Goal: Task Accomplishment & Management: Complete application form

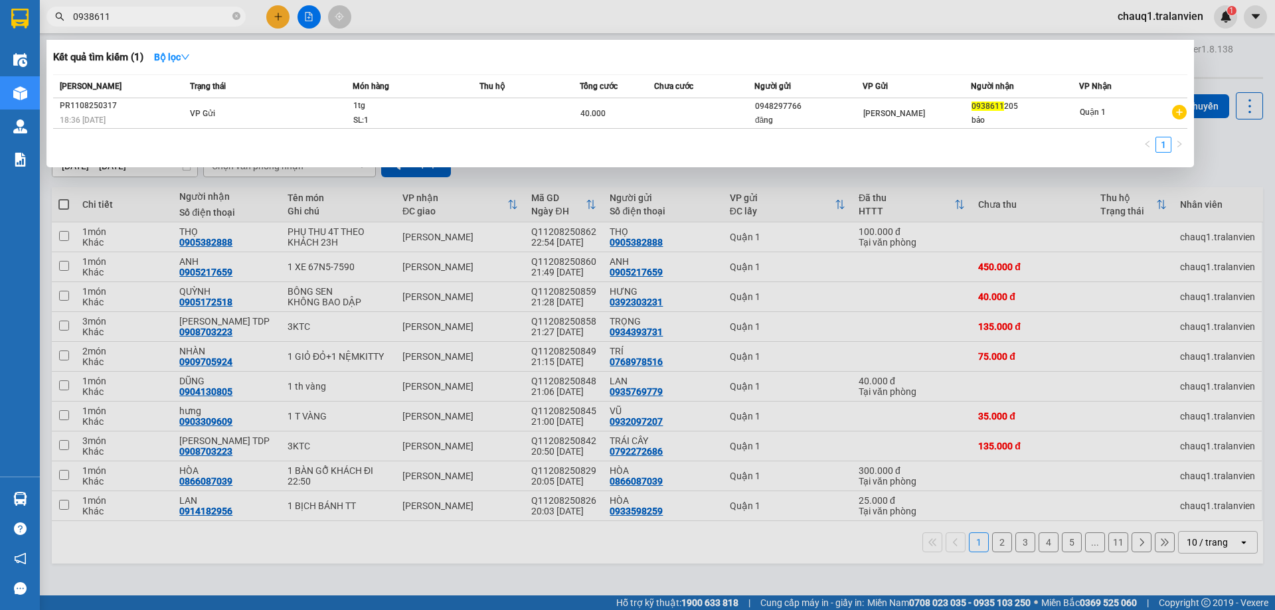
click at [278, 17] on div at bounding box center [637, 305] width 1275 height 610
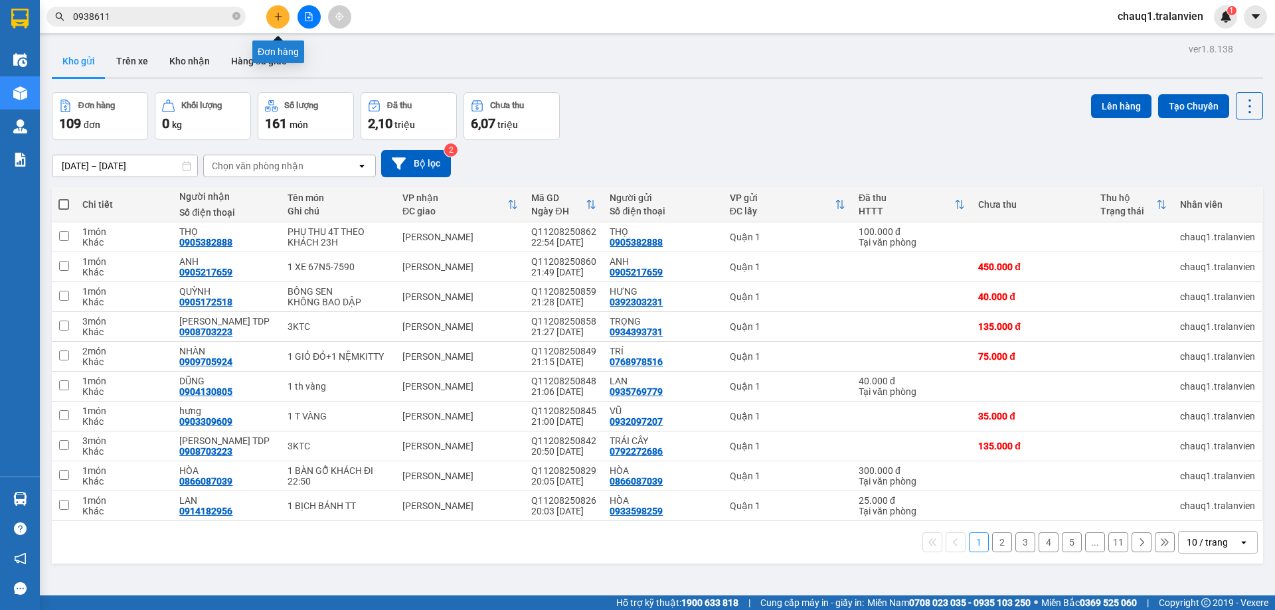
click at [278, 17] on icon "plus" at bounding box center [278, 16] width 1 height 7
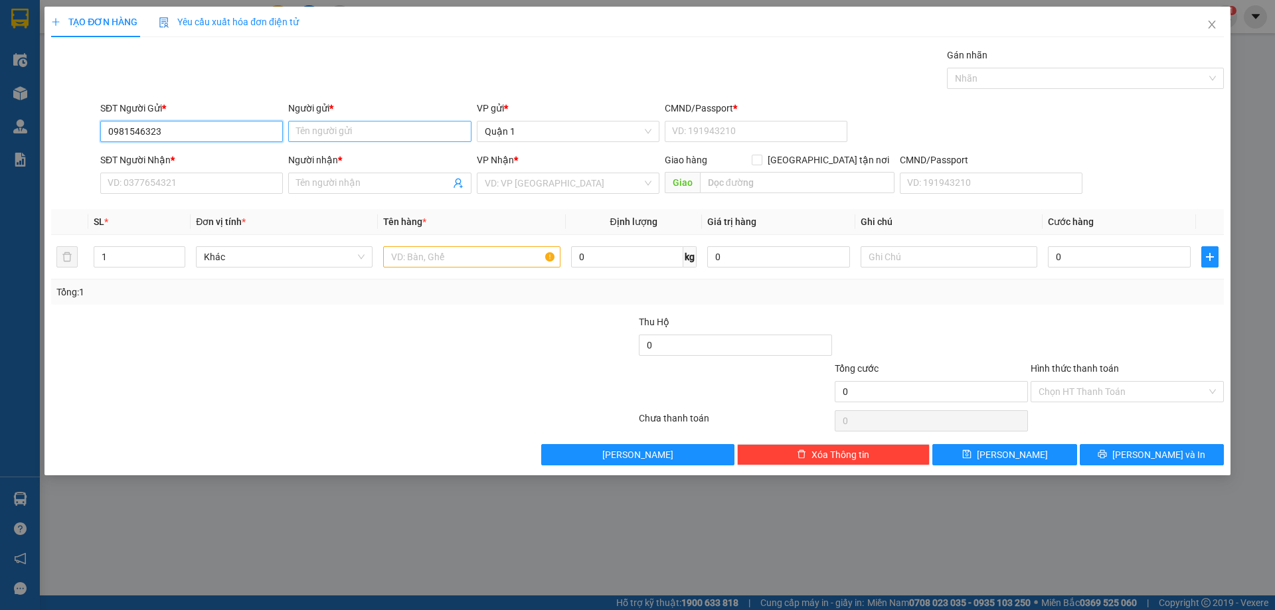
type input "0981546323"
click at [315, 134] on input "Người gửi *" at bounding box center [379, 131] width 183 height 21
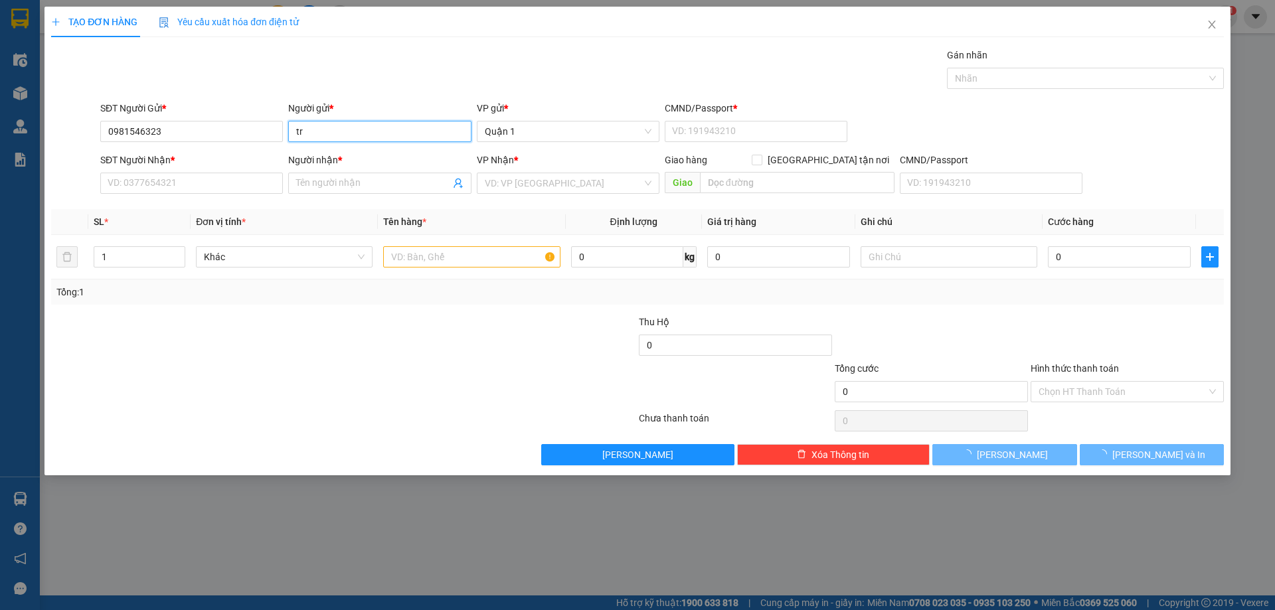
type input "t"
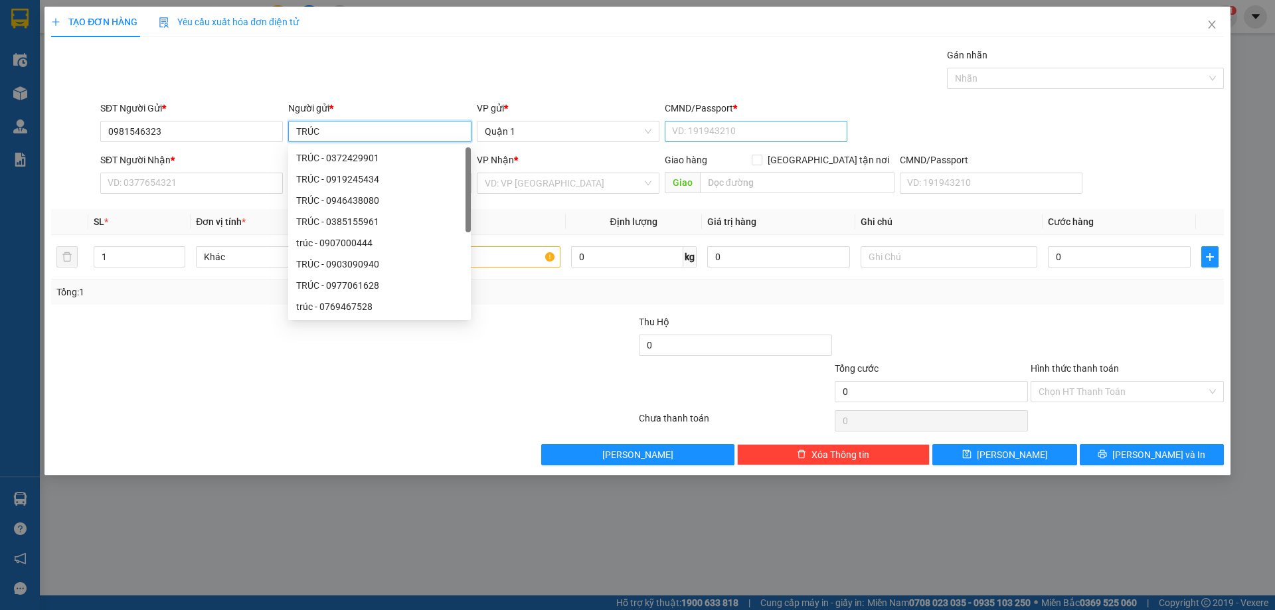
type input "TRÚC"
click at [752, 137] on input "CMND/Passport *" at bounding box center [756, 131] width 183 height 21
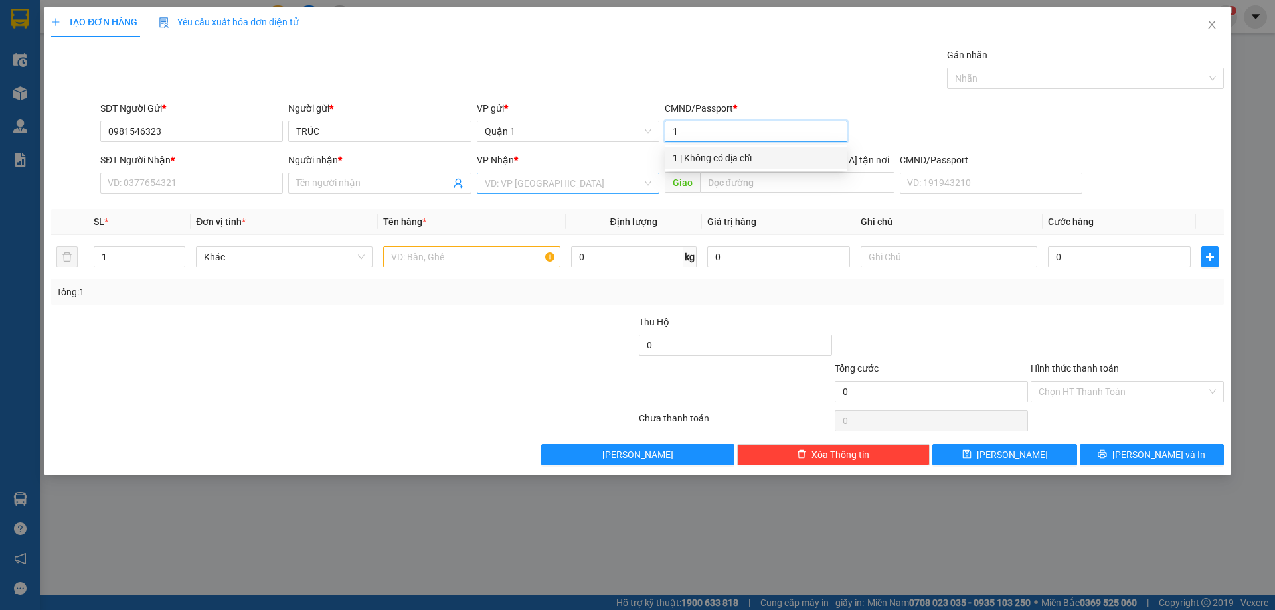
type input "1"
click at [567, 185] on input "search" at bounding box center [563, 183] width 157 height 20
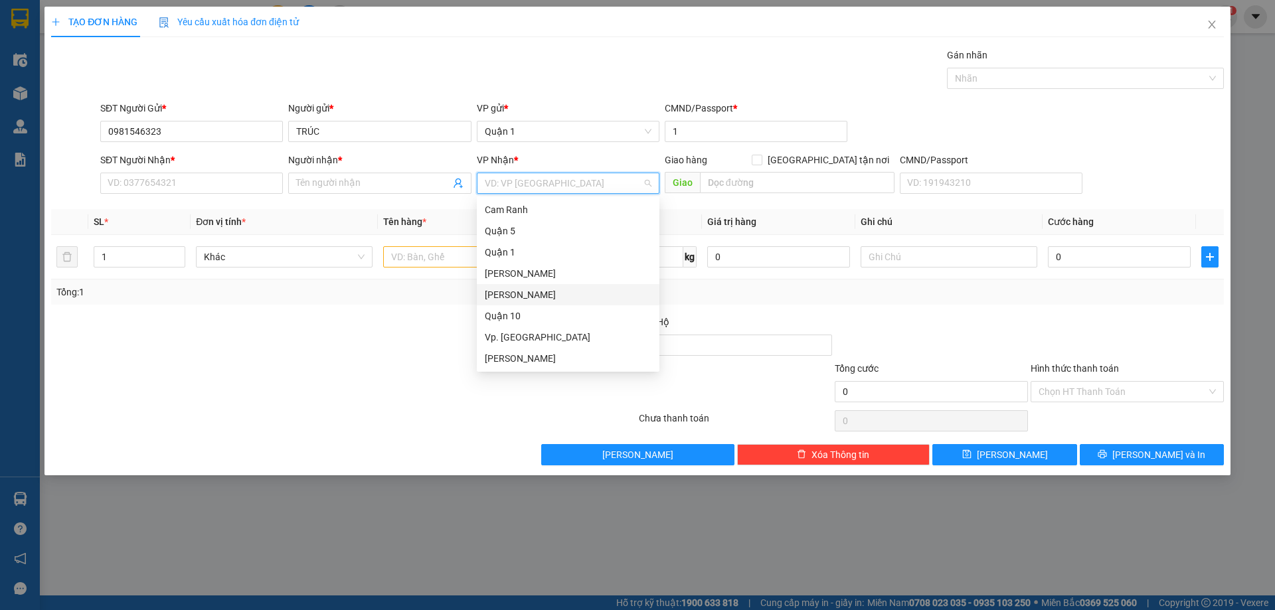
click at [543, 302] on div "[PERSON_NAME]" at bounding box center [568, 295] width 167 height 15
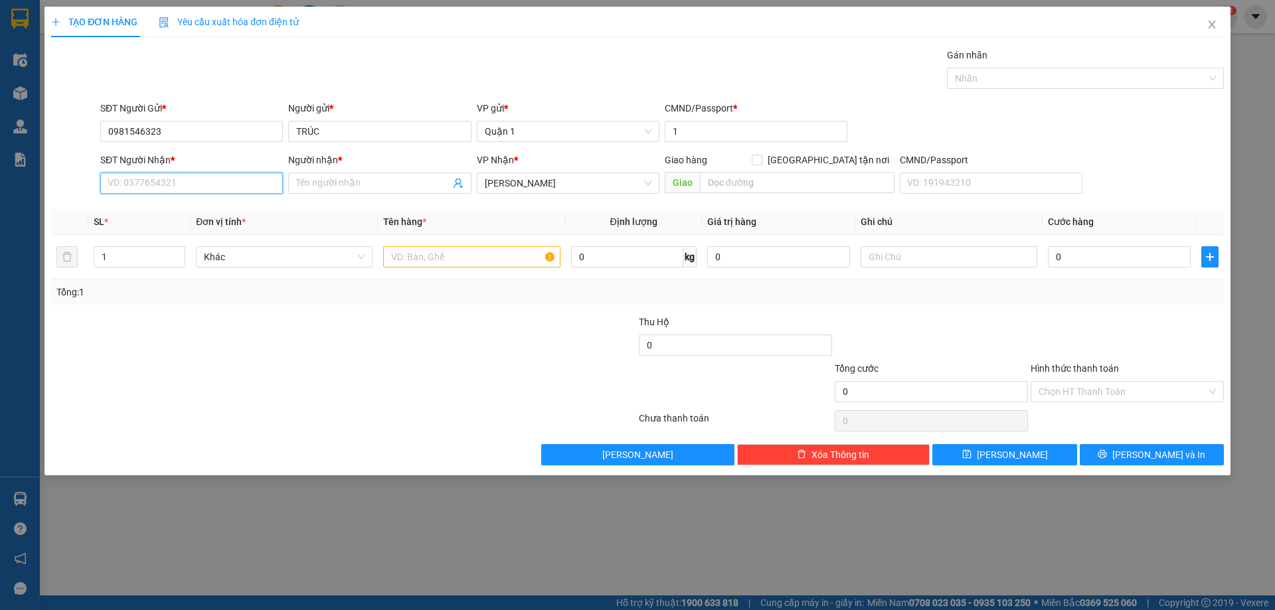
click at [207, 182] on input "SĐT Người Nhận *" at bounding box center [191, 183] width 183 height 21
click at [201, 181] on input "SĐT Người Nhận *" at bounding box center [191, 183] width 183 height 21
click at [185, 210] on div "0949687161 - hương" at bounding box center [191, 210] width 167 height 15
type input "0949687161"
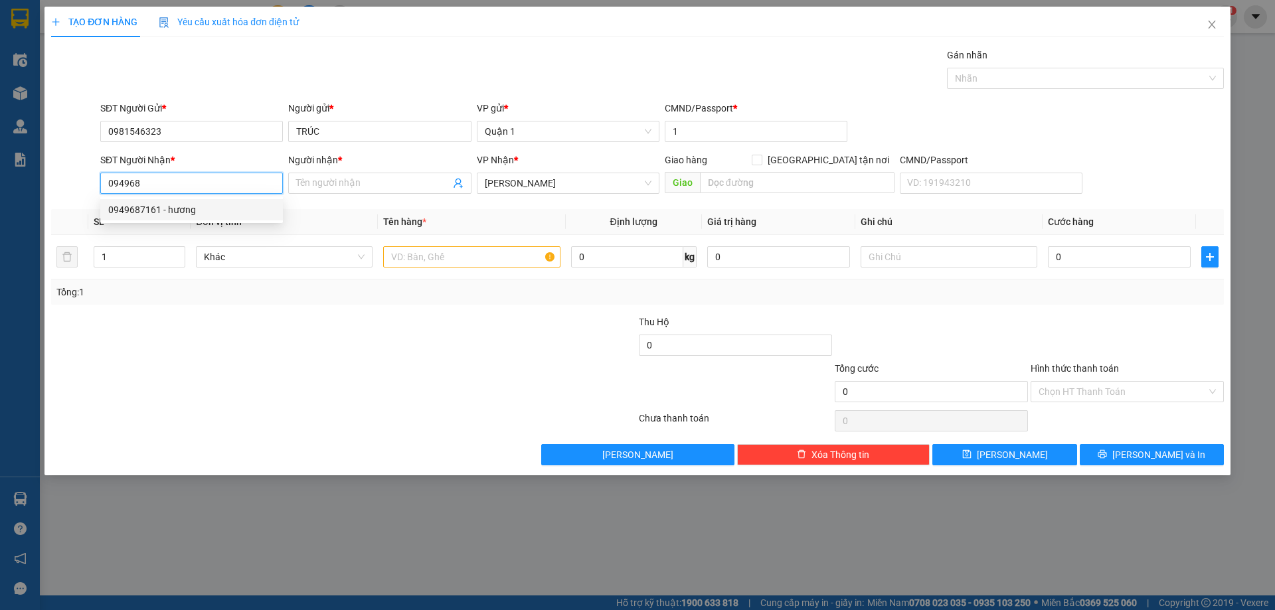
type input "hương"
click at [185, 210] on div "0949687161 - hương" at bounding box center [191, 210] width 167 height 15
type input "0949687161"
click at [428, 256] on input "text" at bounding box center [471, 256] width 177 height 21
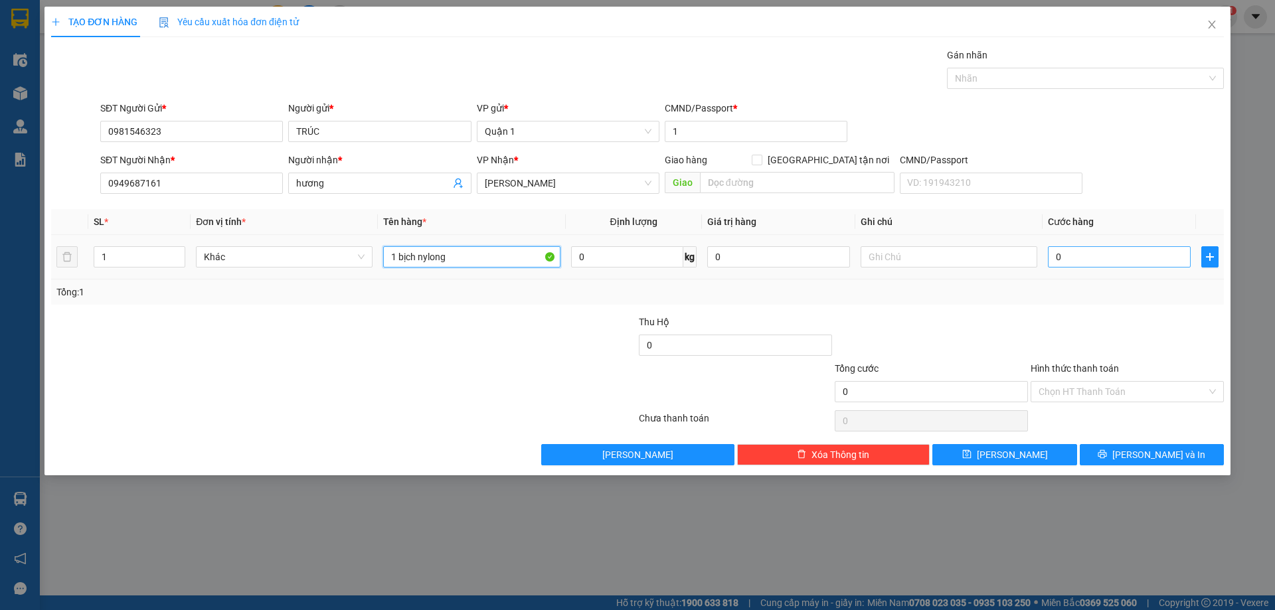
type input "1 bịch nylong"
click at [1113, 262] on input "0" at bounding box center [1119, 256] width 143 height 21
type input "2"
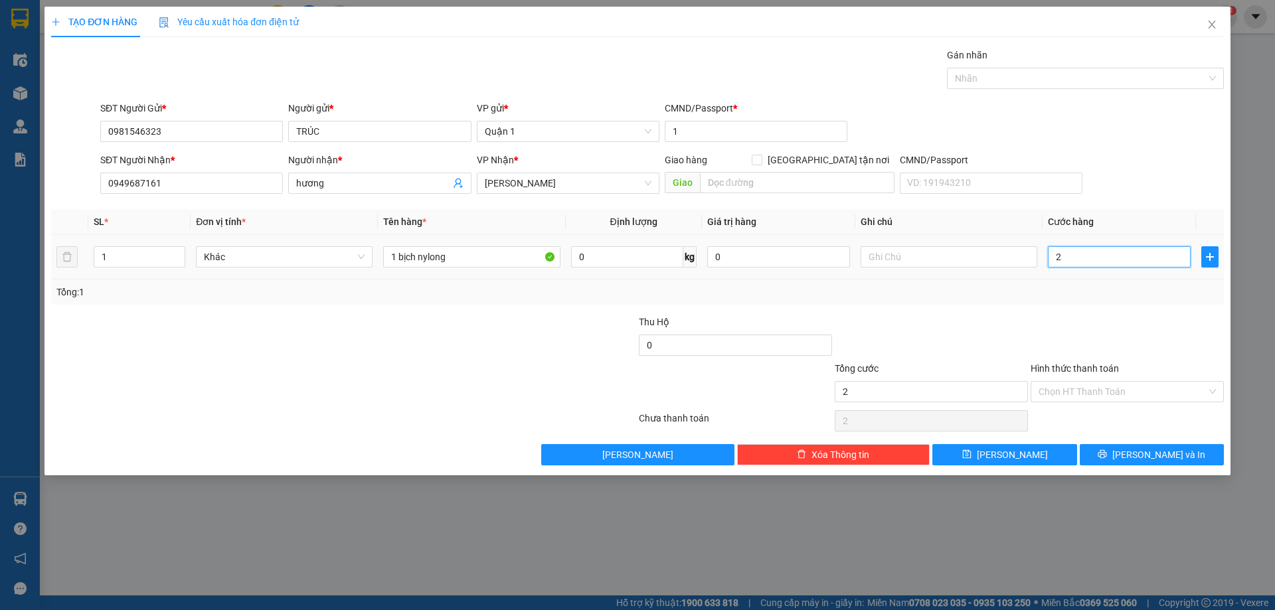
type input "20"
type input "20.000"
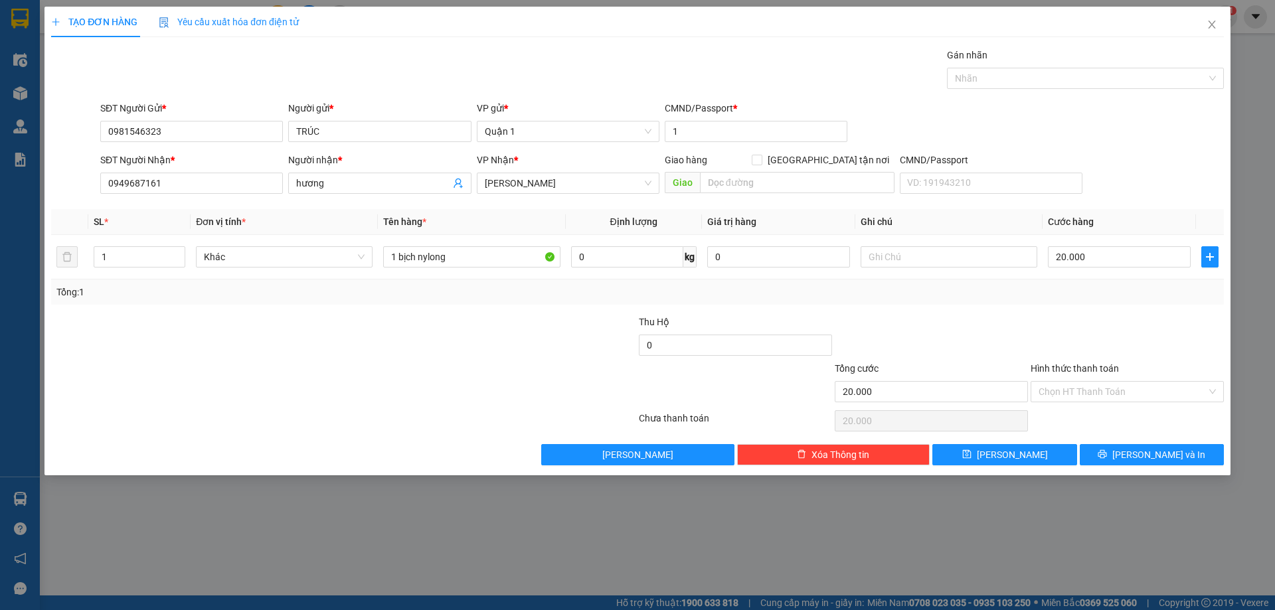
click at [1076, 302] on div "Tổng: 1" at bounding box center [637, 292] width 1173 height 25
click at [1081, 391] on input "Hình thức thanh toán" at bounding box center [1123, 392] width 168 height 20
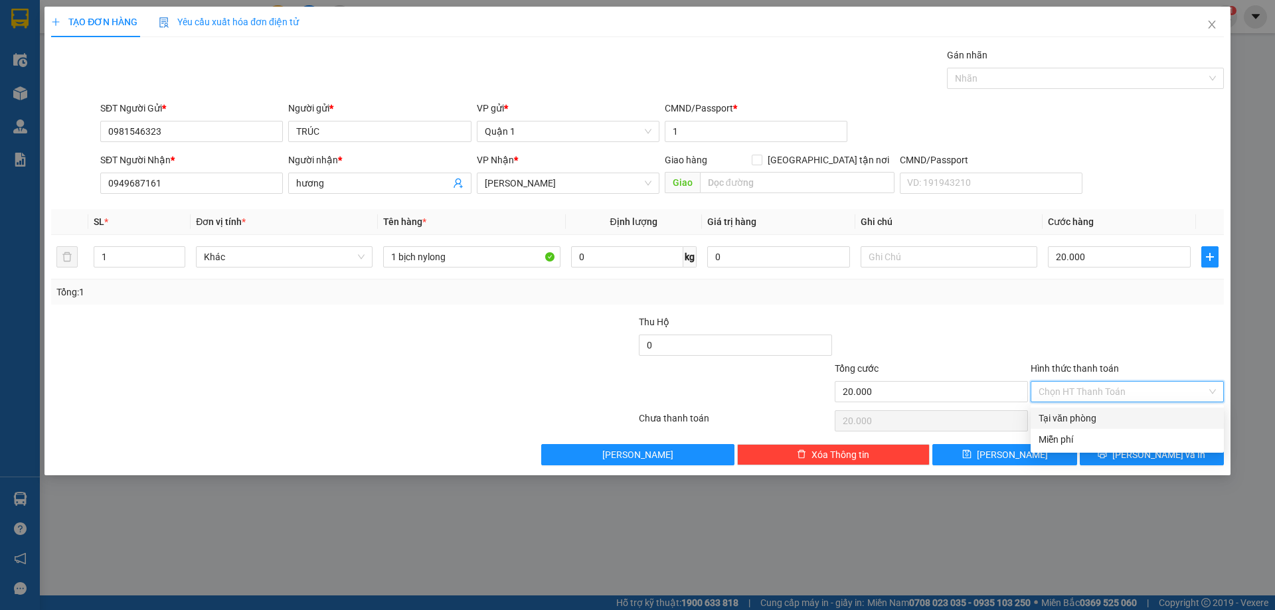
click at [1102, 422] on div "Tại văn phòng" at bounding box center [1127, 418] width 177 height 15
type input "0"
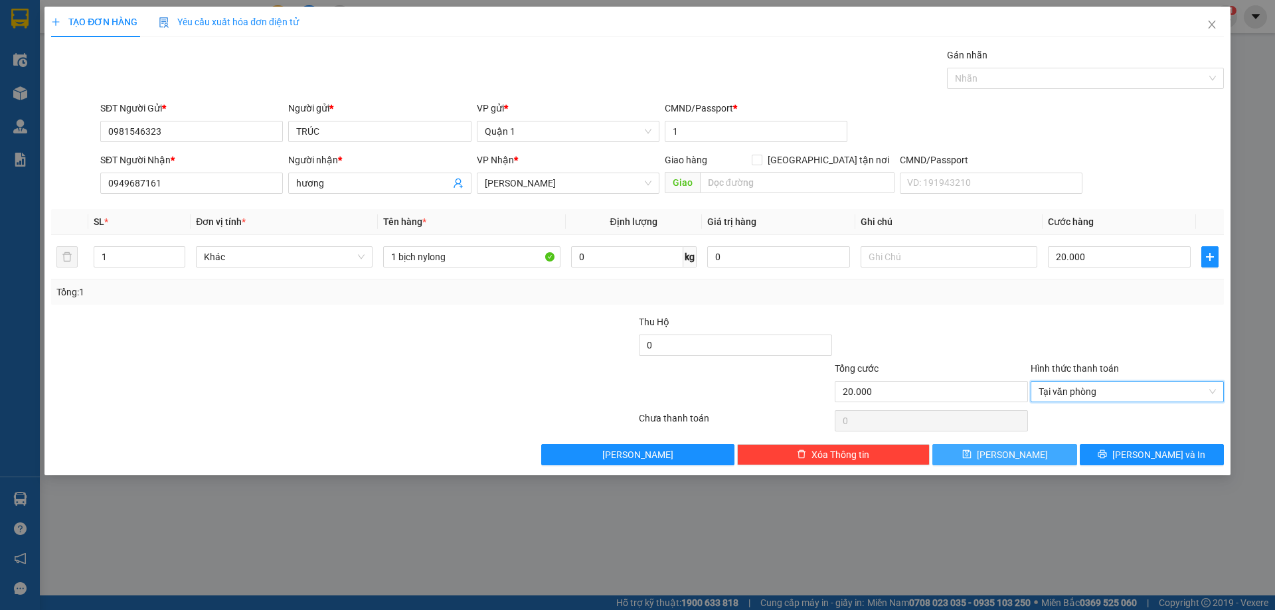
click at [1040, 448] on button "[PERSON_NAME]" at bounding box center [1005, 454] width 144 height 21
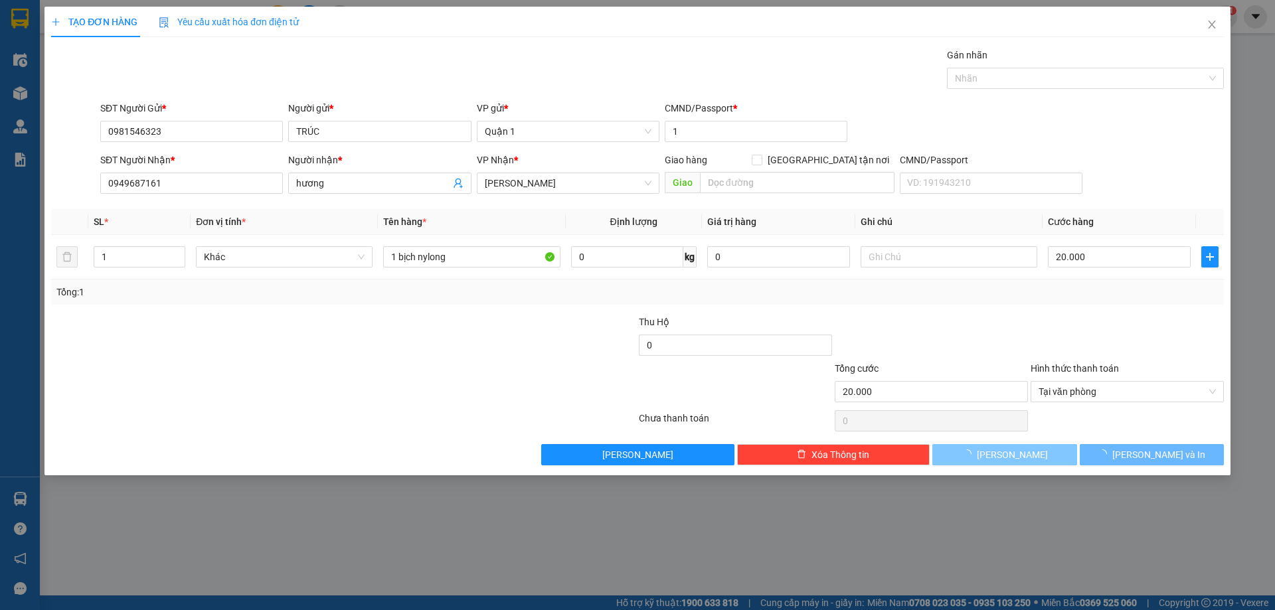
type input "0"
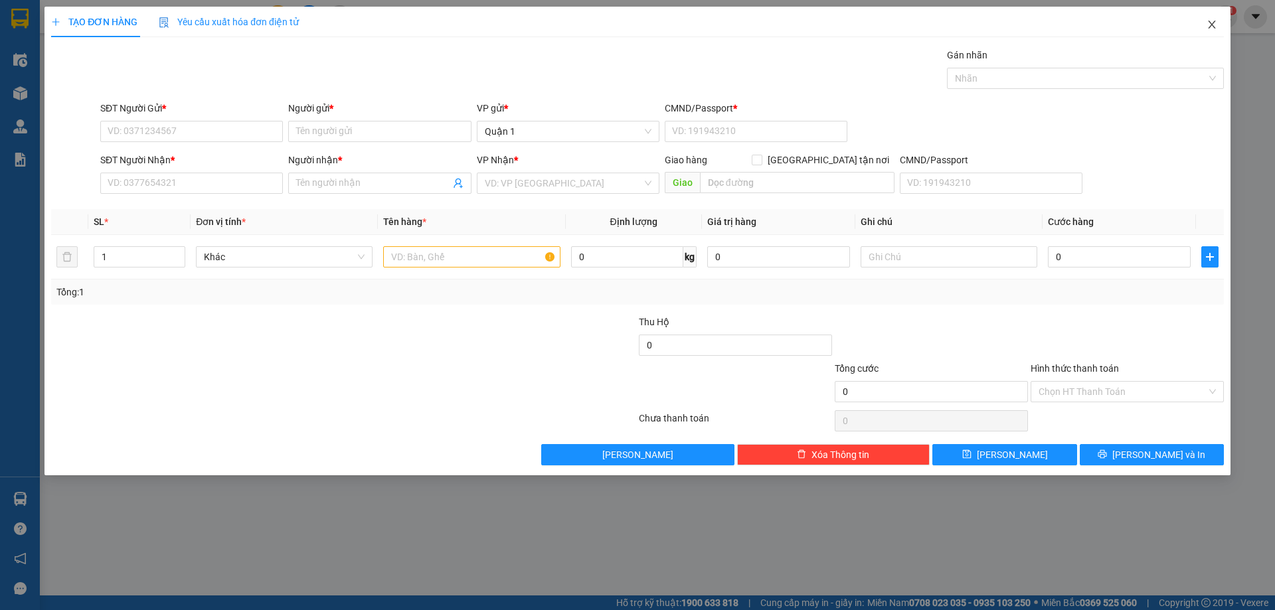
click at [1212, 23] on icon "close" at bounding box center [1212, 24] width 11 height 11
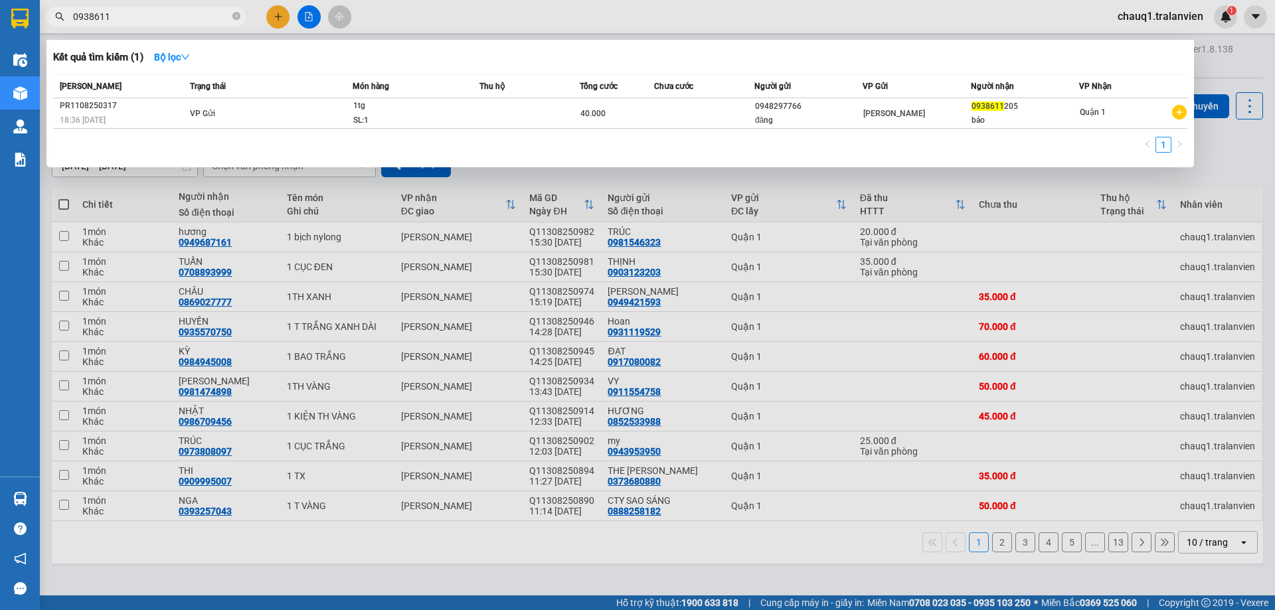
click at [133, 14] on input "0938611" at bounding box center [151, 16] width 157 height 15
click at [126, 11] on input "0938611" at bounding box center [151, 16] width 157 height 15
type input "0938285391"
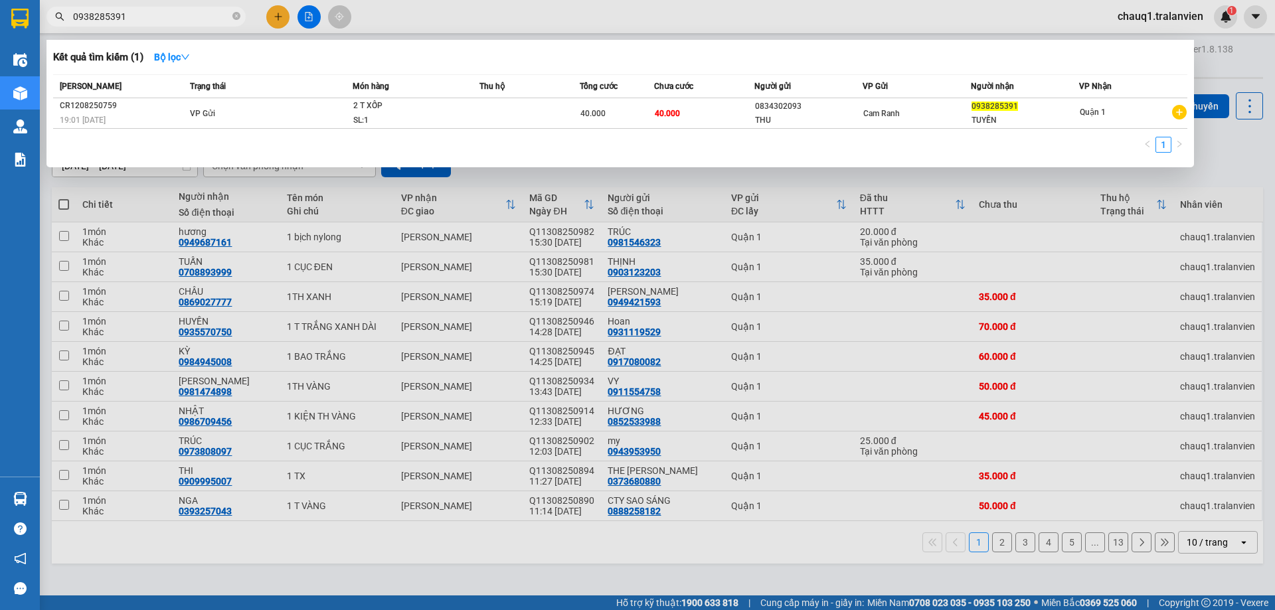
click at [484, 179] on div at bounding box center [637, 305] width 1275 height 610
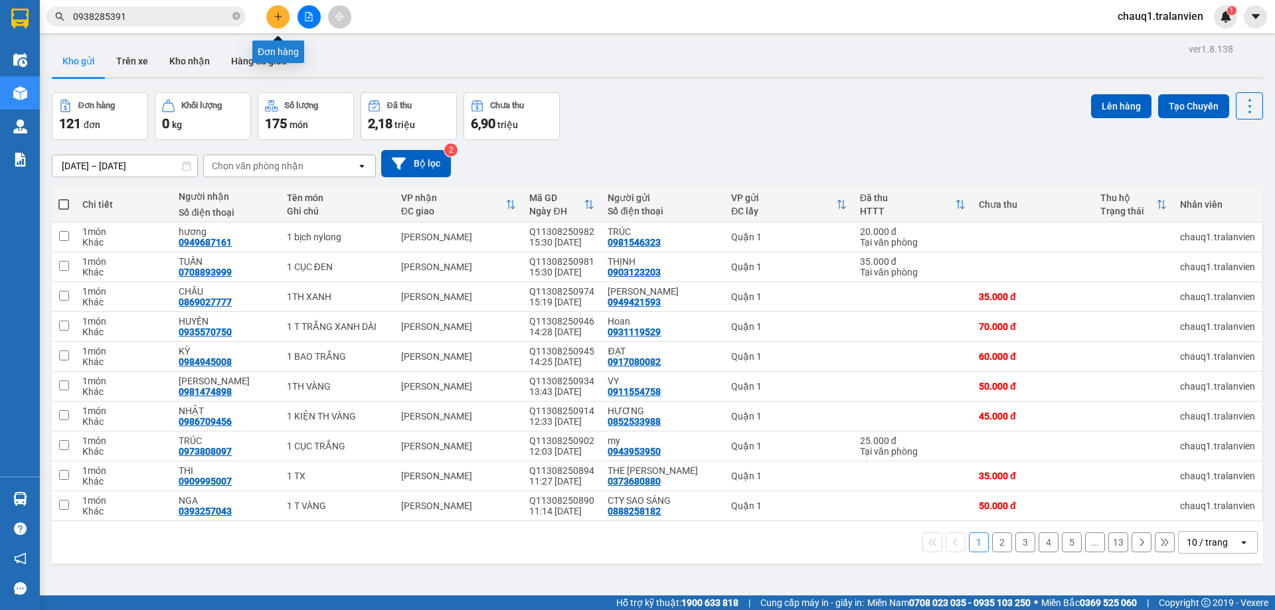
click at [278, 18] on icon "plus" at bounding box center [278, 16] width 1 height 7
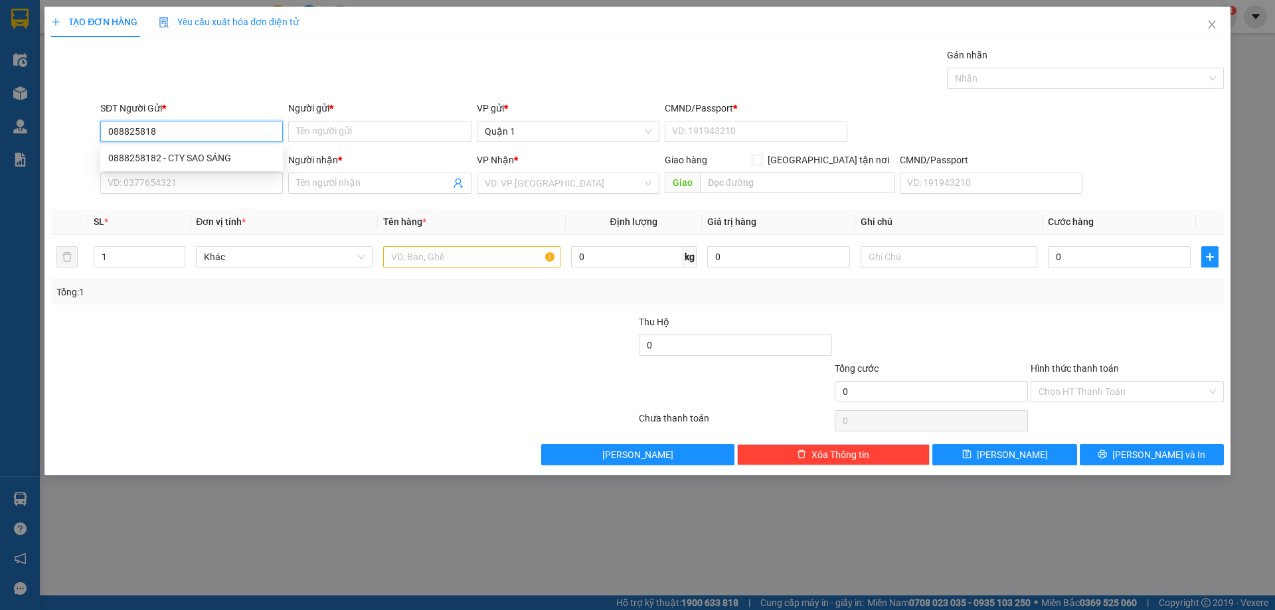
type input "0888258182"
click at [175, 153] on div "0888258182 - CTY SAO SÁNG" at bounding box center [191, 158] width 167 height 15
type input "CTY SAO SÁNG"
type input "1"
type input "0393257043"
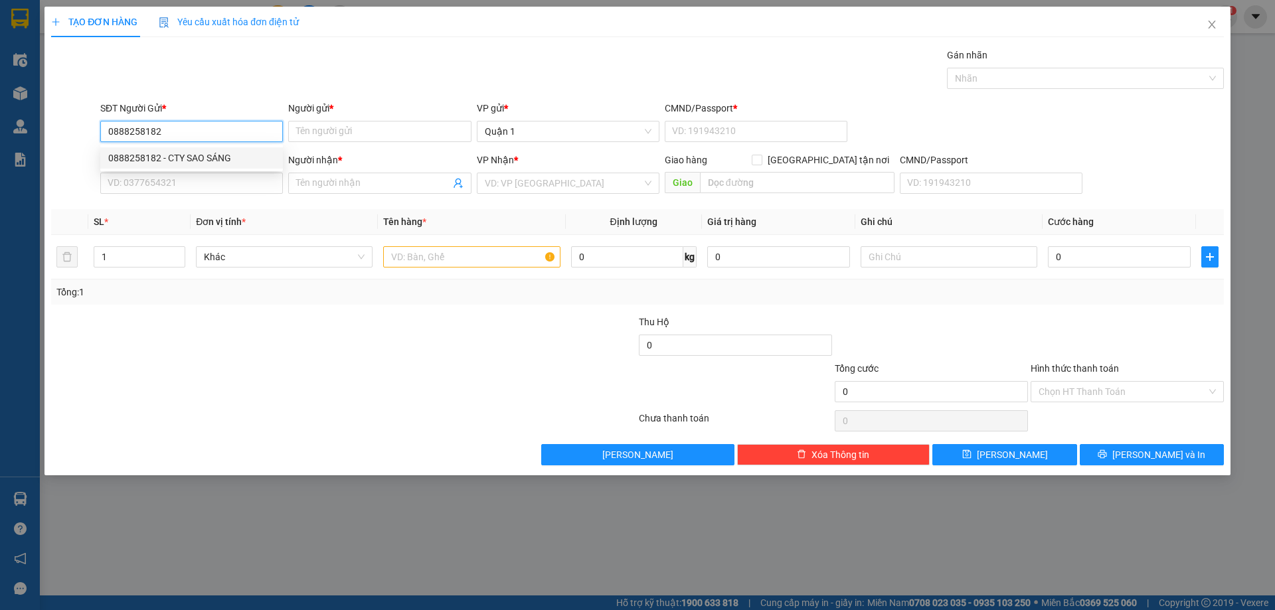
type input "NGA"
type input "0888258182"
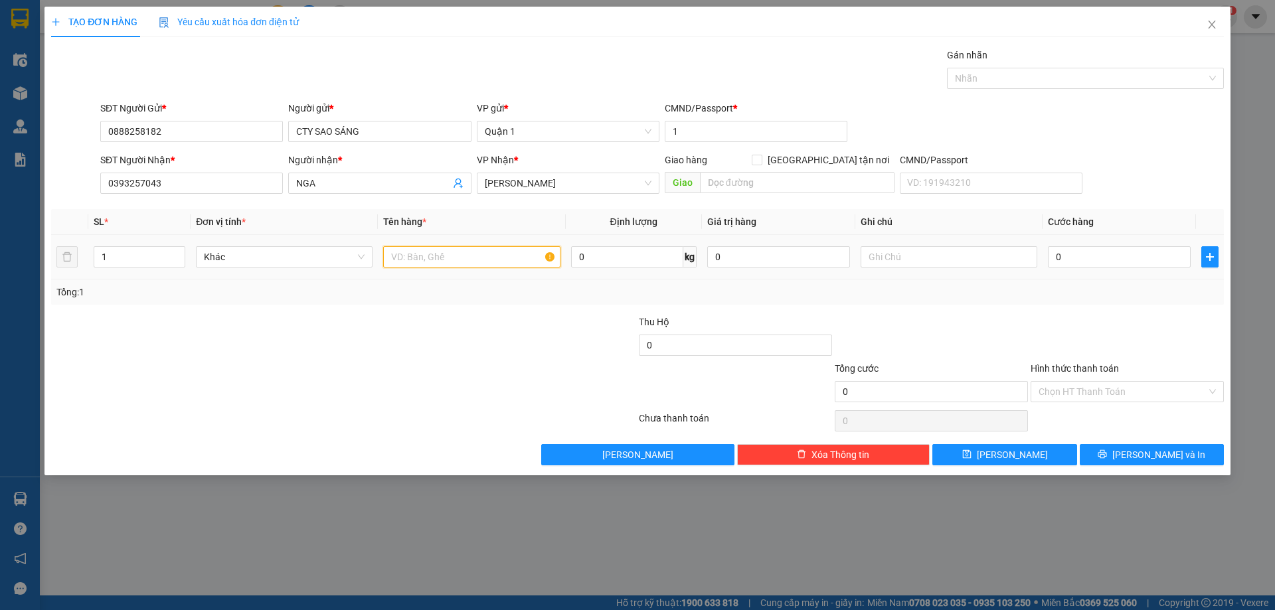
click at [452, 259] on input "text" at bounding box center [471, 256] width 177 height 21
type input "1TH VÀNG"
click at [1091, 246] on div "0" at bounding box center [1119, 257] width 143 height 27
click at [1081, 273] on td "0" at bounding box center [1119, 257] width 153 height 45
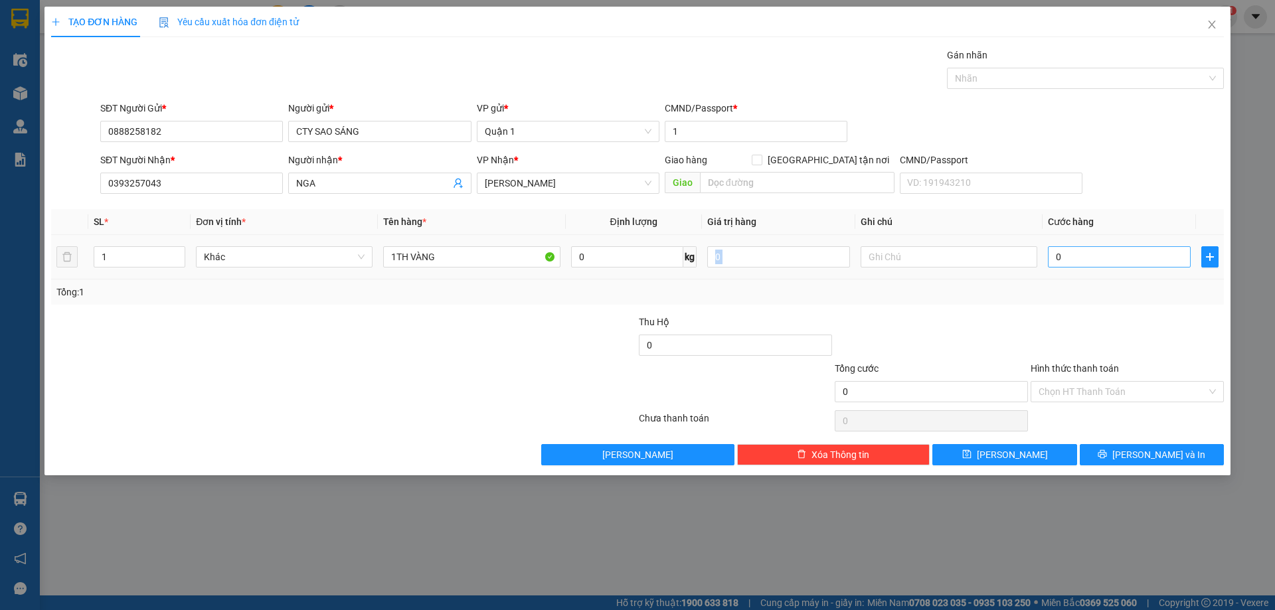
click at [1100, 262] on input "0" at bounding box center [1119, 256] width 143 height 21
type input "4"
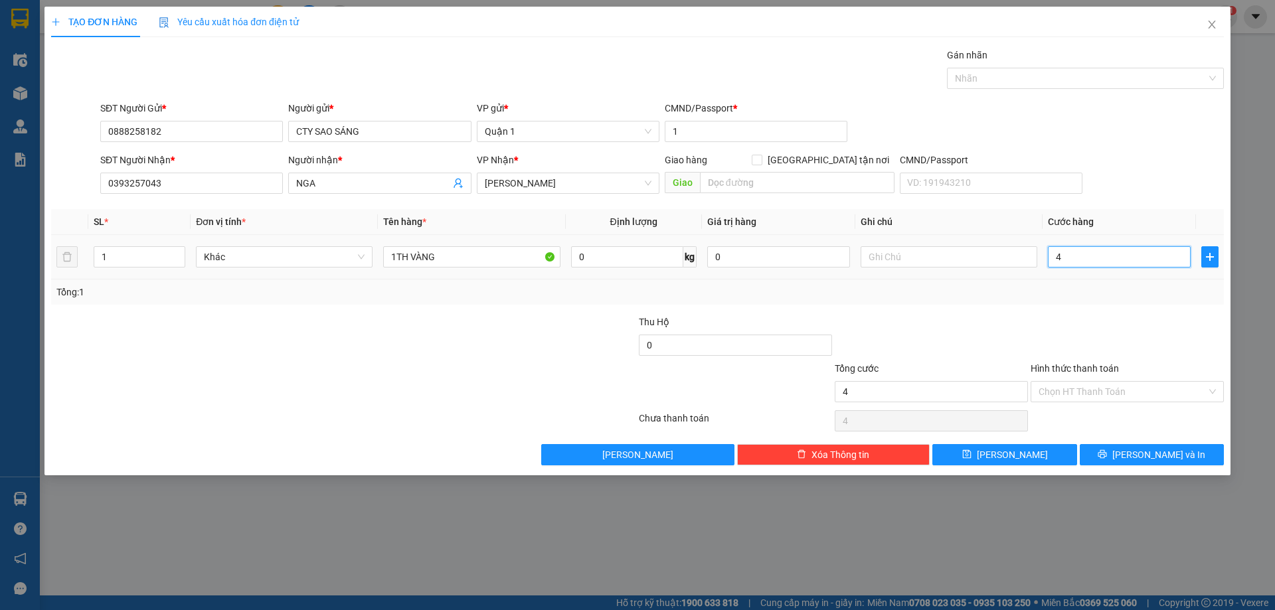
type input "40"
type input "40.000"
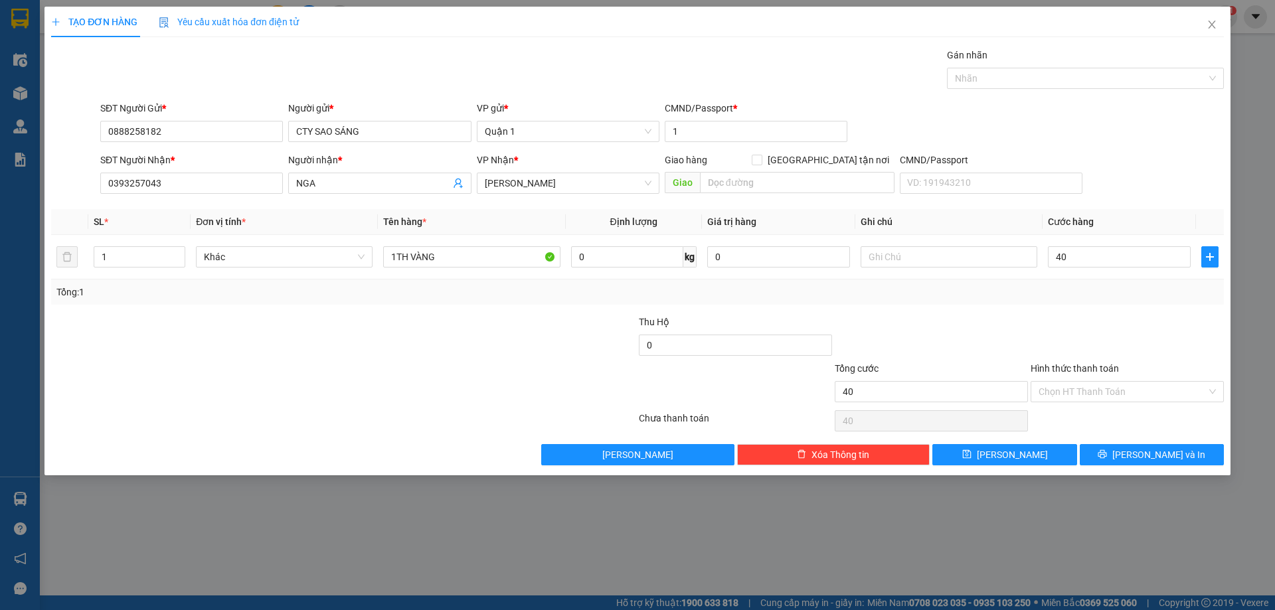
type input "40.000"
click at [1114, 294] on div "Tổng: 1" at bounding box center [637, 292] width 1162 height 15
click at [1010, 454] on span "[PERSON_NAME]" at bounding box center [1012, 455] width 71 height 15
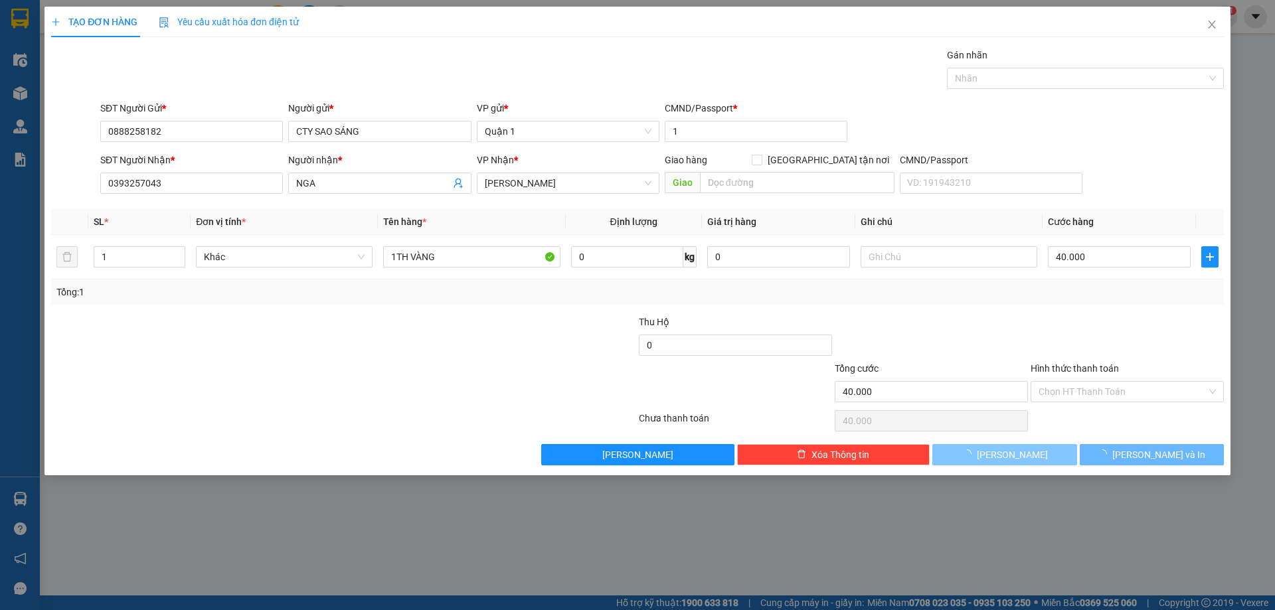
type input "0"
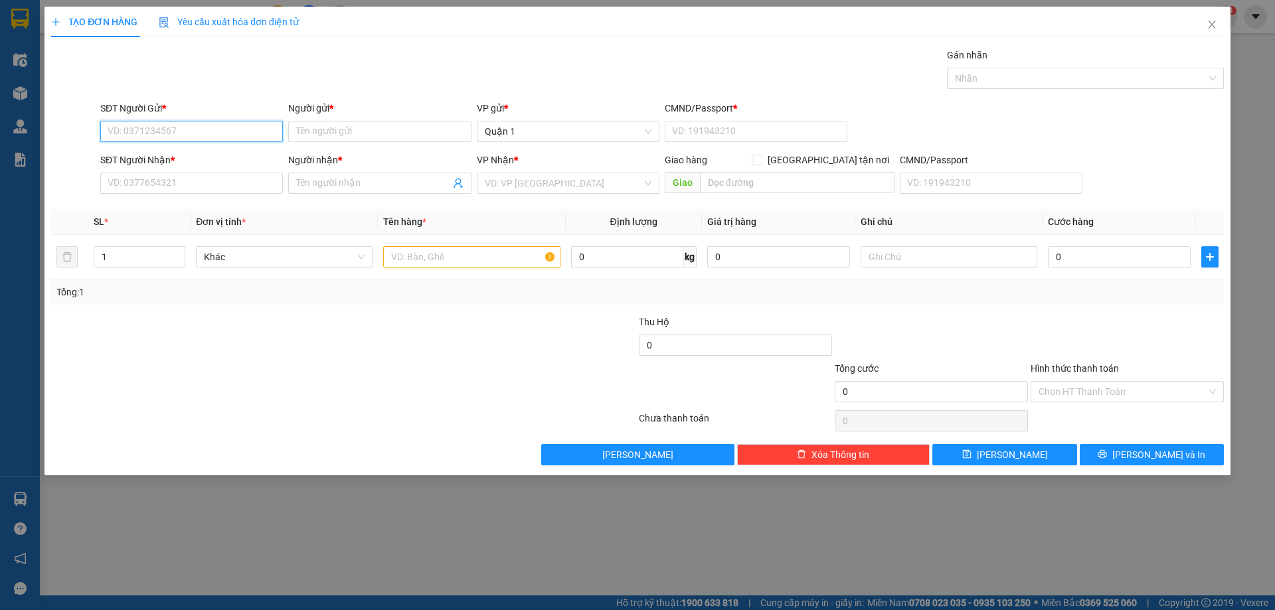
click at [187, 130] on input "SĐT Người Gửi *" at bounding box center [191, 131] width 183 height 21
click at [183, 179] on input "SĐT Người Nhận *" at bounding box center [191, 183] width 183 height 21
type input "0354464685"
click at [359, 169] on div "Người nhận *" at bounding box center [379, 163] width 183 height 20
click at [364, 181] on input "Người nhận *" at bounding box center [372, 183] width 153 height 15
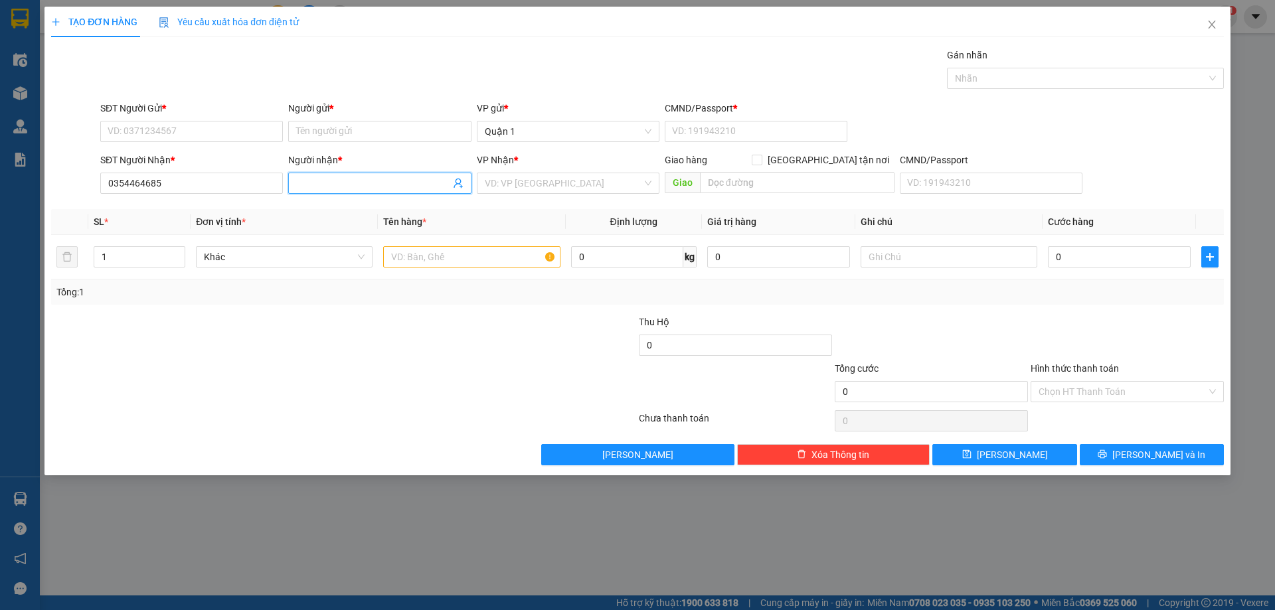
click at [364, 181] on input "Người nhận *" at bounding box center [372, 183] width 153 height 15
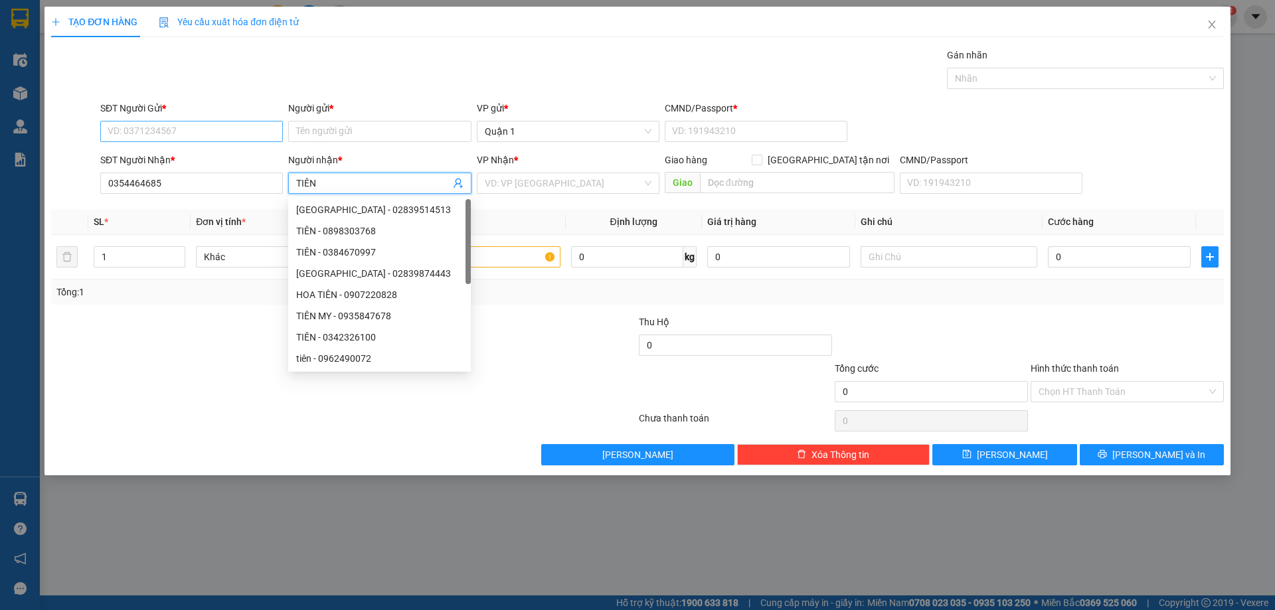
type input "TIÊN"
click at [205, 127] on input "SĐT Người Gửi *" at bounding box center [191, 131] width 183 height 21
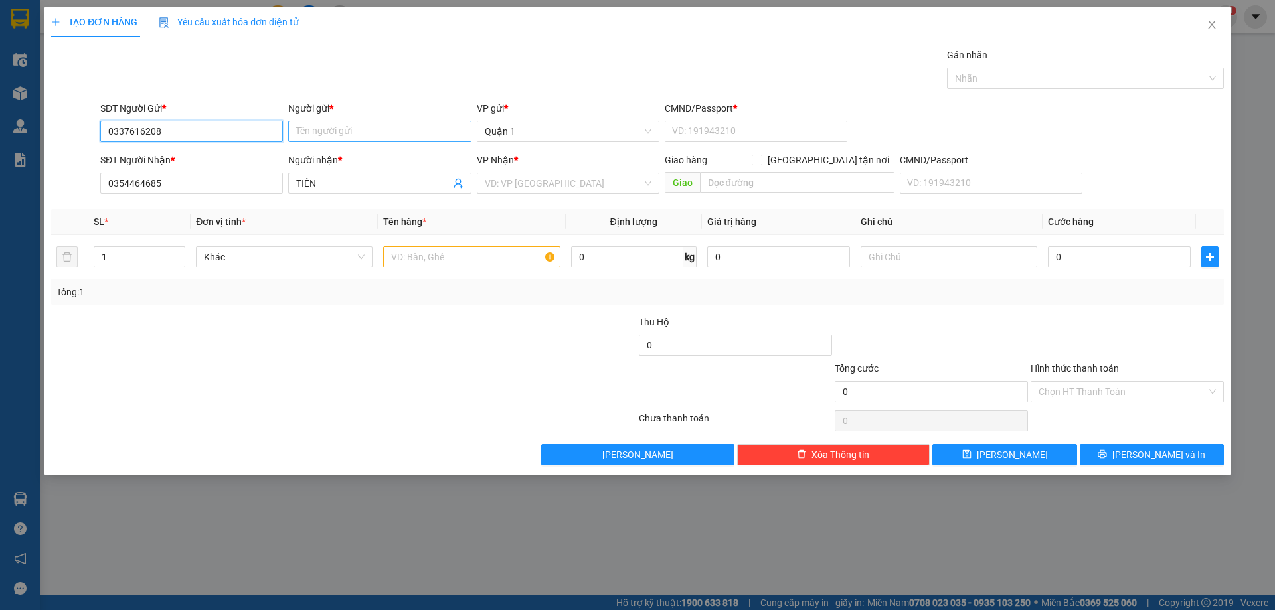
type input "0337616208"
click at [371, 131] on input "Người gửi *" at bounding box center [379, 131] width 183 height 21
type input "BÁNH MÌ GẠCH ĐỎ"
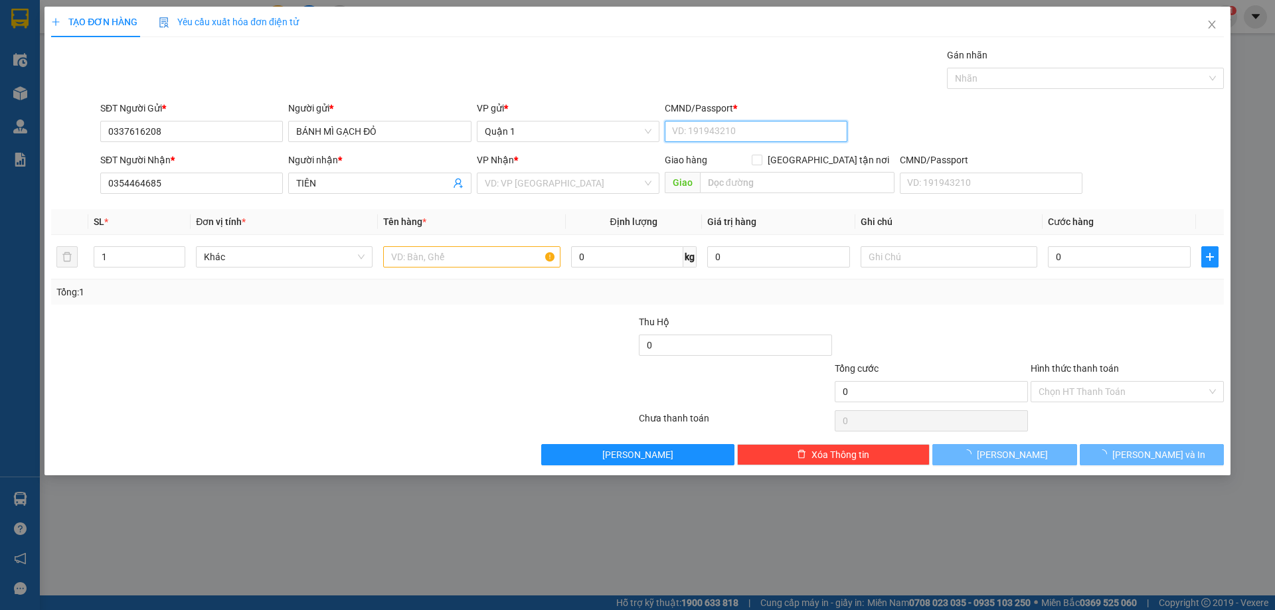
click at [691, 124] on input "CMND/Passport *" at bounding box center [756, 131] width 183 height 21
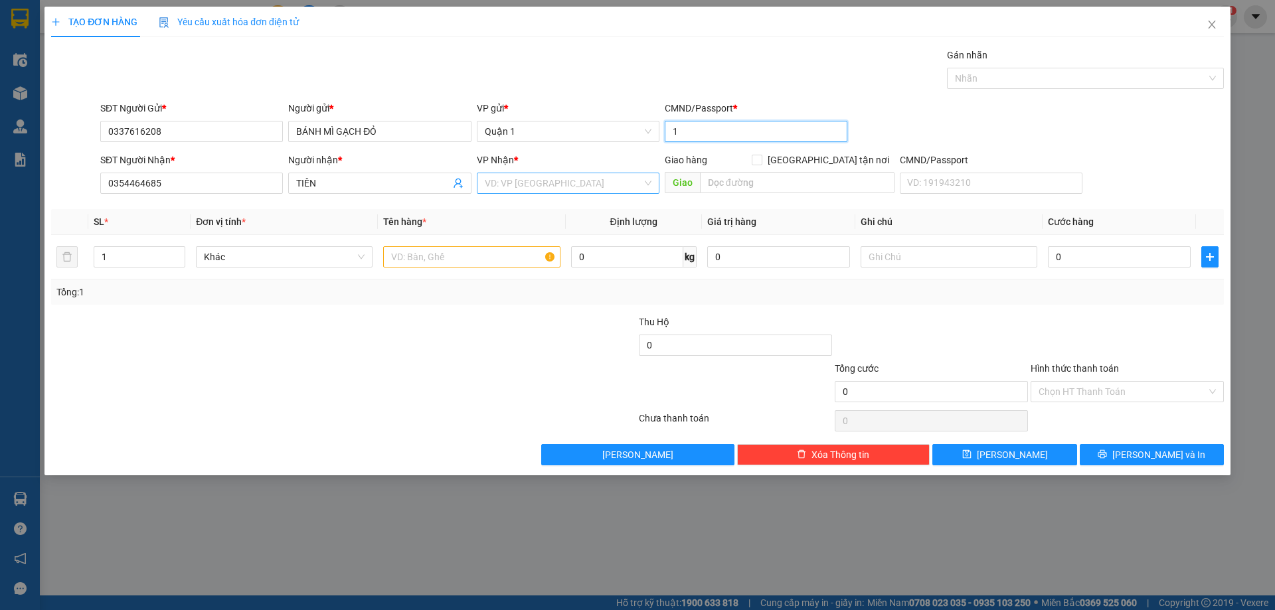
type input "1"
click at [543, 181] on input "search" at bounding box center [563, 183] width 157 height 20
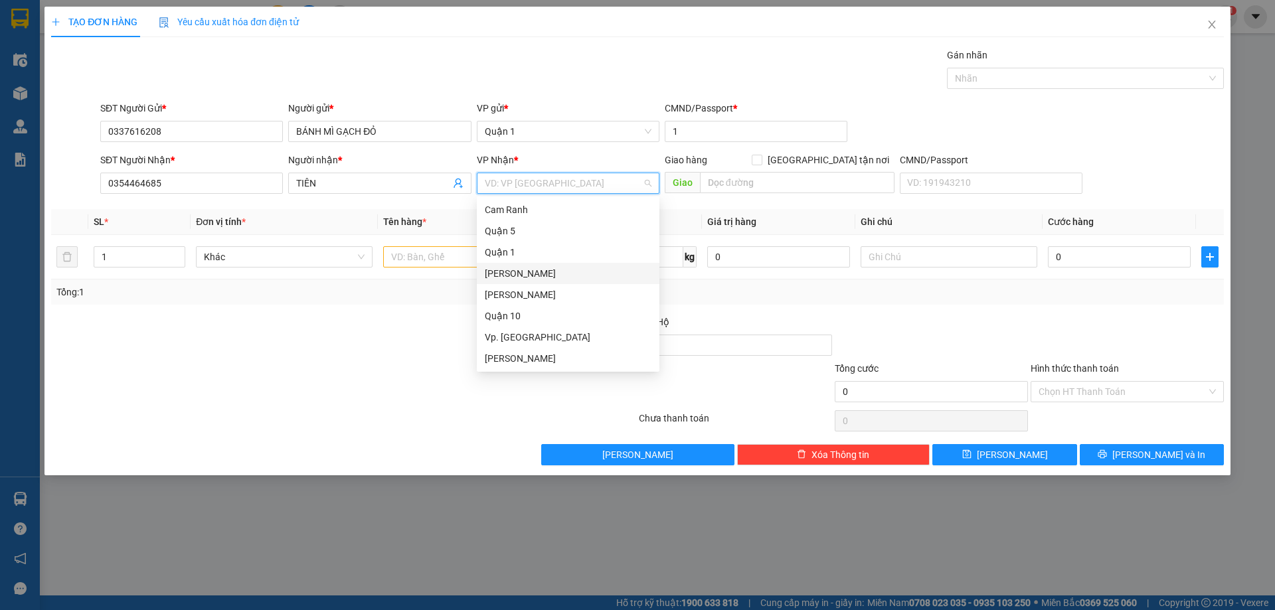
click at [551, 275] on div "[PERSON_NAME]" at bounding box center [568, 273] width 167 height 15
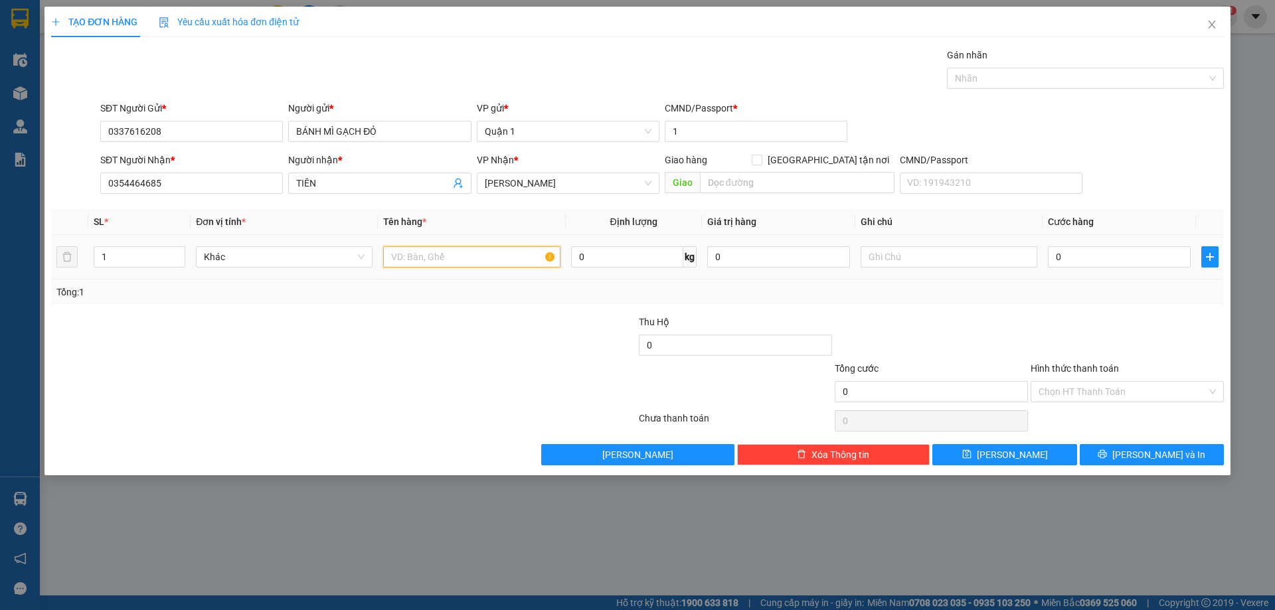
click at [444, 266] on input "text" at bounding box center [471, 256] width 177 height 21
type input "1B NYLONG TRẮNG"
click at [1076, 253] on input "0" at bounding box center [1119, 256] width 143 height 21
drag, startPoint x: 1076, startPoint y: 253, endPoint x: 1067, endPoint y: 256, distance: 9.9
click at [1076, 254] on input "0" at bounding box center [1119, 256] width 143 height 21
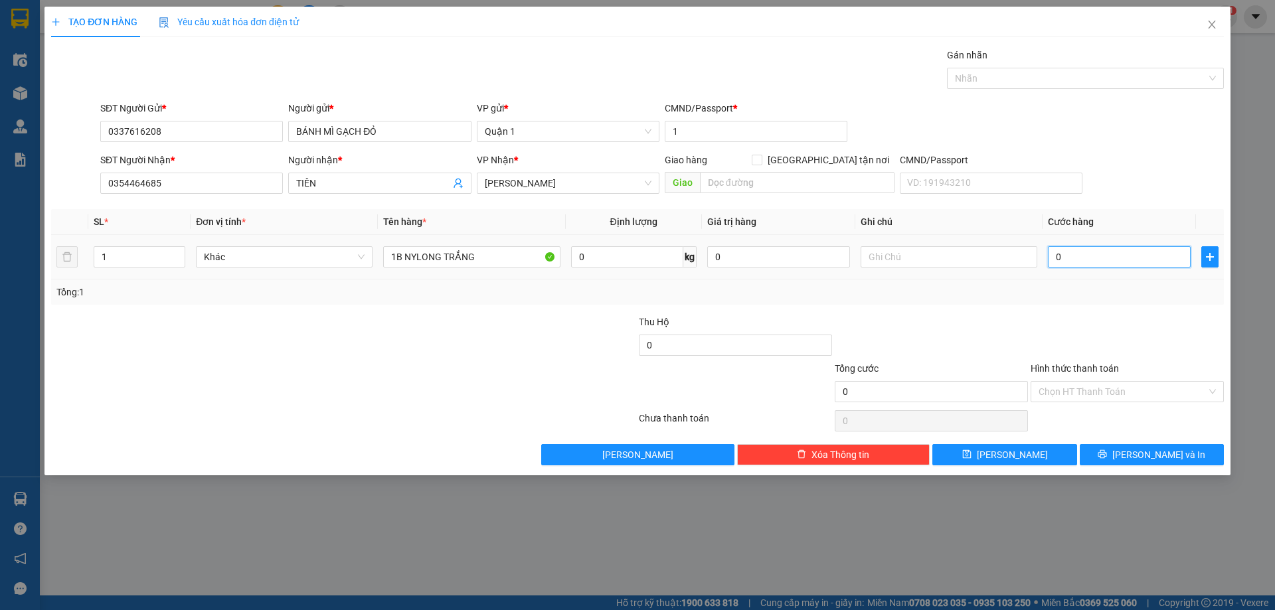
type input "2"
type input "20"
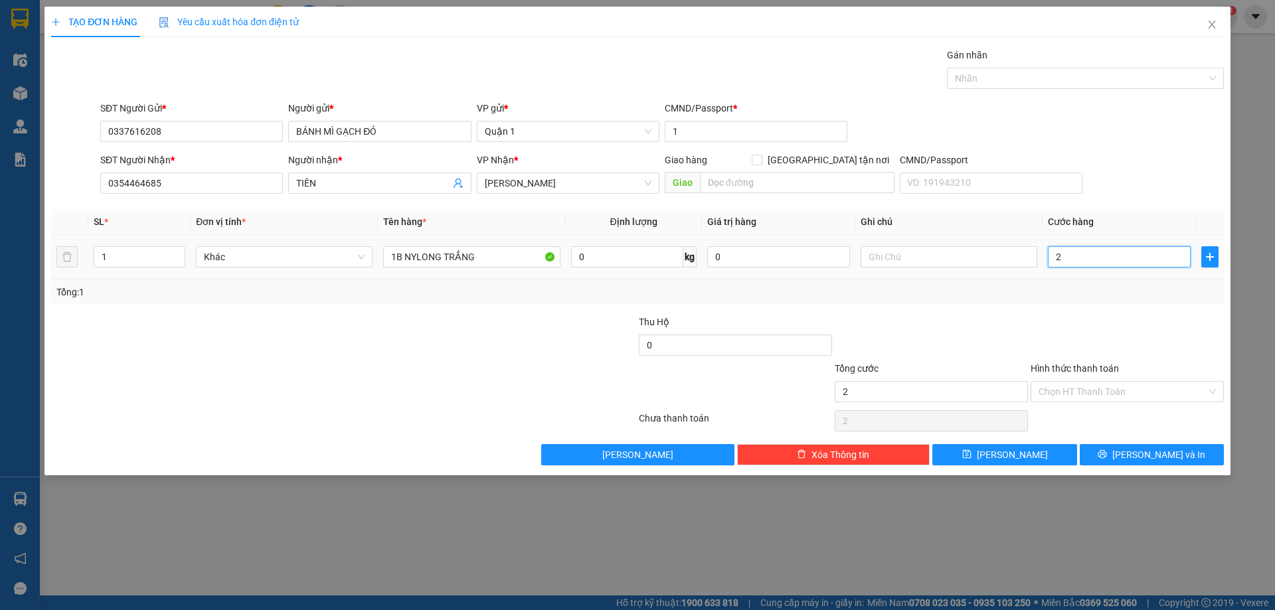
type input "20"
type input "20.000"
click at [1024, 310] on div "Transit Pickup Surcharge Ids Transit Deliver Surcharge Ids Transit Deliver Surc…" at bounding box center [637, 257] width 1173 height 418
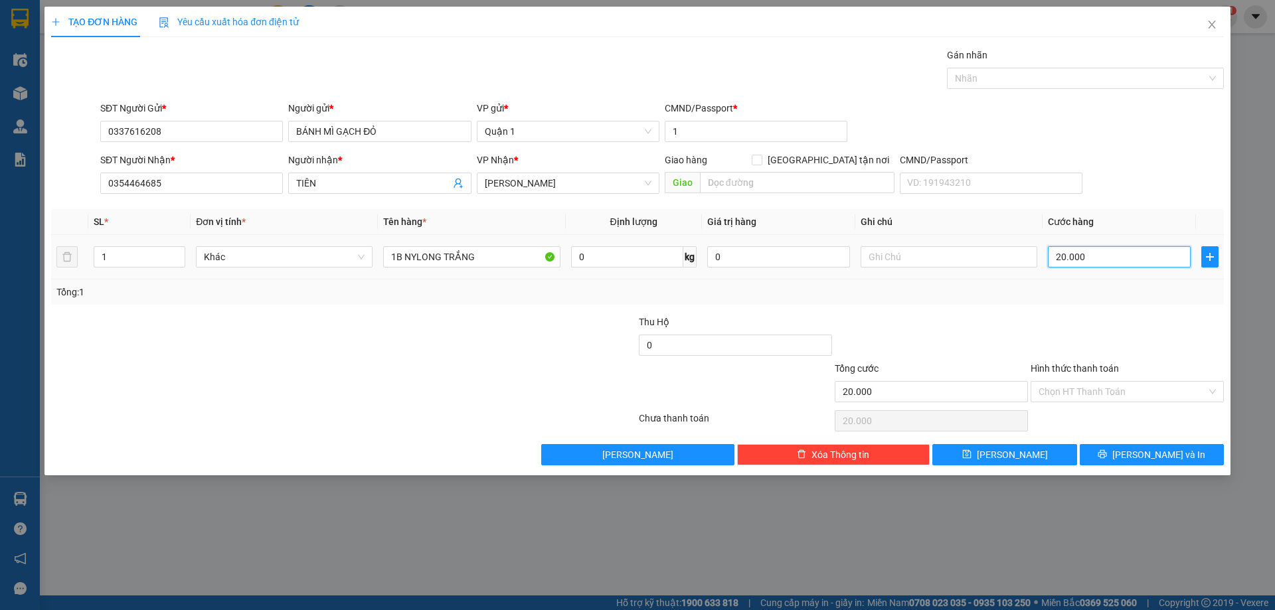
click at [1096, 256] on input "20.000" at bounding box center [1119, 256] width 143 height 21
type input "2"
type input "25"
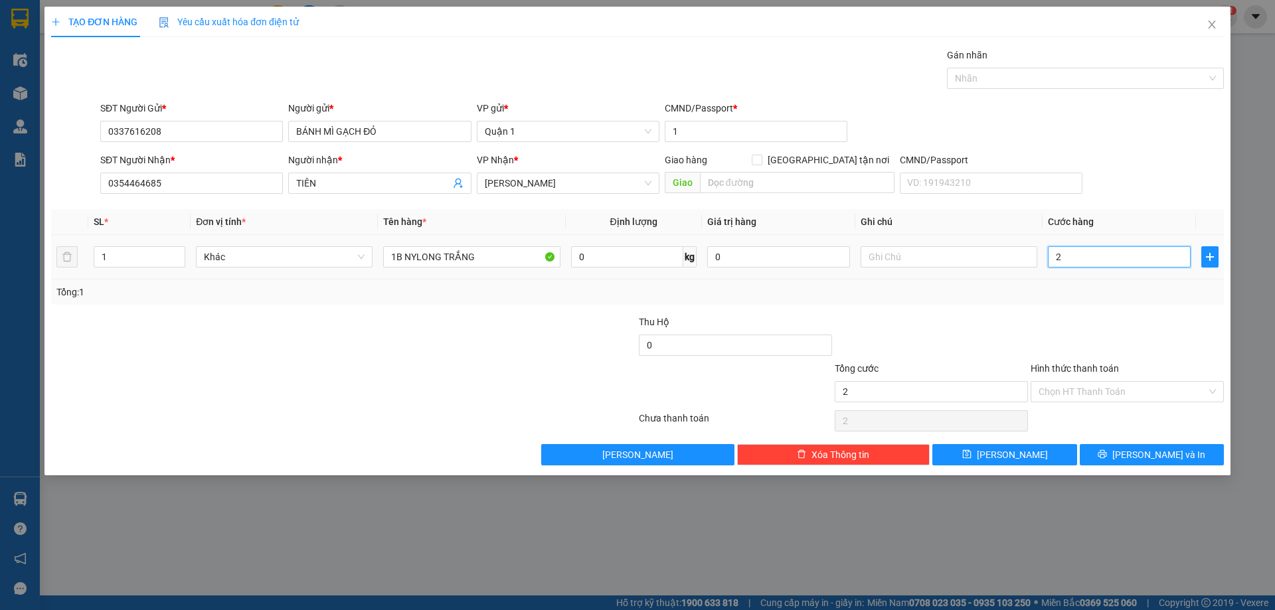
type input "25"
type input "25.000"
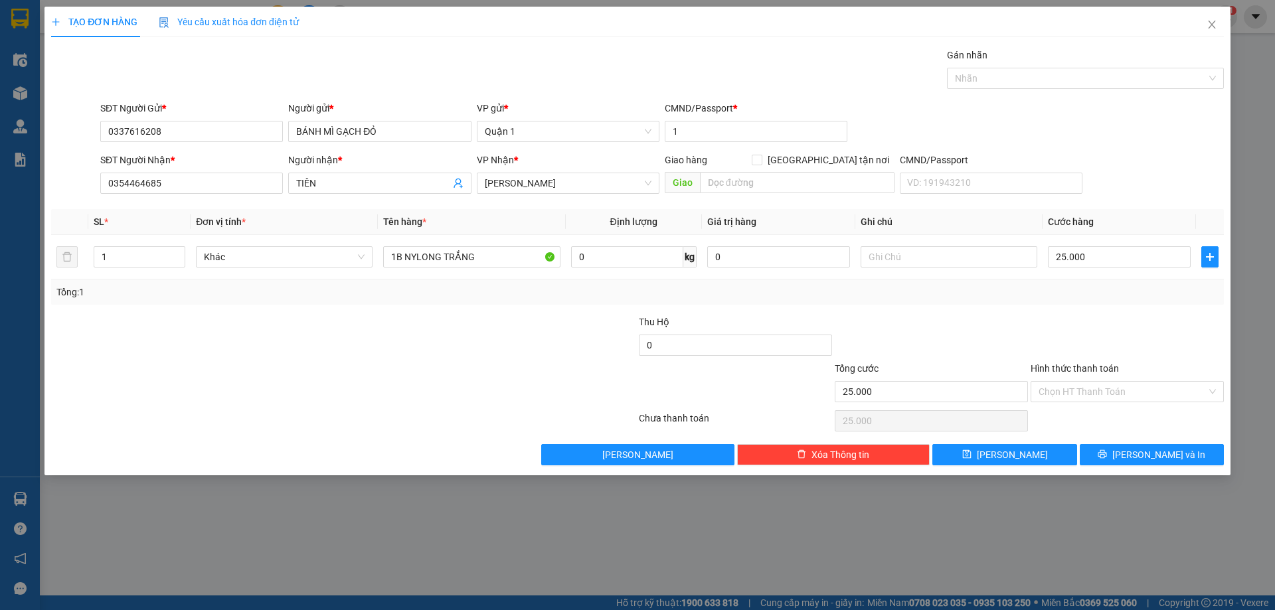
click at [1127, 367] on div "Hình thức thanh toán" at bounding box center [1127, 371] width 193 height 20
click at [1024, 455] on button "[PERSON_NAME]" at bounding box center [1005, 454] width 144 height 21
type input "0"
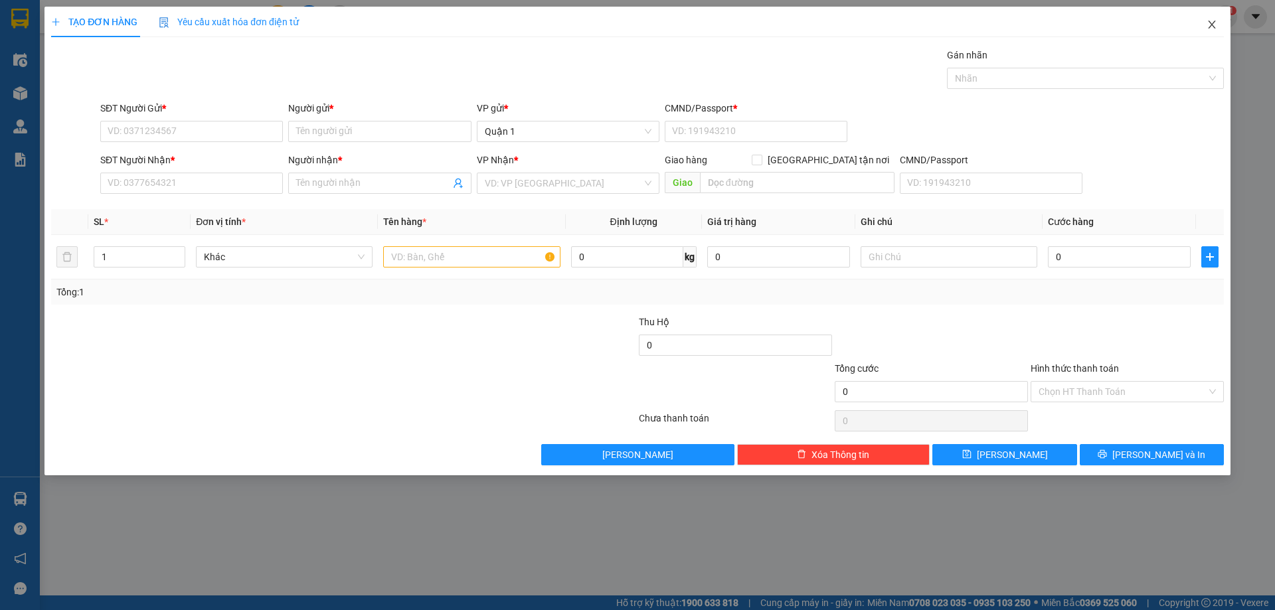
click at [1218, 26] on span "Close" at bounding box center [1212, 25] width 37 height 37
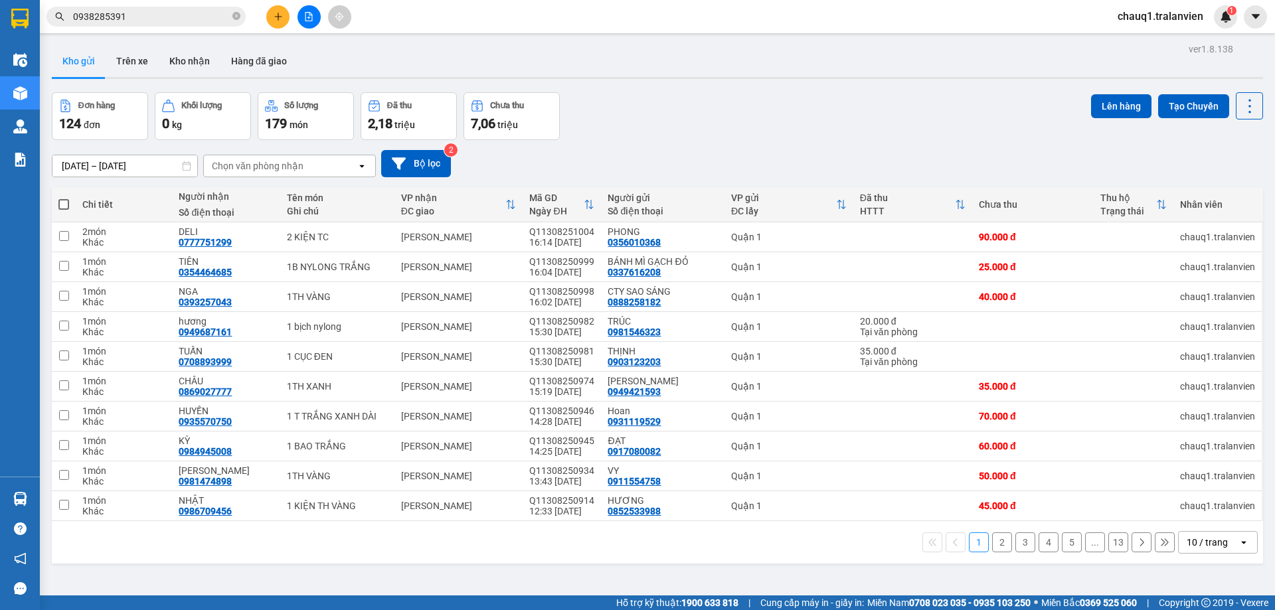
click at [118, 15] on input "0938285391" at bounding box center [151, 16] width 157 height 15
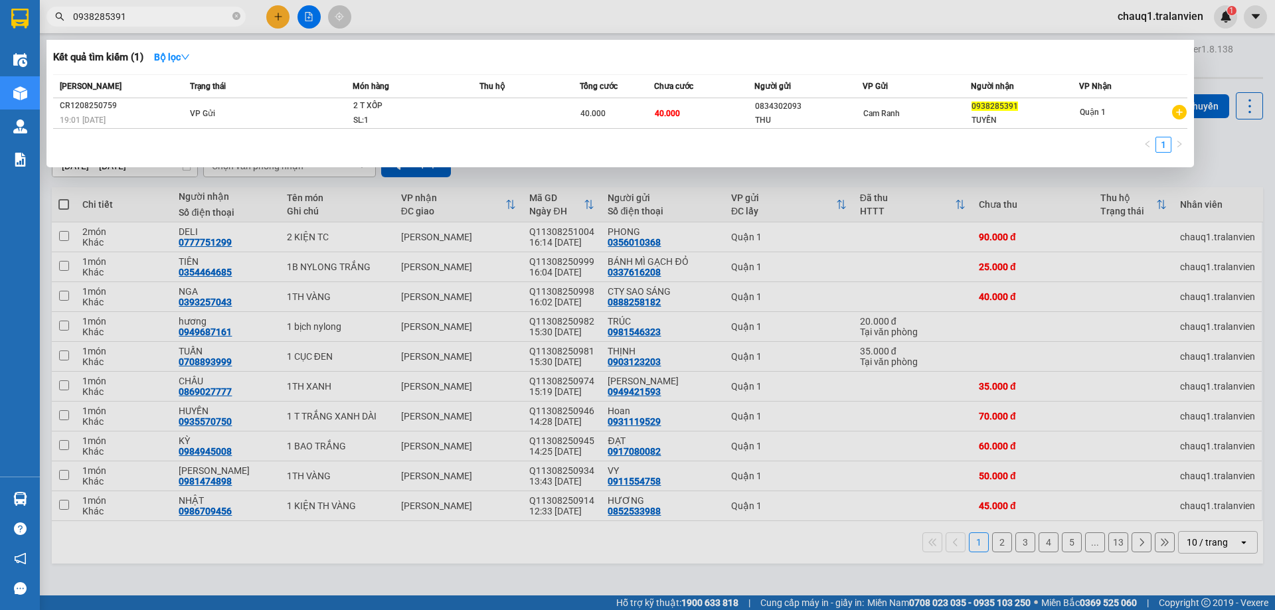
click at [149, 8] on span "0938285391" at bounding box center [145, 17] width 199 height 20
click at [143, 19] on input "0938285391" at bounding box center [151, 16] width 157 height 15
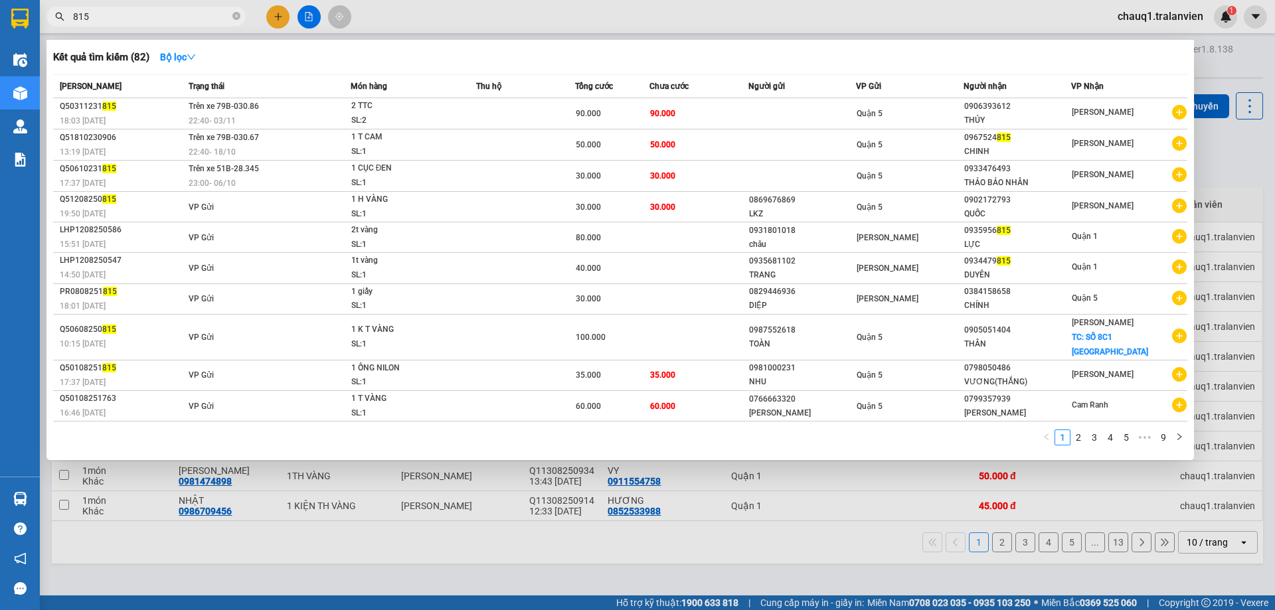
click at [161, 13] on input "815" at bounding box center [151, 16] width 157 height 15
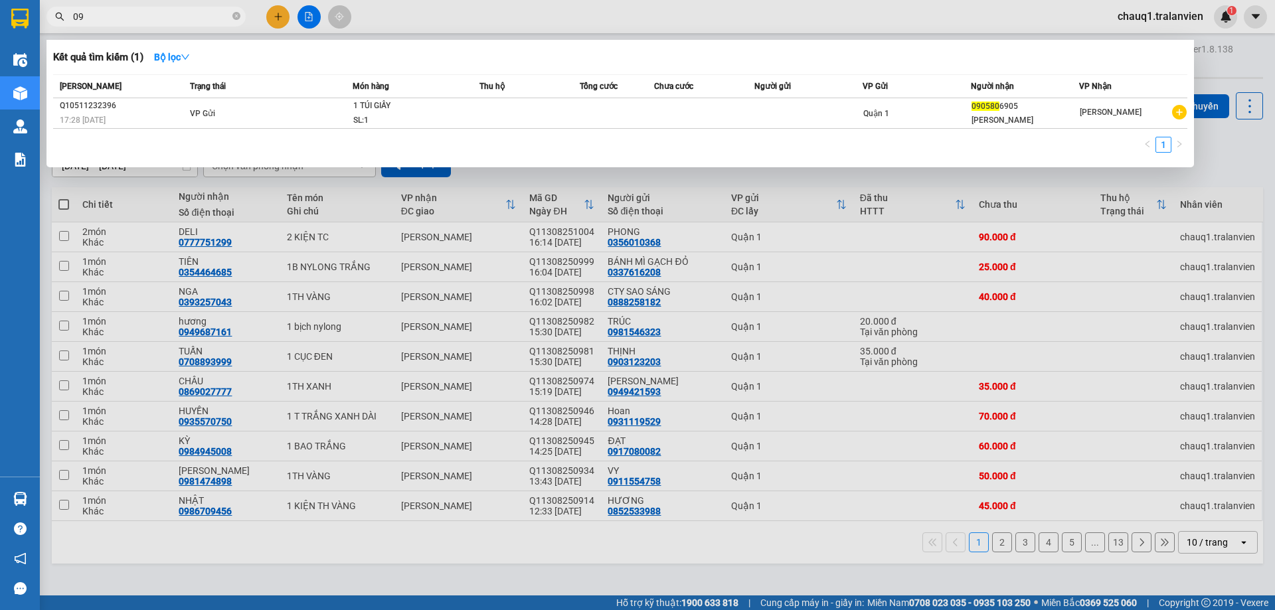
type input "0"
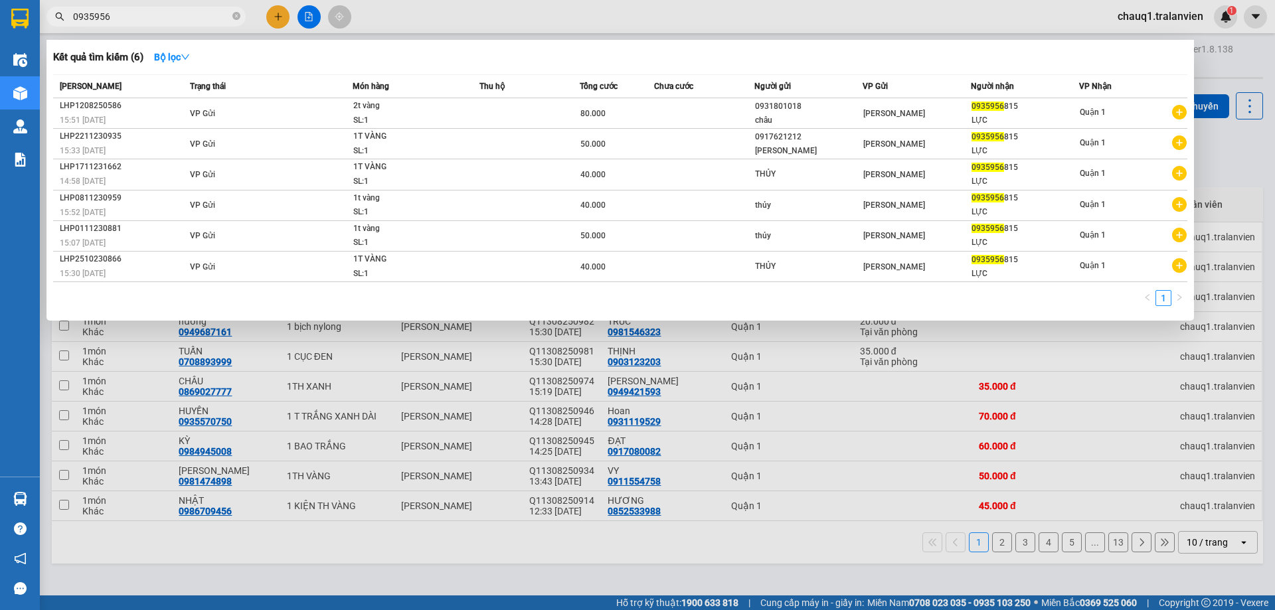
type input "0935956"
click at [274, 21] on div at bounding box center [637, 305] width 1275 height 610
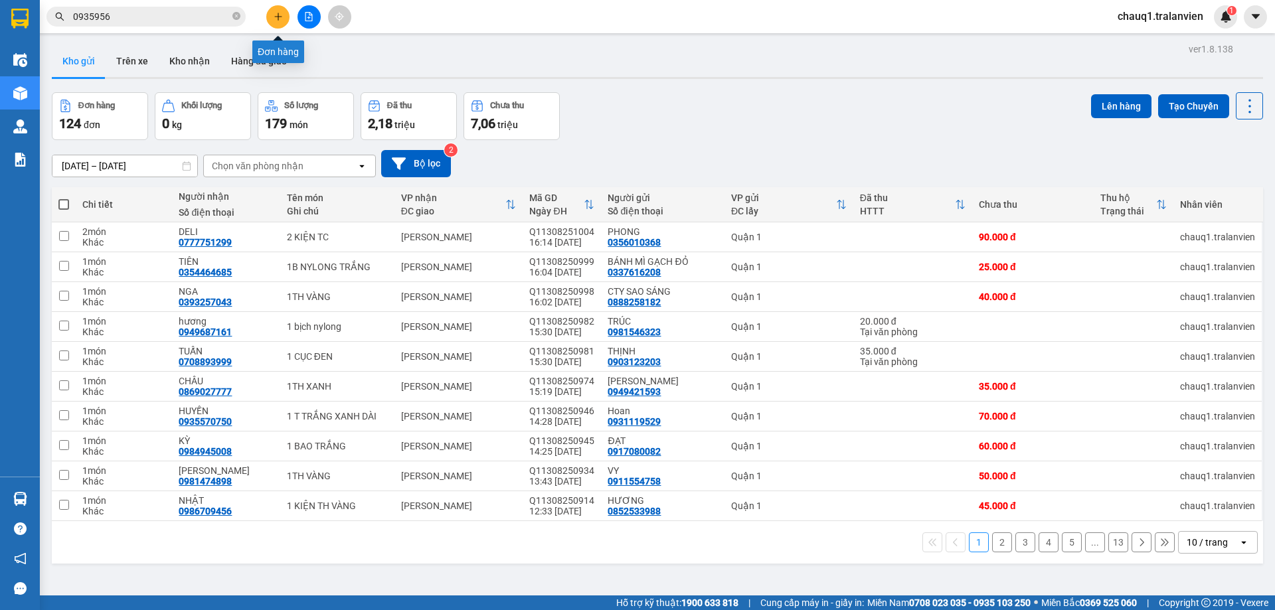
click at [274, 21] on button at bounding box center [277, 16] width 23 height 23
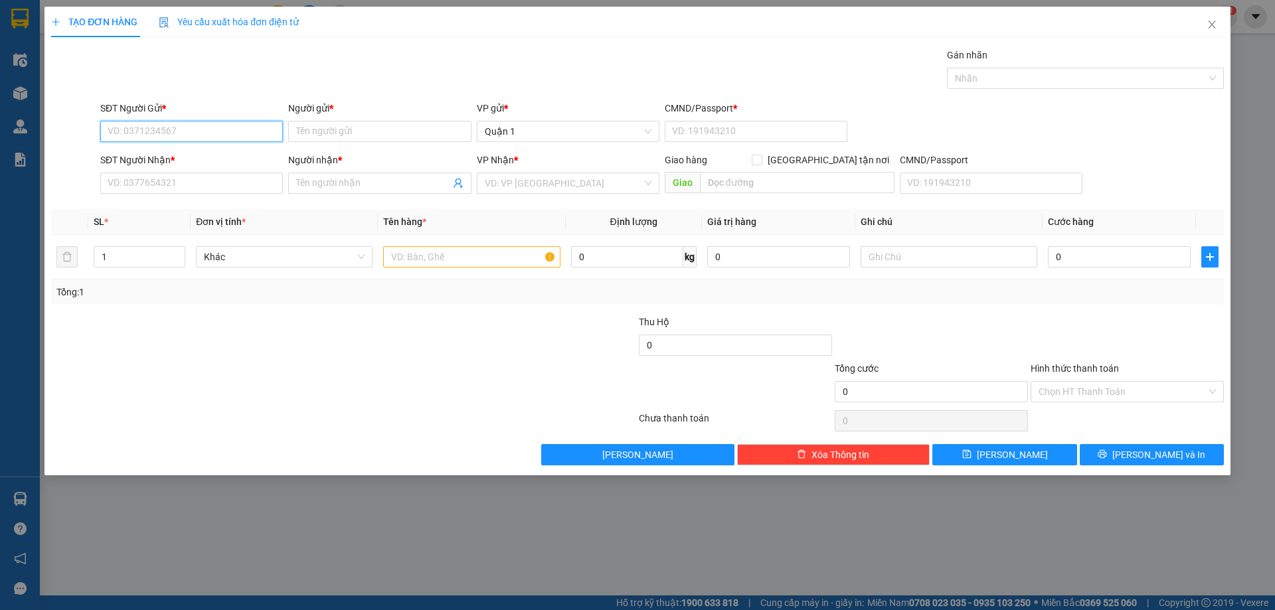
click at [171, 129] on input "SĐT Người Gửi *" at bounding box center [191, 131] width 183 height 21
click at [173, 154] on div "0909074243 - HỒNG" at bounding box center [191, 158] width 167 height 15
type input "0909074243"
type input "HỒNG"
type input "024177000215"
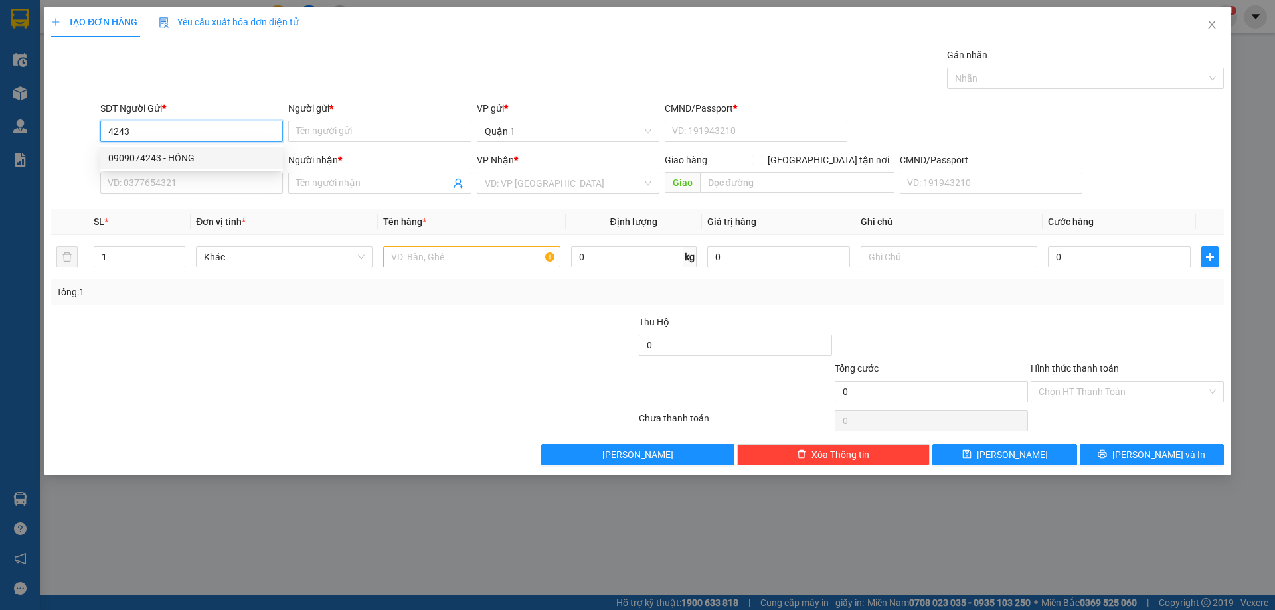
type input "0902596050"
type input "LAN ĐÍNH"
type input "0909074243"
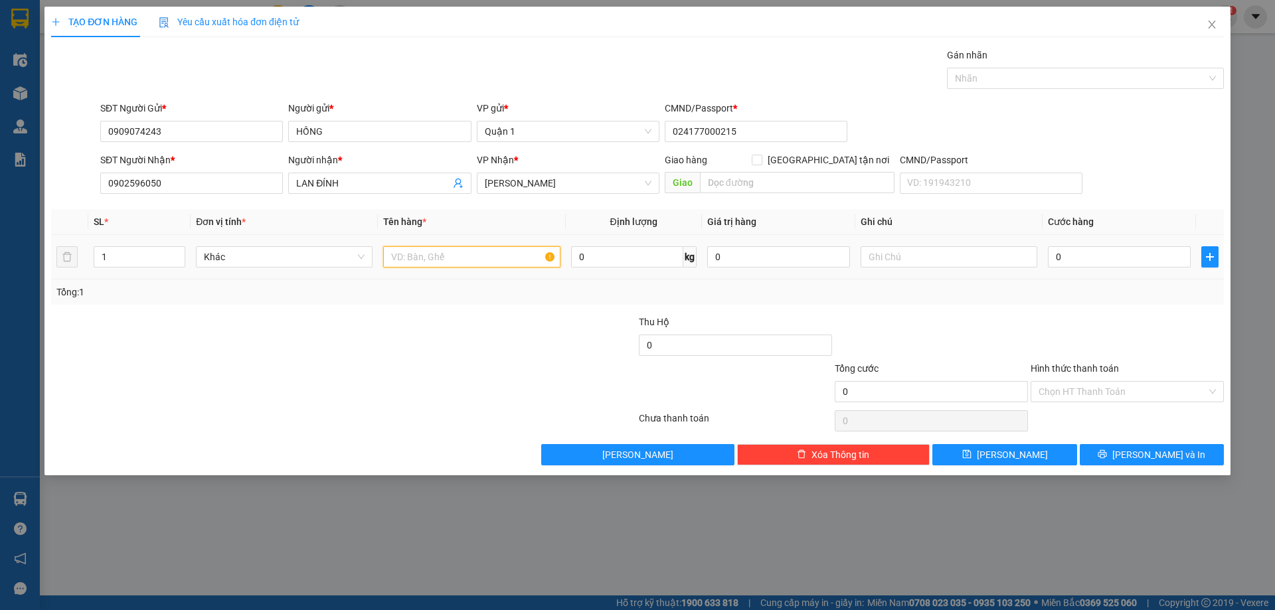
click at [460, 260] on input "text" at bounding box center [471, 256] width 177 height 21
type input "1 cục đen"
click at [1118, 265] on input "0" at bounding box center [1119, 256] width 143 height 21
type input "5"
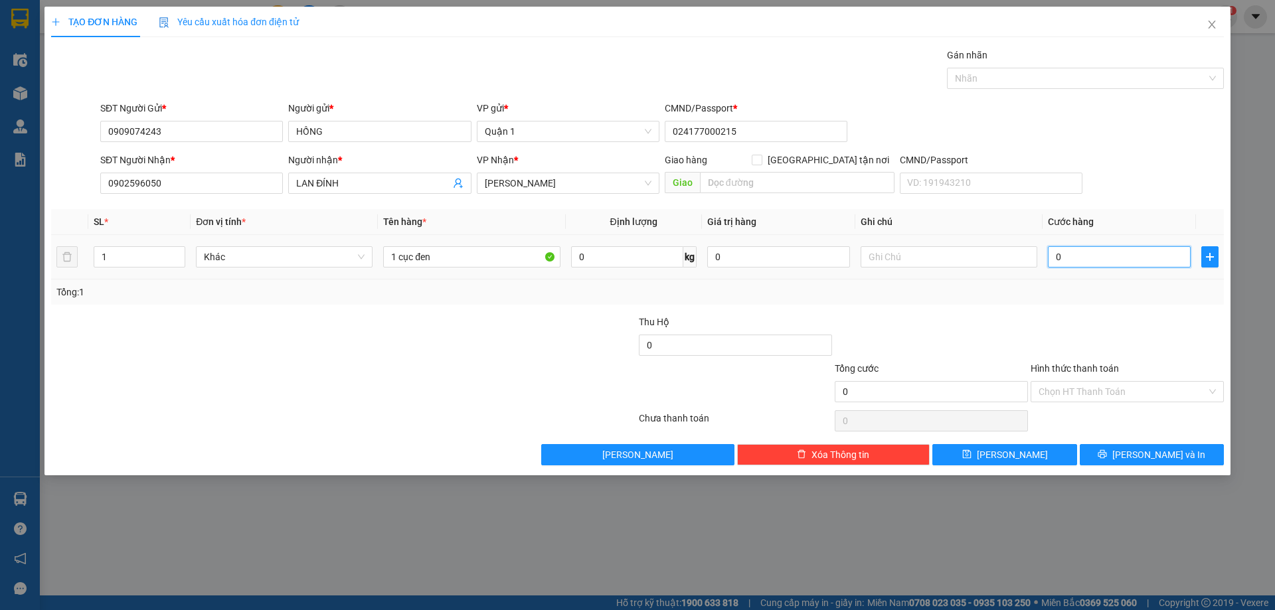
type input "5"
type input "50"
type input "50.000"
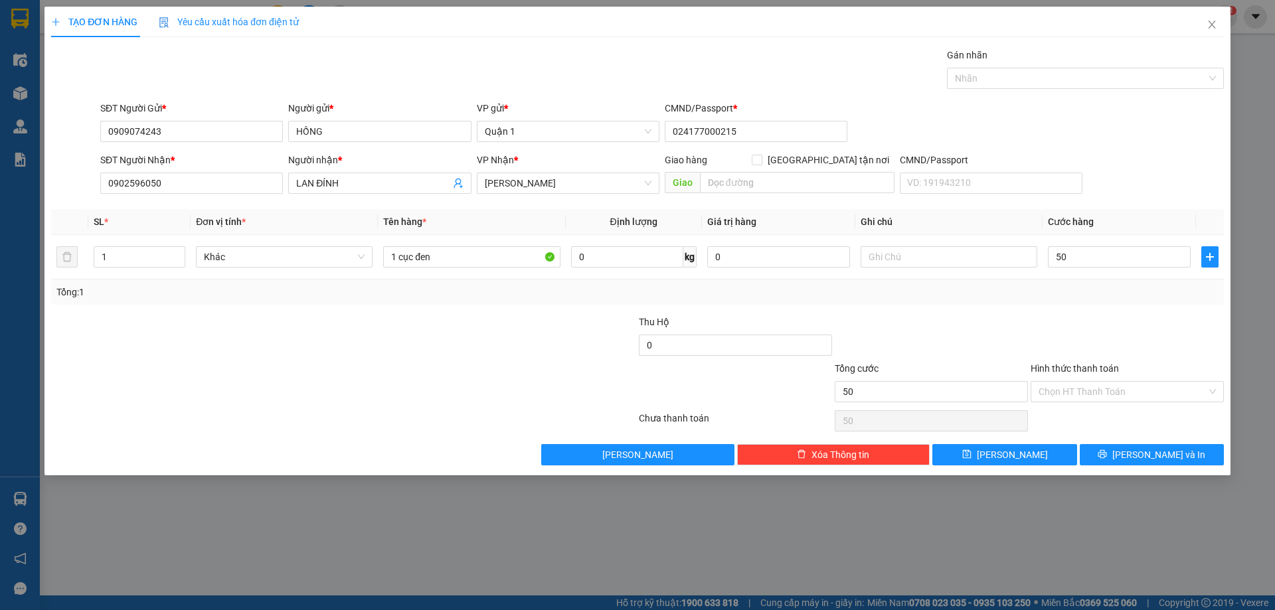
type input "50.000"
click at [930, 307] on div "Transit Pickup Surcharge Ids Transit Deliver Surcharge Ids Transit Deliver Surc…" at bounding box center [637, 257] width 1173 height 418
click at [1028, 458] on button "[PERSON_NAME]" at bounding box center [1005, 454] width 144 height 21
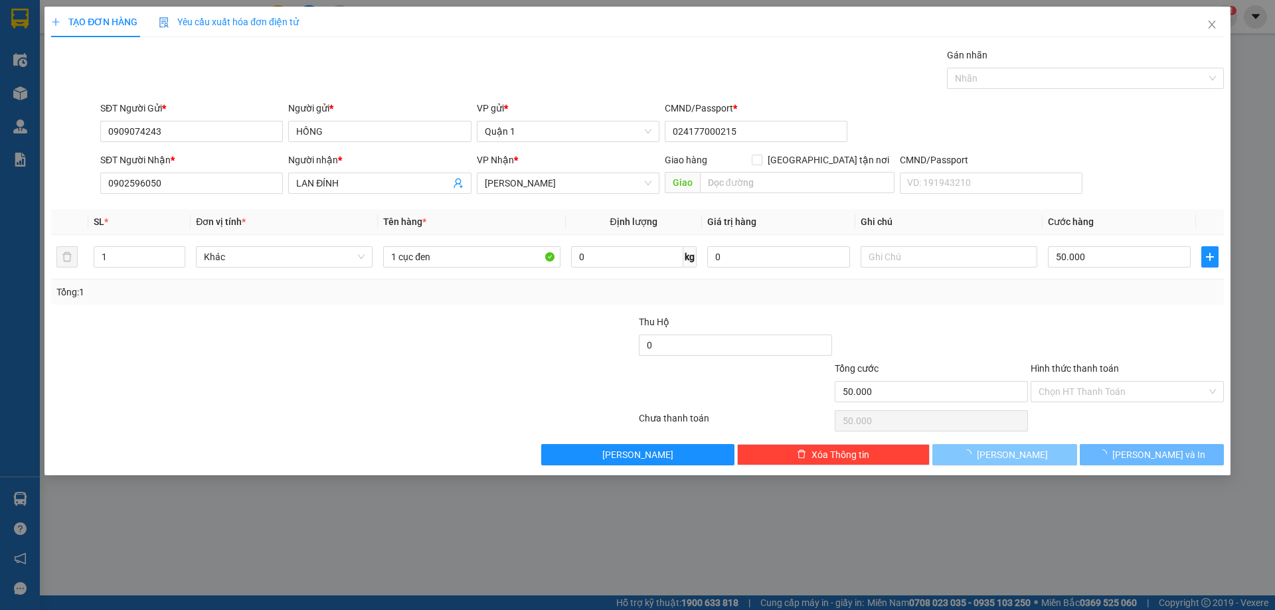
type input "0"
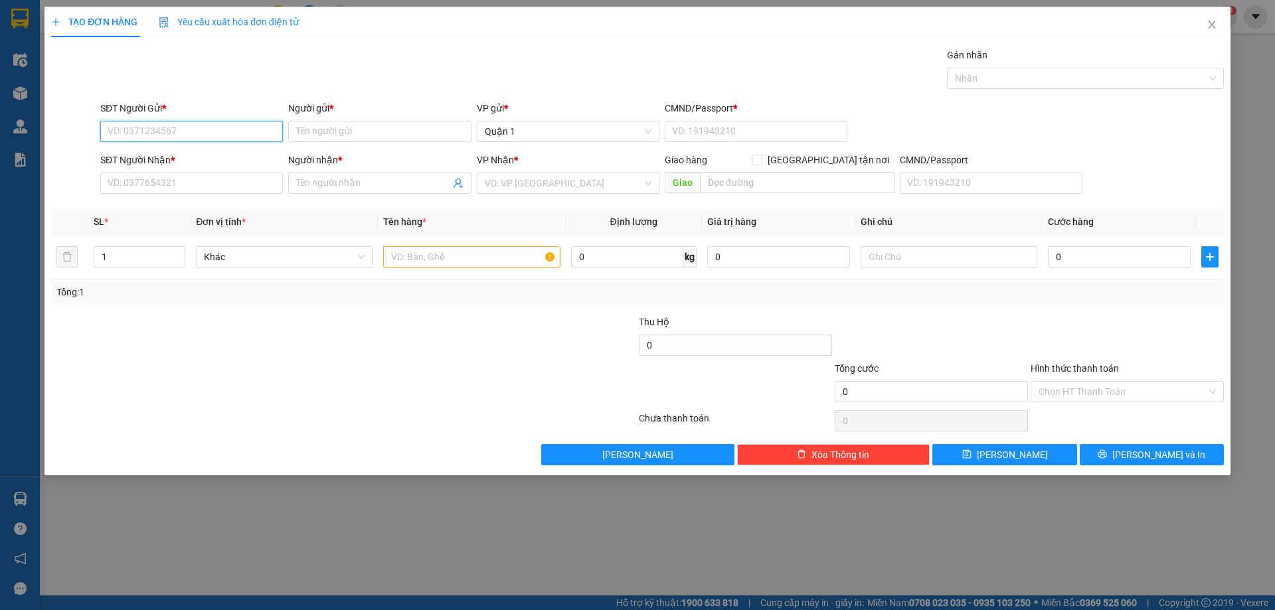
click at [214, 133] on input "SĐT Người Gửi *" at bounding box center [191, 131] width 183 height 21
click at [216, 156] on div "02838330705 - liksin" at bounding box center [191, 158] width 167 height 15
type input "02838330705"
type input "liksin"
type input "1"
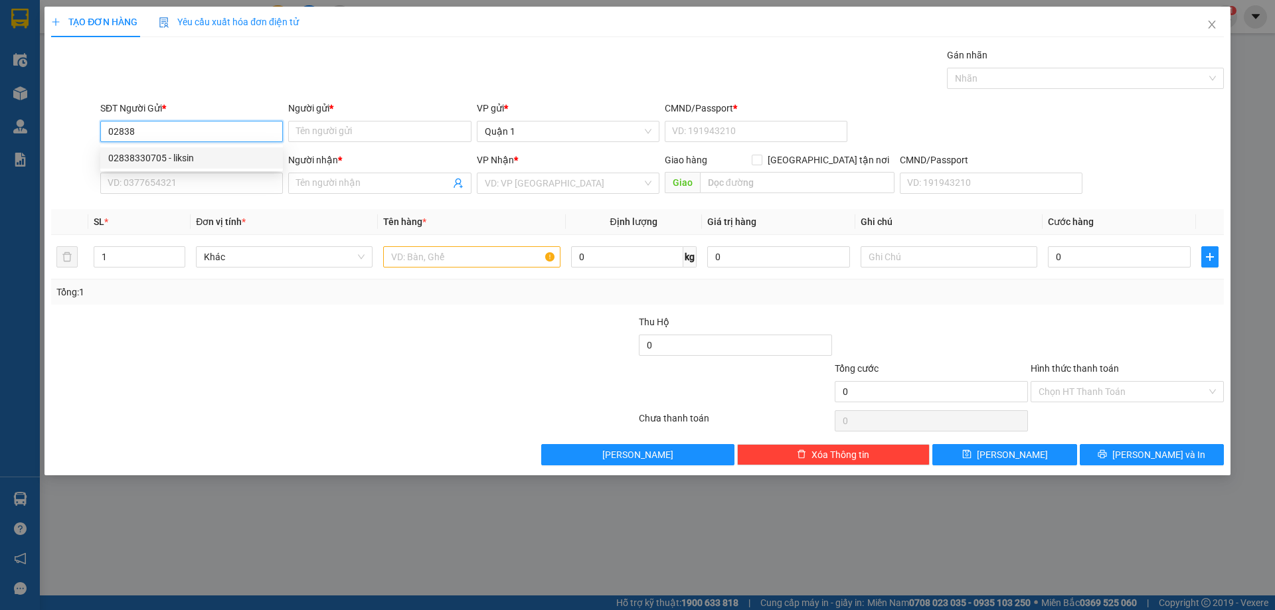
type input "0918270132"
type input "NHUNG"
type input "02838330705"
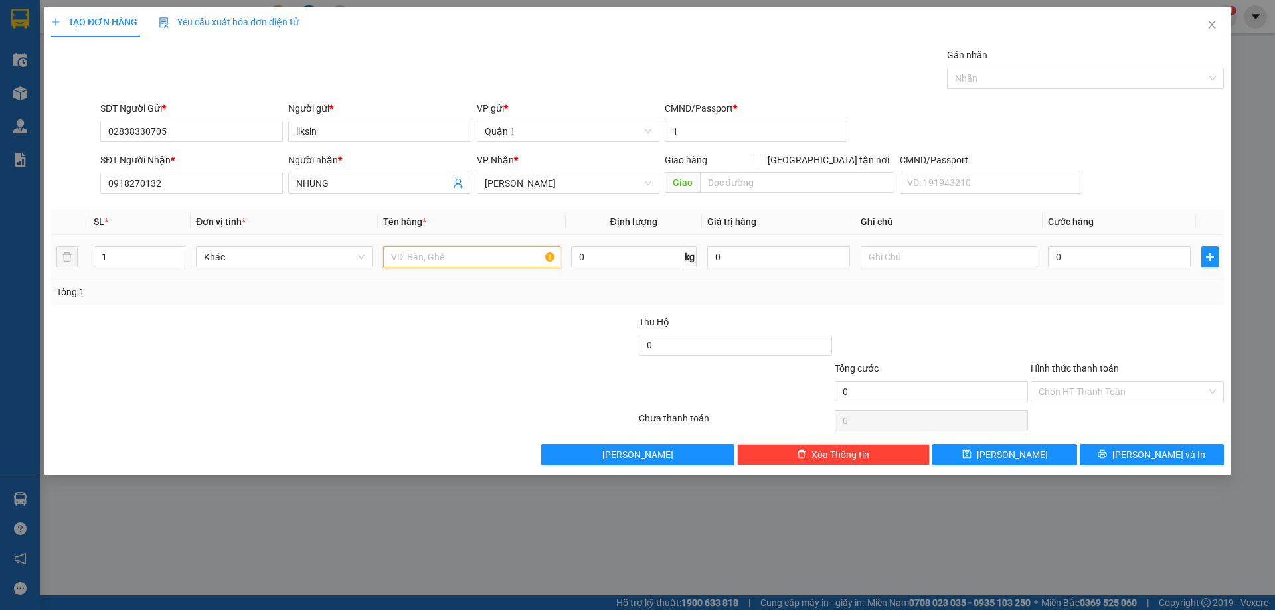
click at [483, 267] on input "text" at bounding box center [471, 256] width 177 height 21
type input "1h vàng"
click at [1099, 255] on input "0" at bounding box center [1119, 256] width 143 height 21
type input "3"
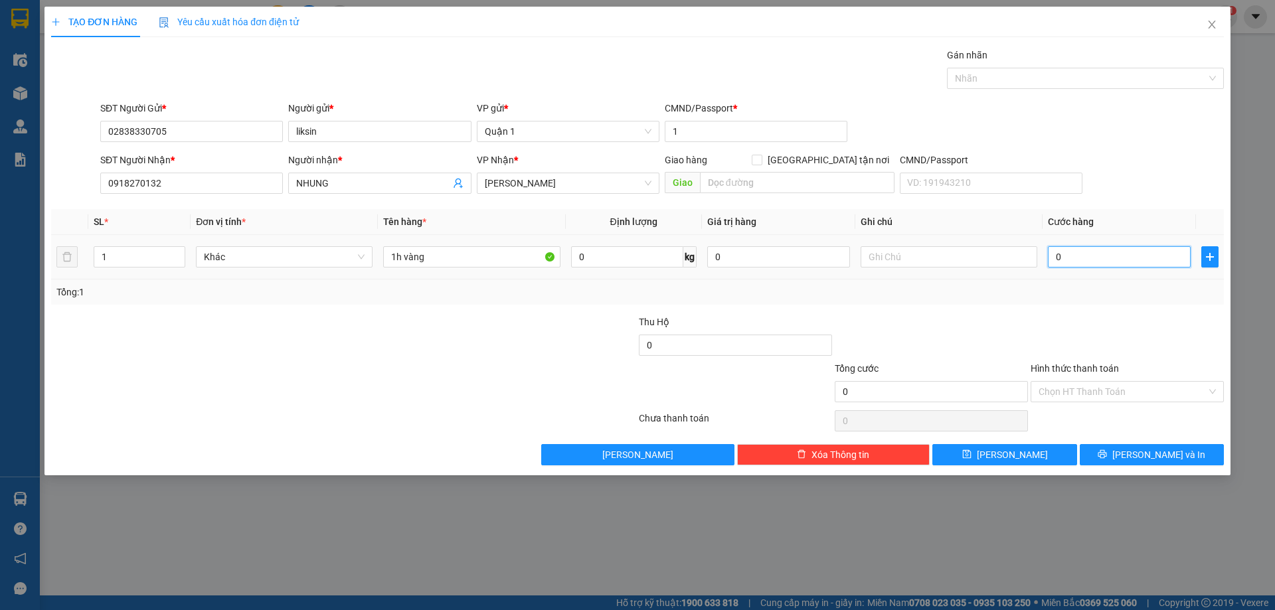
type input "3"
type input "30"
type input "30.000"
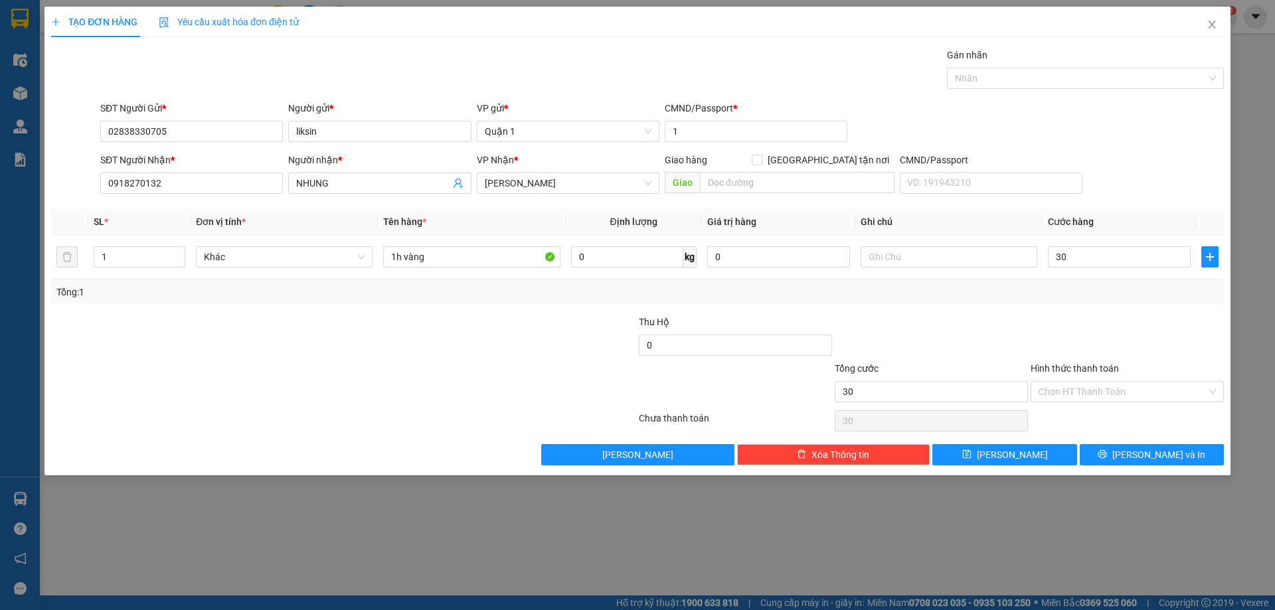
type input "30.000"
click at [1163, 324] on div at bounding box center [1128, 338] width 196 height 46
click at [1010, 443] on div "Transit Pickup Surcharge Ids Transit Deliver Surcharge Ids Transit Deliver Surc…" at bounding box center [637, 257] width 1173 height 418
click at [980, 456] on button "[PERSON_NAME]" at bounding box center [1005, 454] width 144 height 21
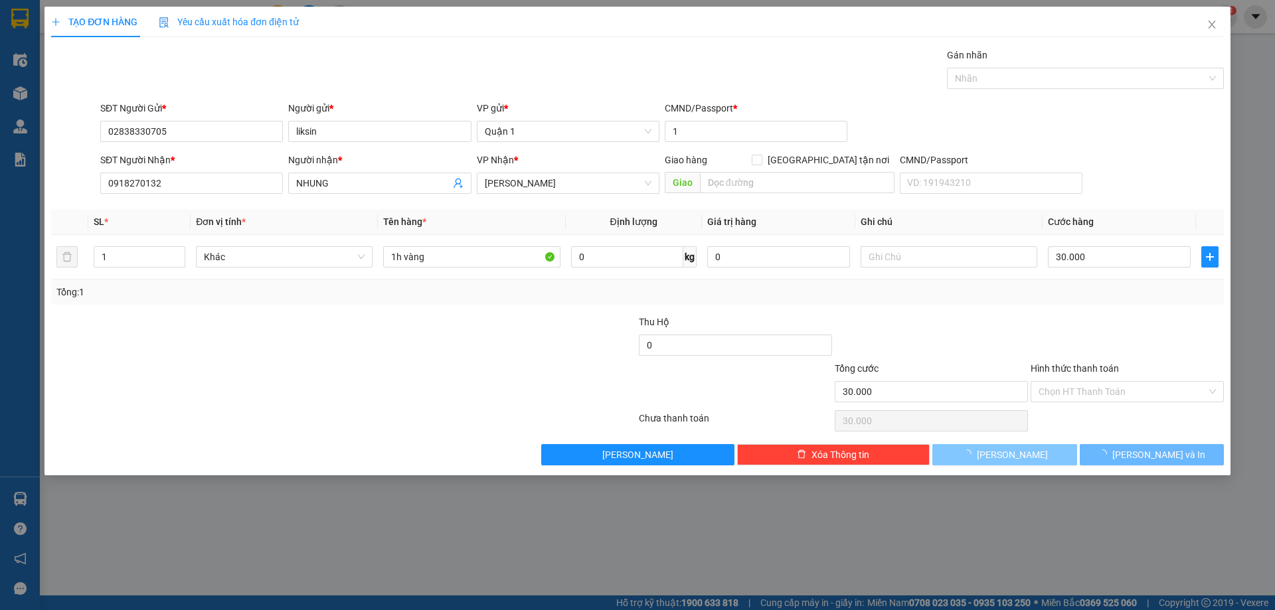
type input "0"
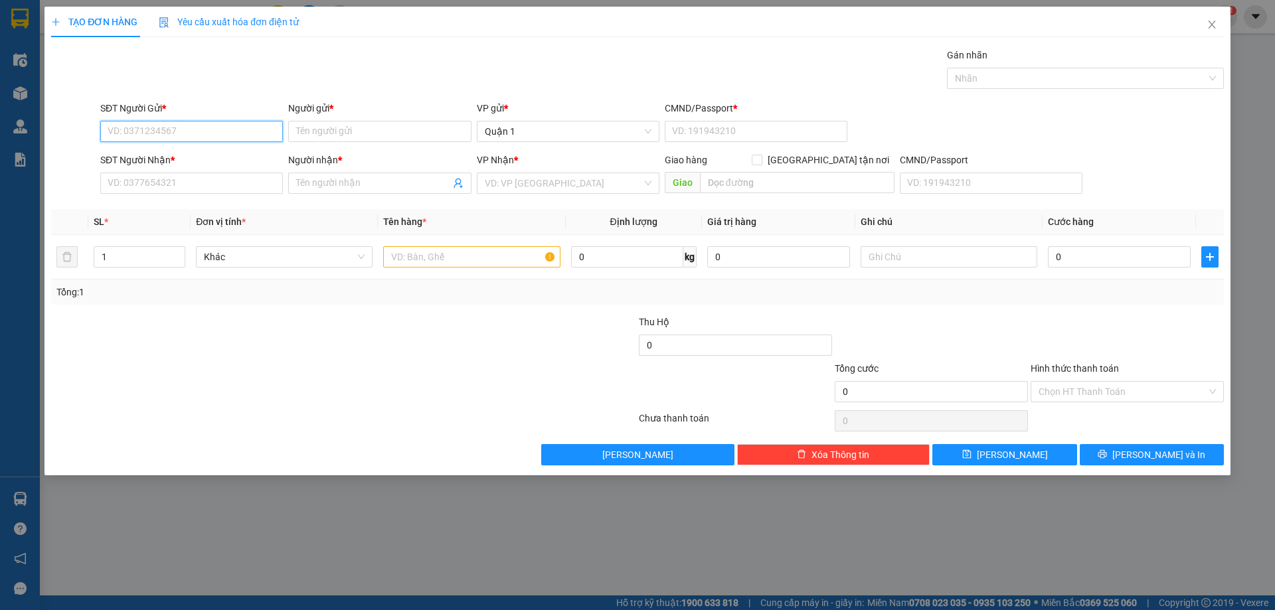
click at [193, 126] on input "SĐT Người Gửi *" at bounding box center [191, 131] width 183 height 21
click at [194, 152] on div "0773495095 - [GEOGRAPHIC_DATA]" at bounding box center [191, 158] width 167 height 15
type input "0773495095"
type input "HUY"
type input "1"
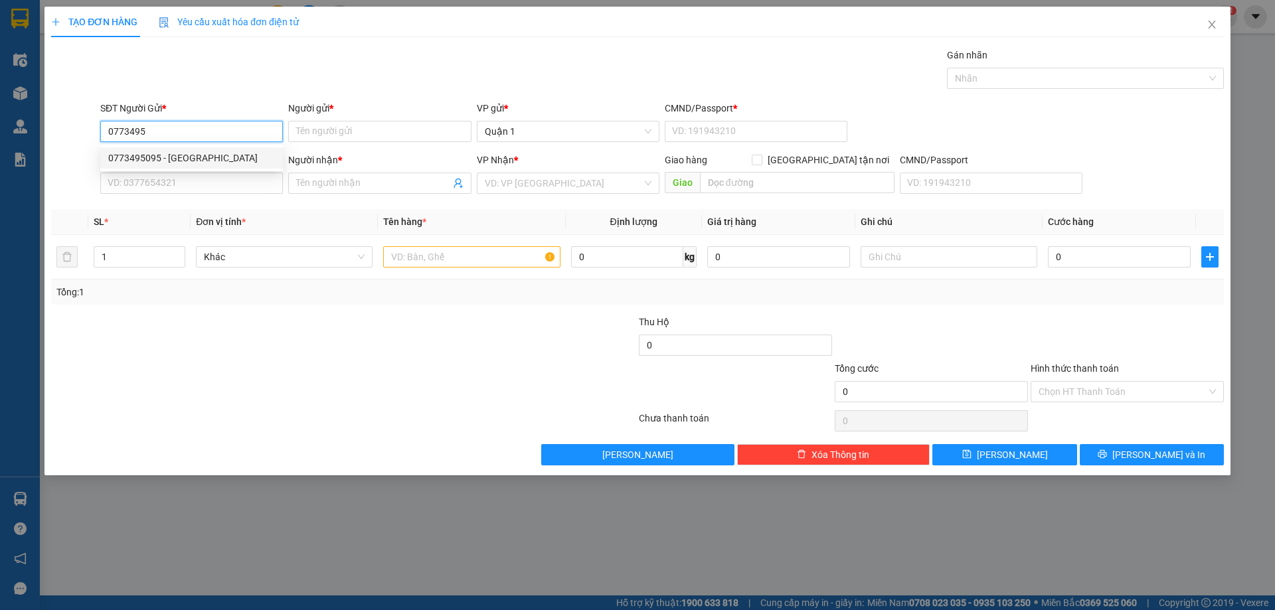
type input "0901349286"
type input "CÔNG"
type input "0773495095"
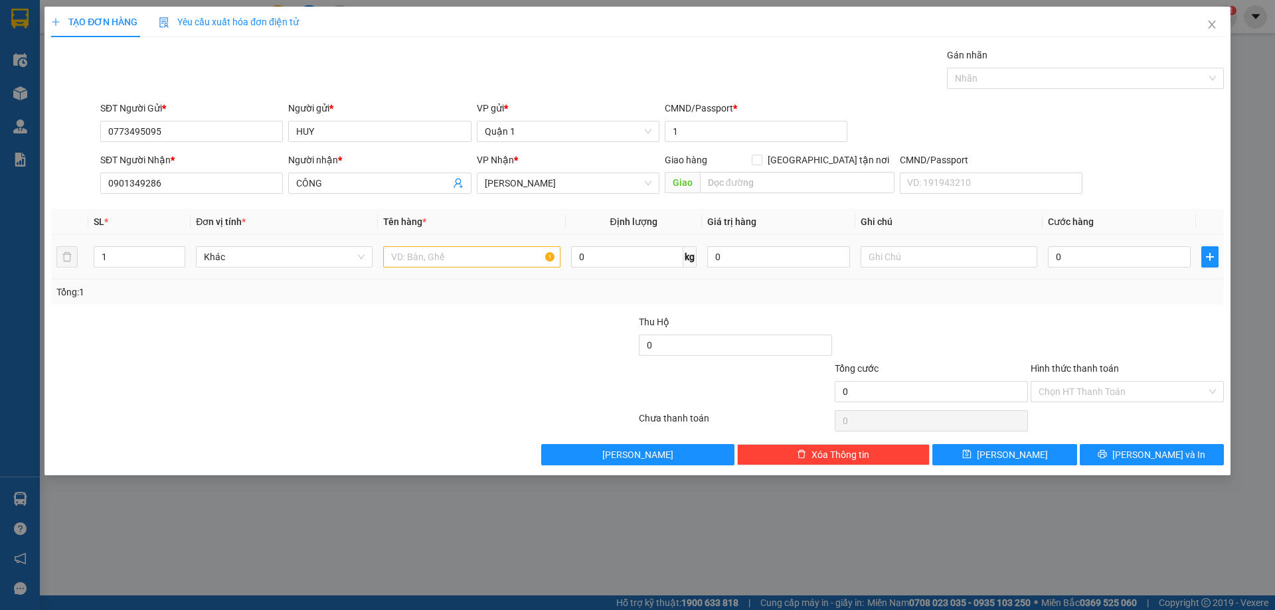
click at [439, 246] on div at bounding box center [471, 257] width 177 height 27
click at [437, 253] on input "text" at bounding box center [471, 256] width 177 height 21
type input "1b đỏ"
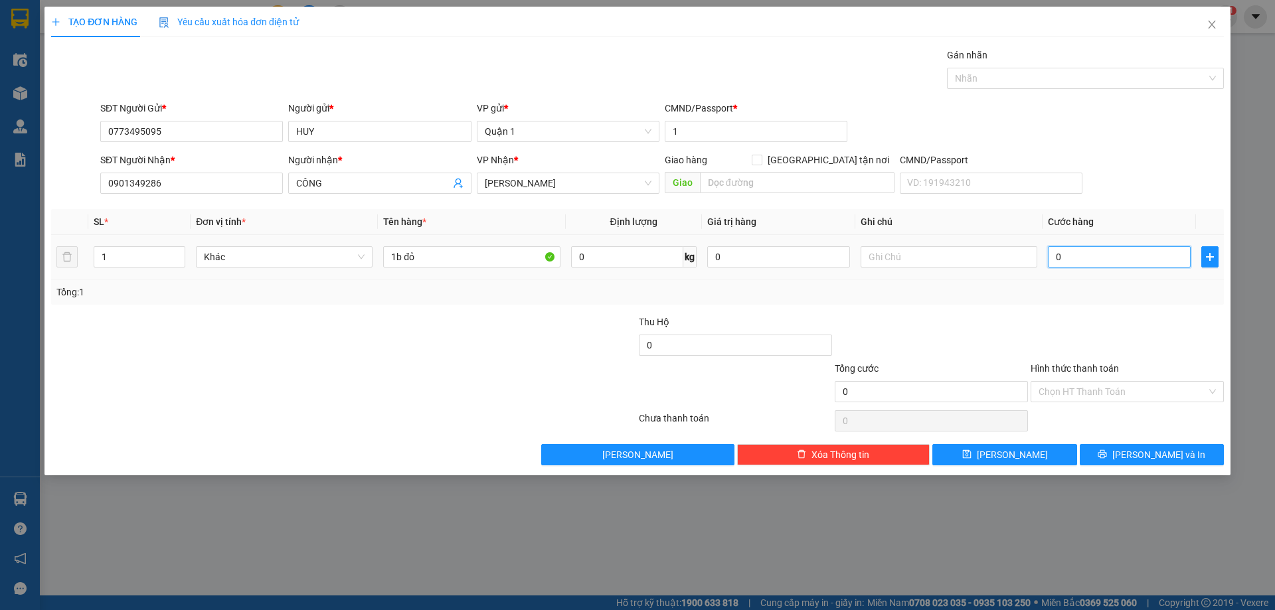
click at [1134, 258] on input "0" at bounding box center [1119, 256] width 143 height 21
type input "3"
type input "30"
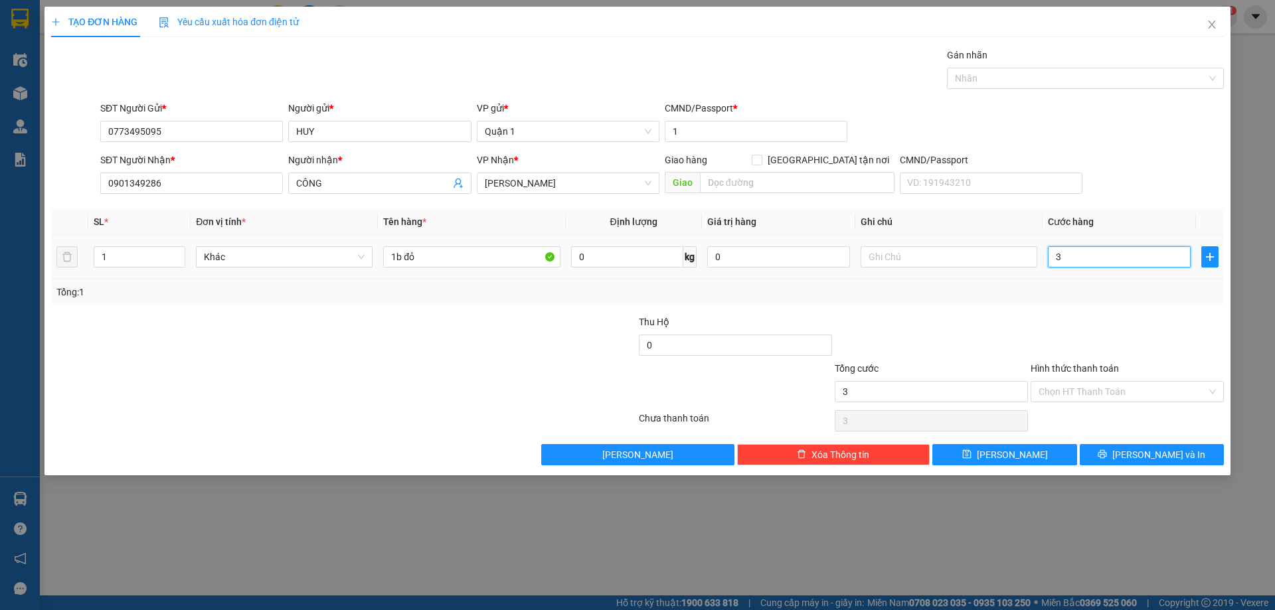
type input "30"
type input "30.000"
click at [1095, 322] on div at bounding box center [1128, 338] width 196 height 46
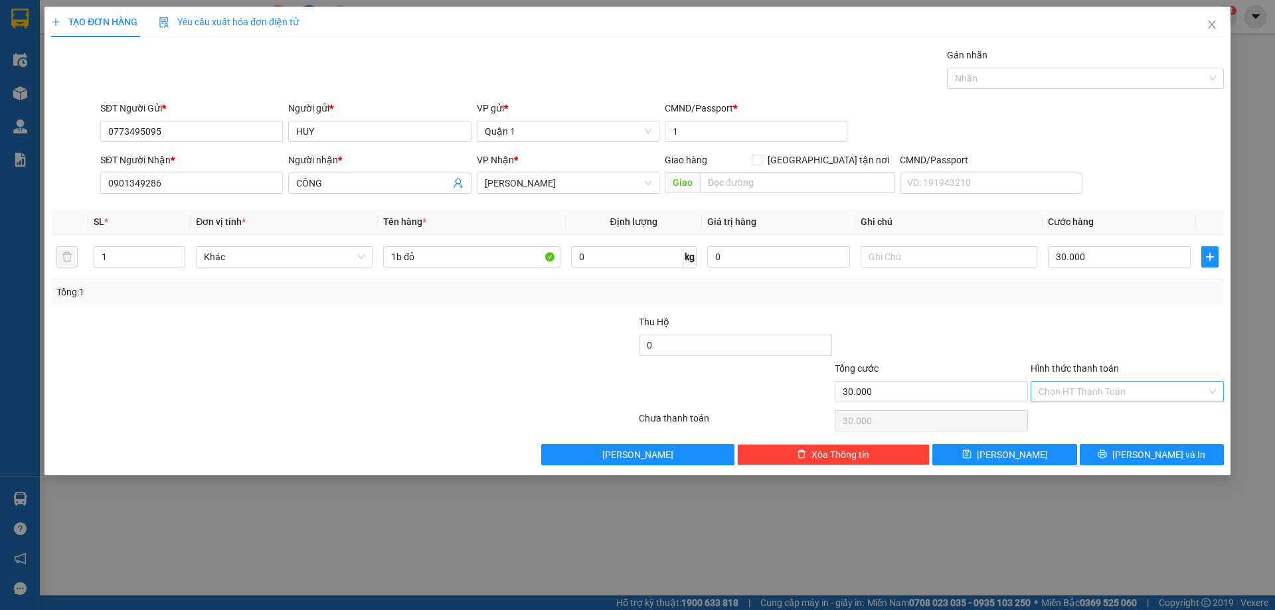
click at [1113, 390] on input "Hình thức thanh toán" at bounding box center [1123, 392] width 168 height 20
click at [1078, 424] on div "Tại văn phòng" at bounding box center [1127, 418] width 177 height 15
type input "0"
click at [1004, 452] on button "[PERSON_NAME]" at bounding box center [1005, 454] width 144 height 21
type input "0"
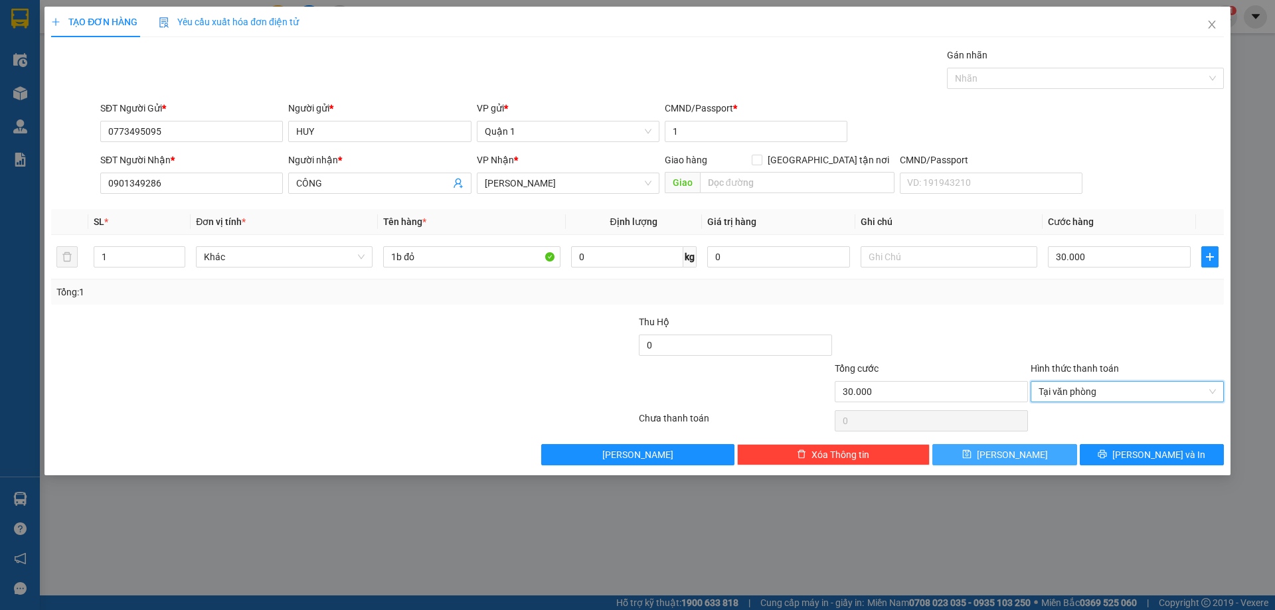
type input "0"
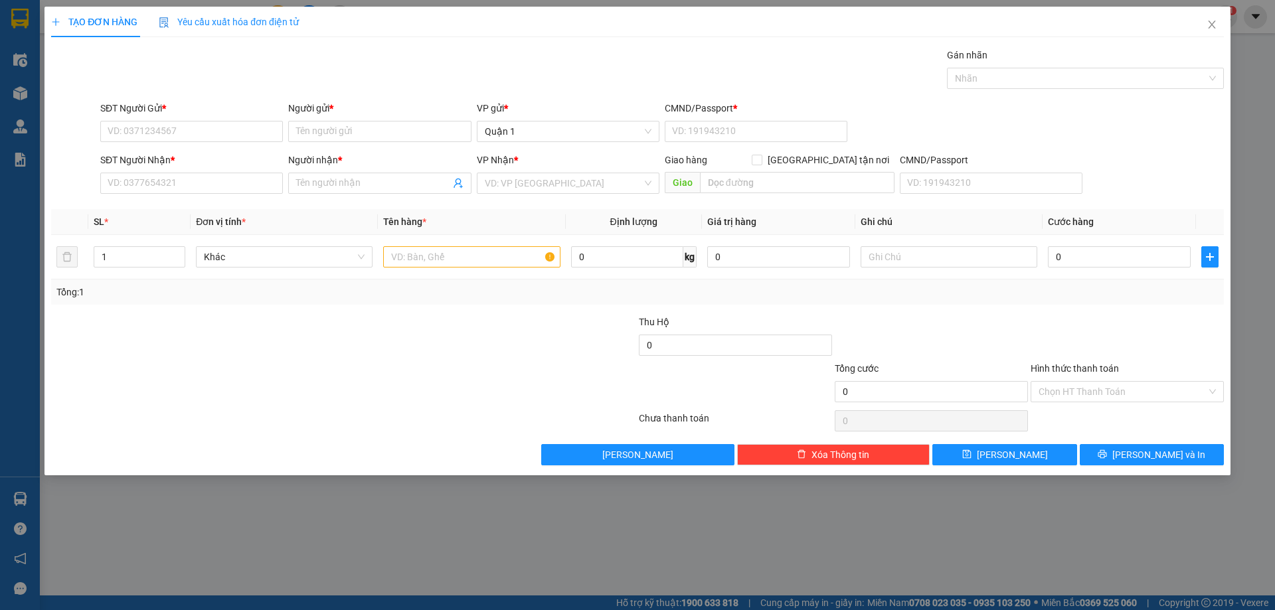
click at [31, 24] on div "TẠO ĐƠN HÀNG Yêu cầu xuất hóa đơn điện tử Transit Pickup Surcharge Ids Transit …" at bounding box center [637, 305] width 1275 height 610
click at [35, 11] on div "TẠO ĐƠN HÀNG Yêu cầu xuất hóa đơn điện tử Transit Pickup Surcharge Ids Transit …" at bounding box center [637, 305] width 1275 height 610
click at [1216, 21] on icon "close" at bounding box center [1212, 24] width 11 height 11
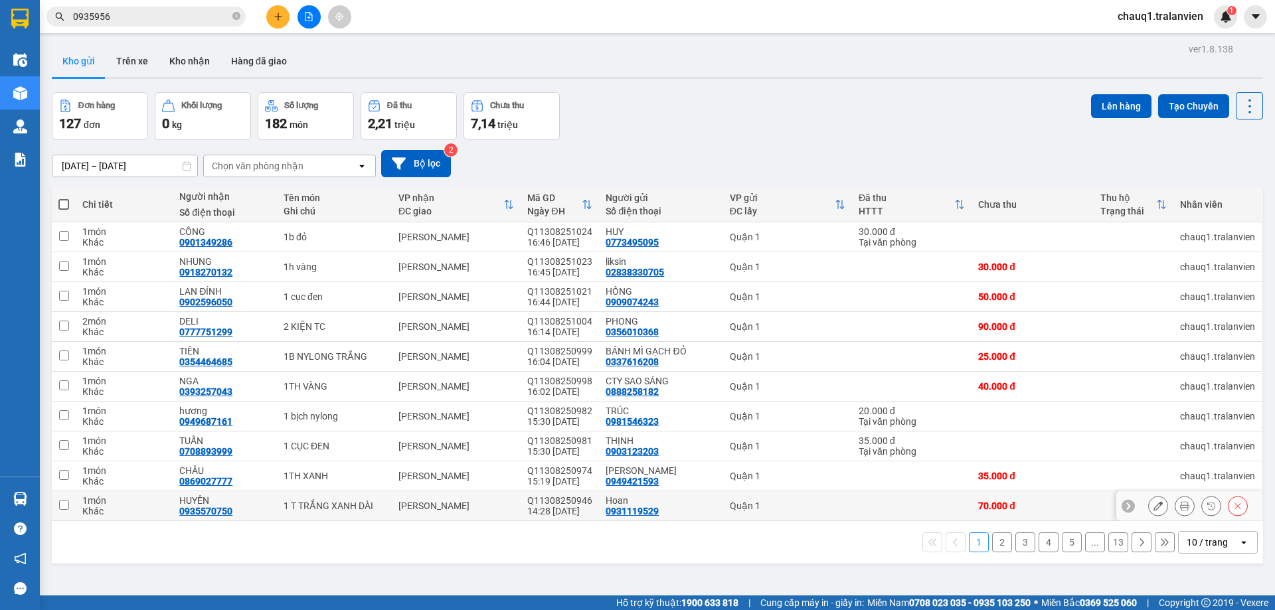
scroll to position [61, 0]
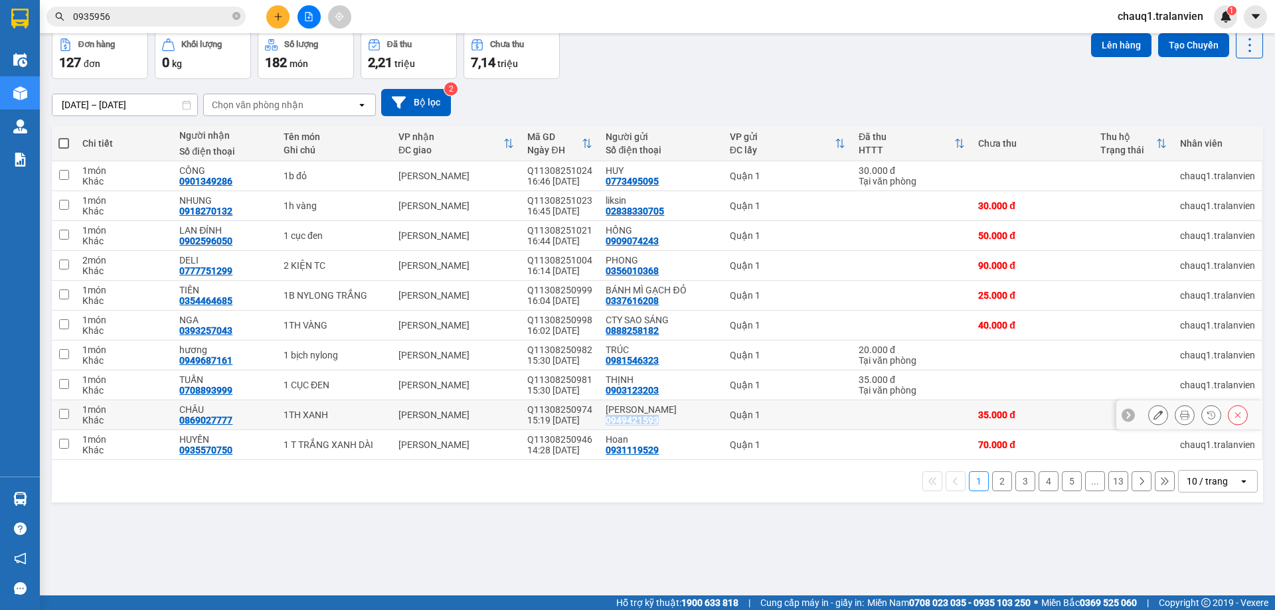
drag, startPoint x: 642, startPoint y: 421, endPoint x: 652, endPoint y: 425, distance: 11.4
click at [652, 425] on td "[PERSON_NAME] 0949421593" at bounding box center [661, 416] width 124 height 30
checkbox input "true"
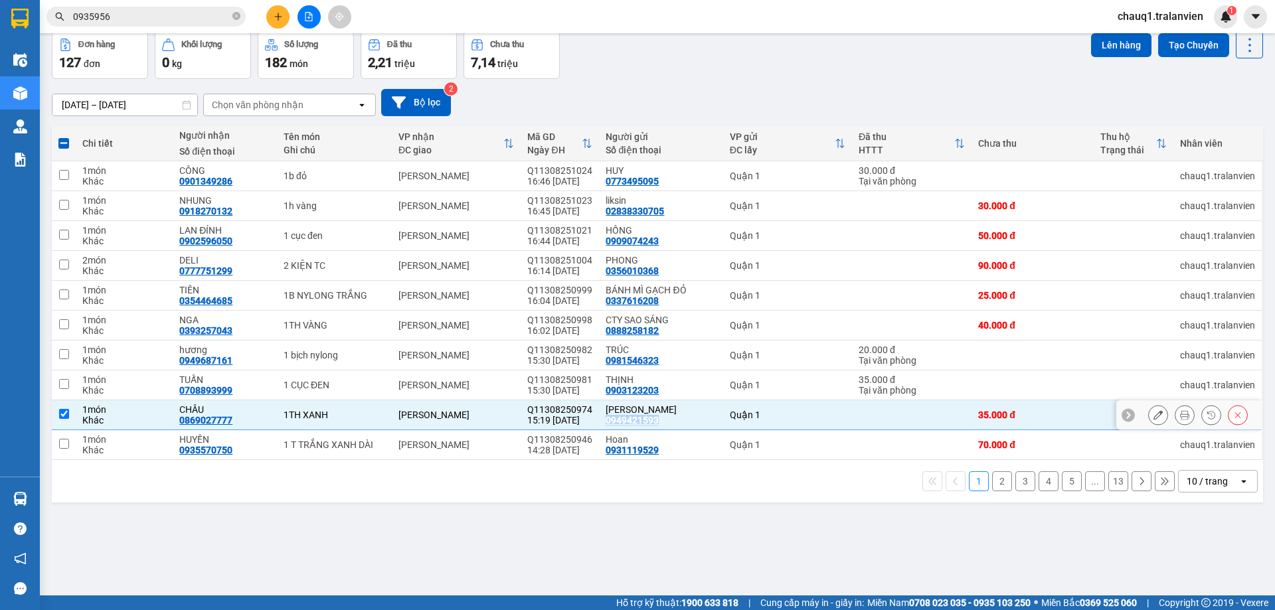
copy div "0949421593"
drag, startPoint x: 751, startPoint y: 68, endPoint x: 745, endPoint y: 73, distance: 7.6
click at [751, 70] on div "Đơn hàng 127 đơn Khối lượng 0 kg Số lượng 182 món Đã thu 2,21 triệu Chưa thu 7,…" at bounding box center [658, 55] width 1212 height 48
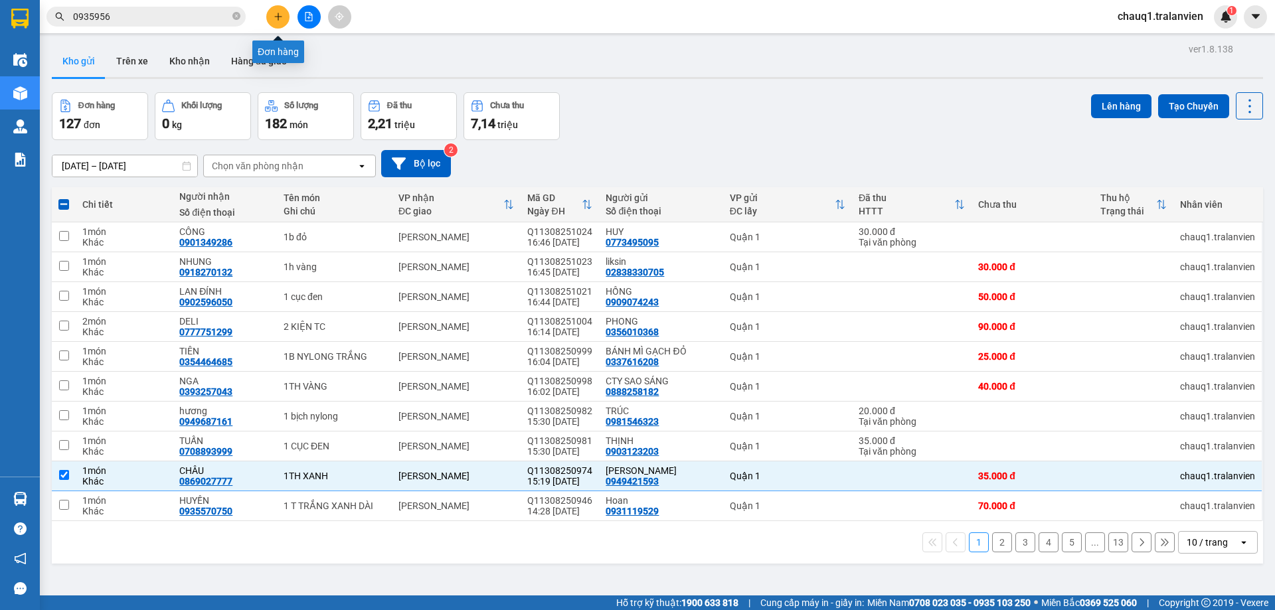
click at [279, 15] on icon "plus" at bounding box center [278, 16] width 9 height 9
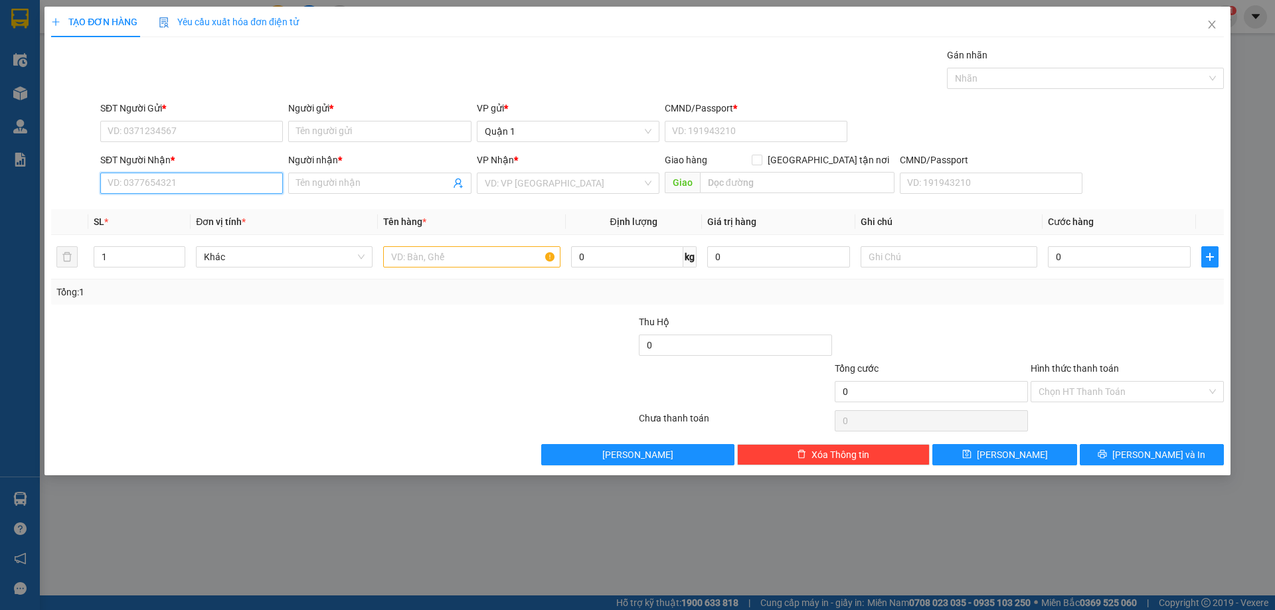
click at [200, 192] on input "SĐT Người Nhận *" at bounding box center [191, 183] width 183 height 21
type input "0988"
click at [191, 132] on input "SĐT Người Gửi *" at bounding box center [191, 131] width 183 height 21
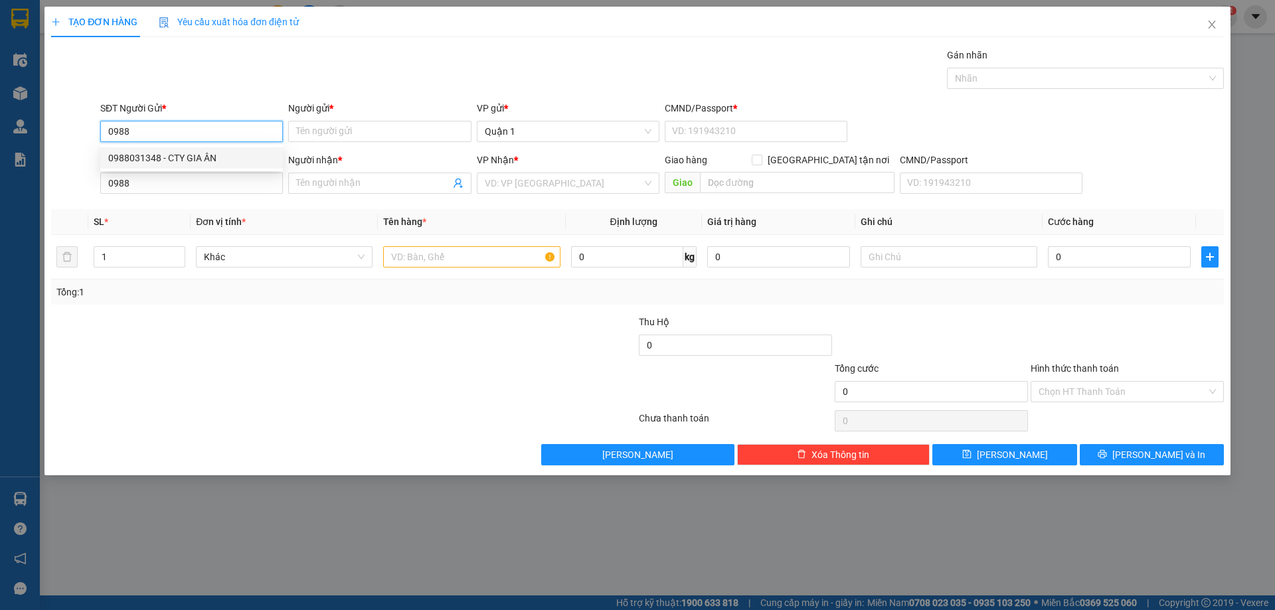
click at [223, 155] on div "0988031348 - CTY GIA ÂN" at bounding box center [191, 158] width 167 height 15
type input "0988031348"
type input "CTY GIA ÂN"
type input "1"
type input "0988031348"
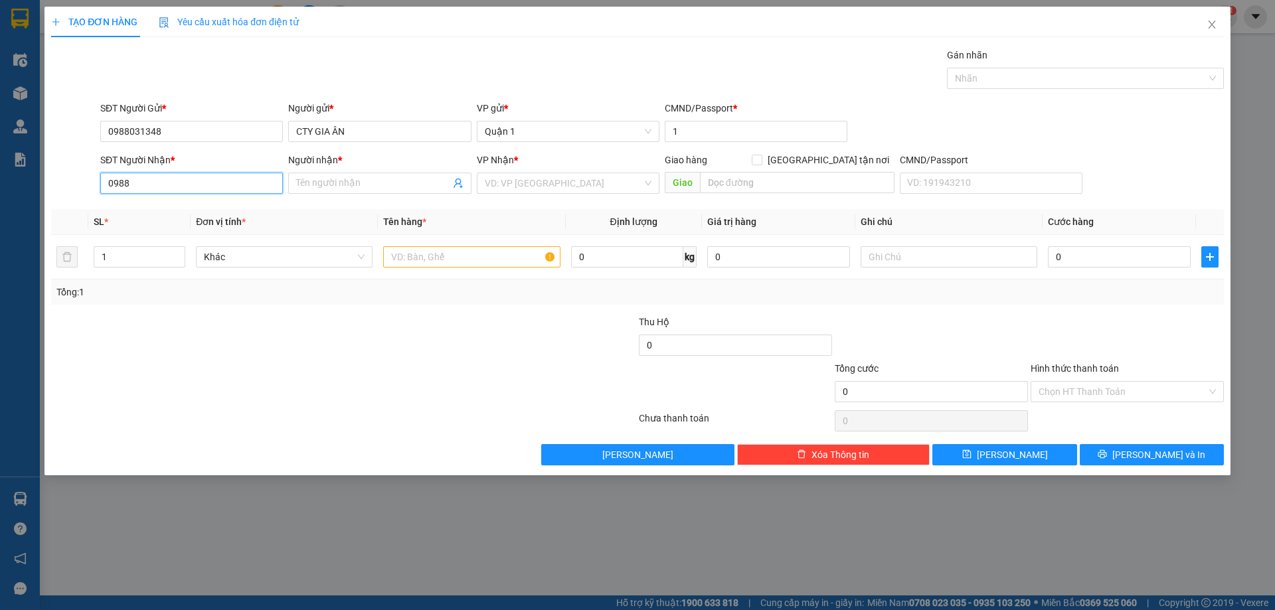
click at [221, 192] on input "0988" at bounding box center [191, 183] width 183 height 21
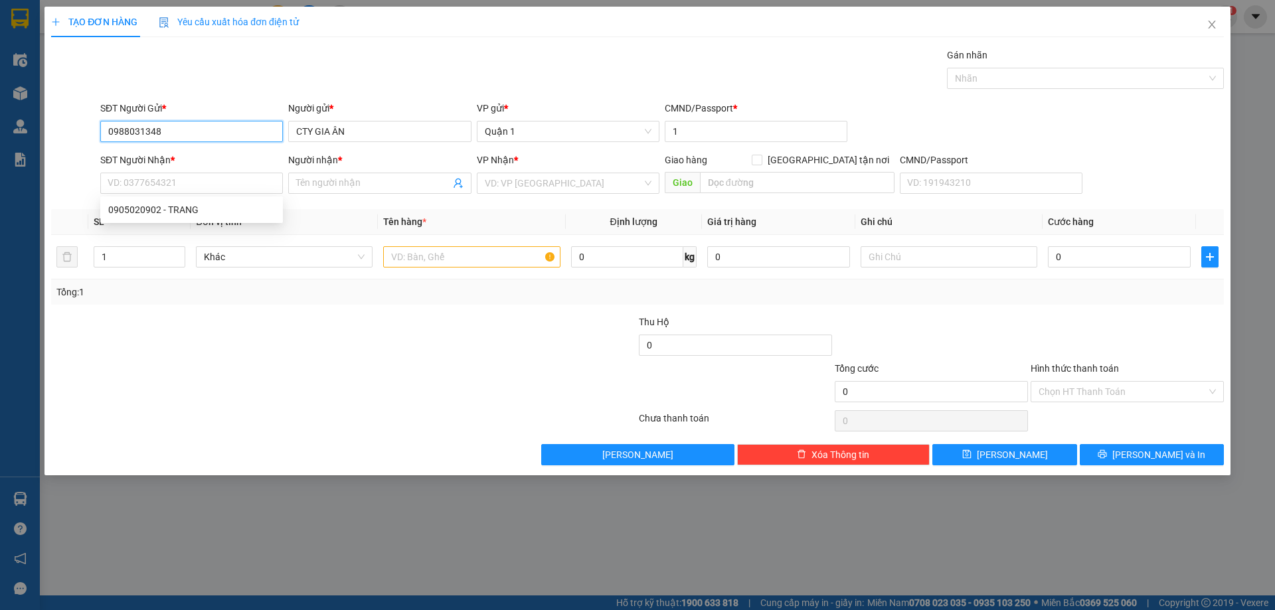
click at [217, 128] on input "0988031348" at bounding box center [191, 131] width 183 height 21
click at [216, 128] on input "0988031348" at bounding box center [191, 131] width 183 height 21
click at [221, 128] on input "060708" at bounding box center [191, 131] width 183 height 21
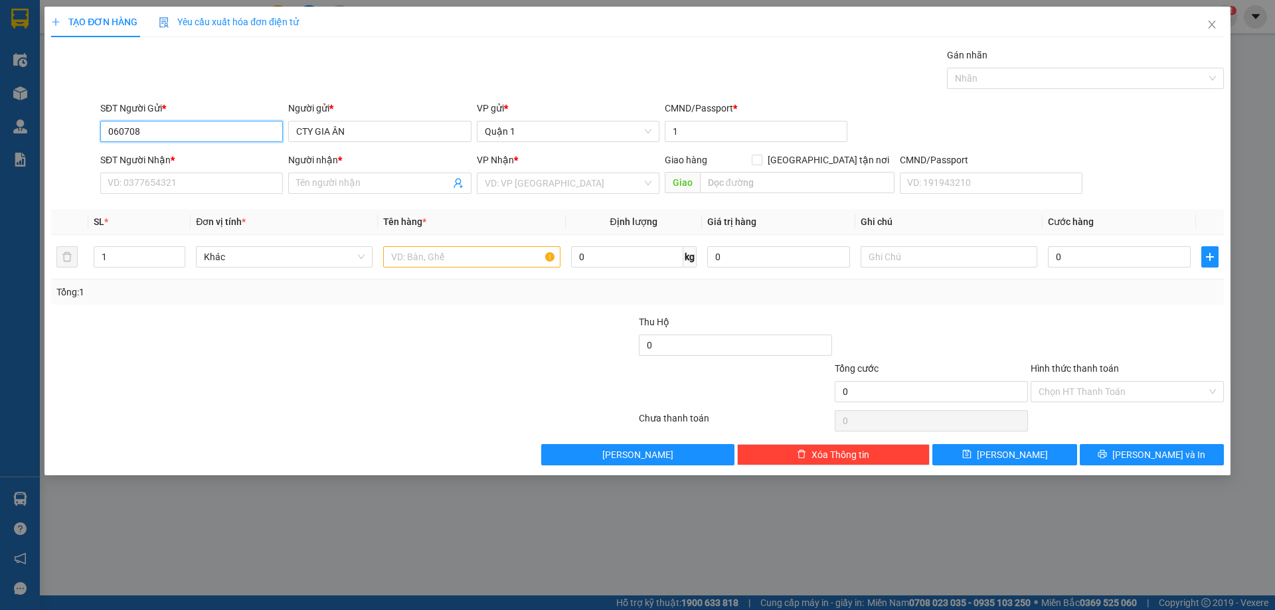
click at [221, 128] on input "060708" at bounding box center [191, 131] width 183 height 21
click at [228, 155] on div "0988060708 - ĐẠT" at bounding box center [191, 158] width 167 height 15
type input "0988060708"
type input "ĐẠT"
type input "0905028202"
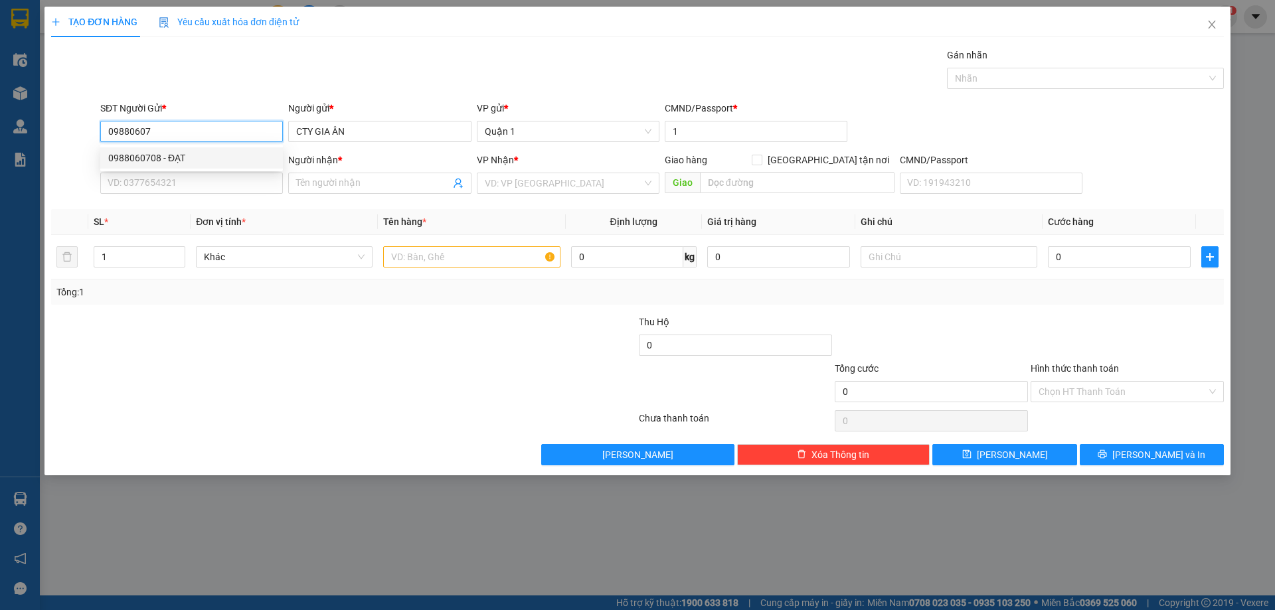
type input "HÙNG"
type input "0988060708"
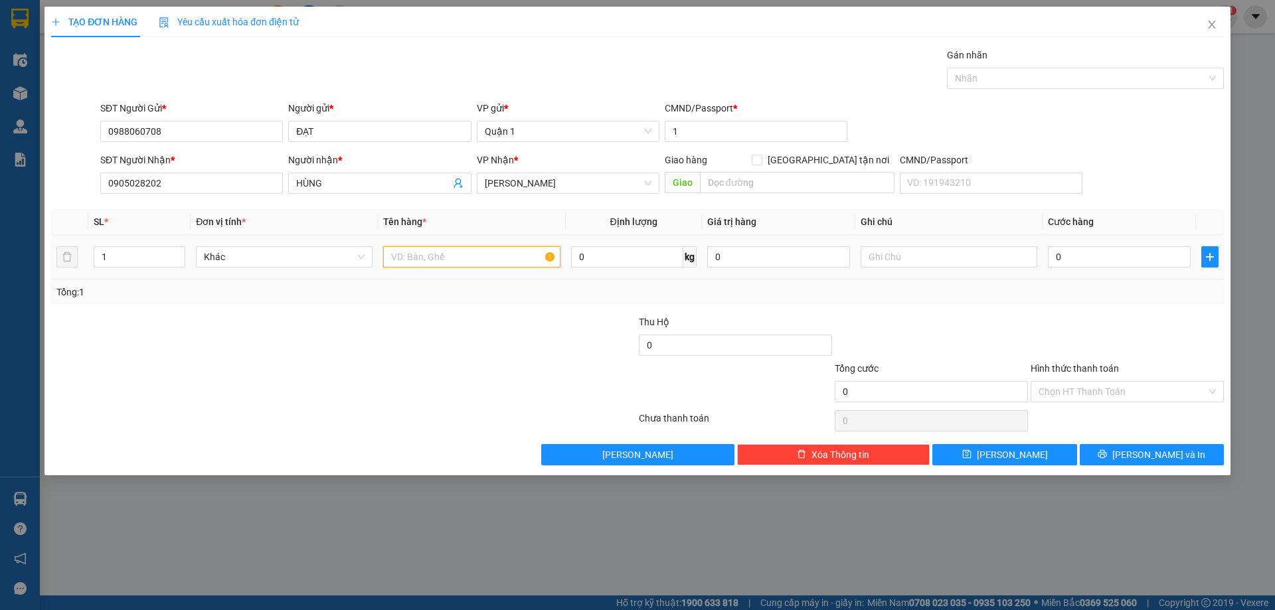
click at [452, 256] on input "text" at bounding box center [471, 256] width 177 height 21
type input "2B TRẮNG"
click at [1127, 260] on input "0" at bounding box center [1119, 256] width 143 height 21
type input "6"
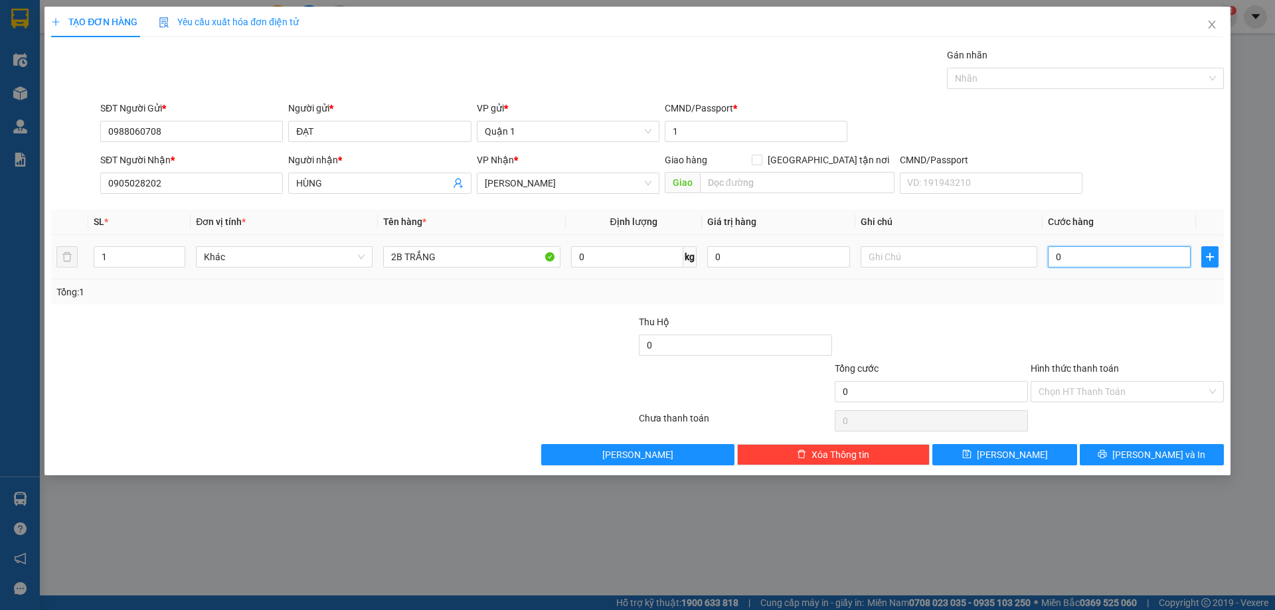
type input "6"
type input "0"
type input "01"
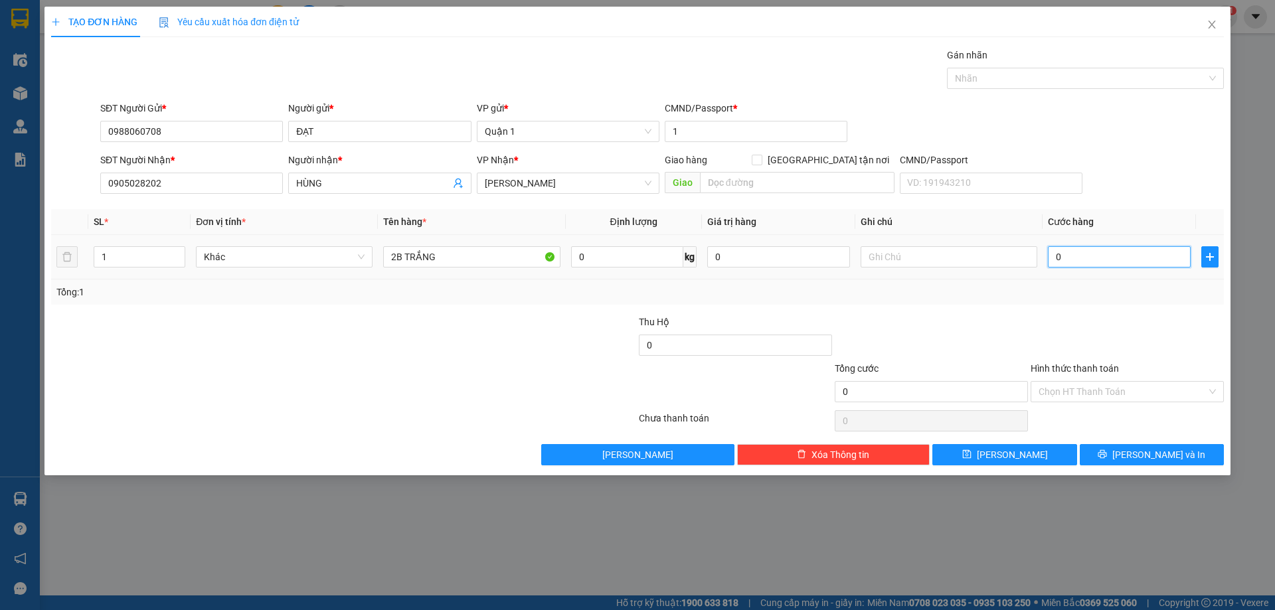
type input "1"
type input "012"
type input "12"
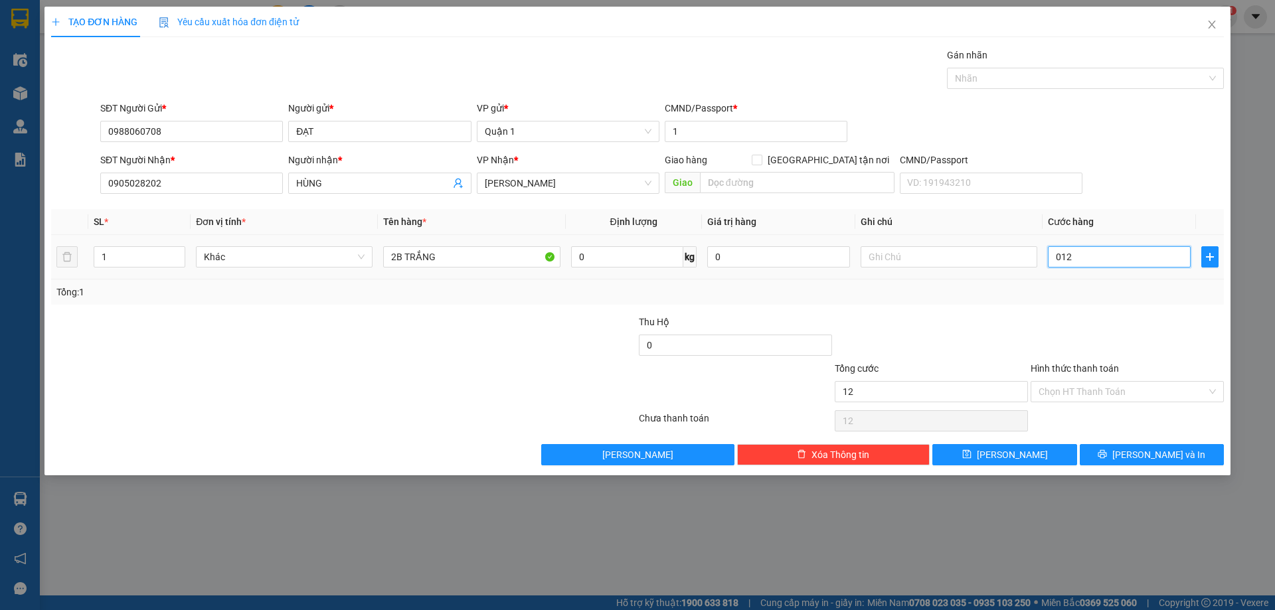
type input "0.120"
type input "120"
type input "120.000"
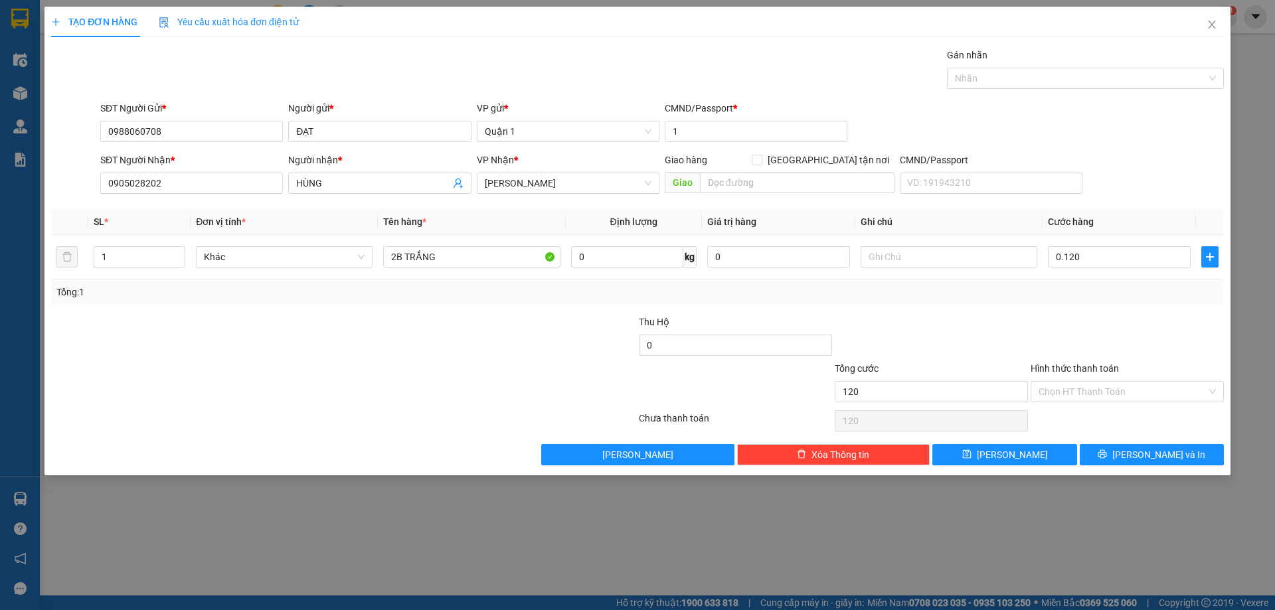
type input "120.000"
click at [1065, 306] on div "Transit Pickup Surcharge Ids Transit Deliver Surcharge Ids Transit Deliver Surc…" at bounding box center [637, 257] width 1173 height 418
click at [141, 263] on input "1" at bounding box center [139, 257] width 90 height 20
type input "2"
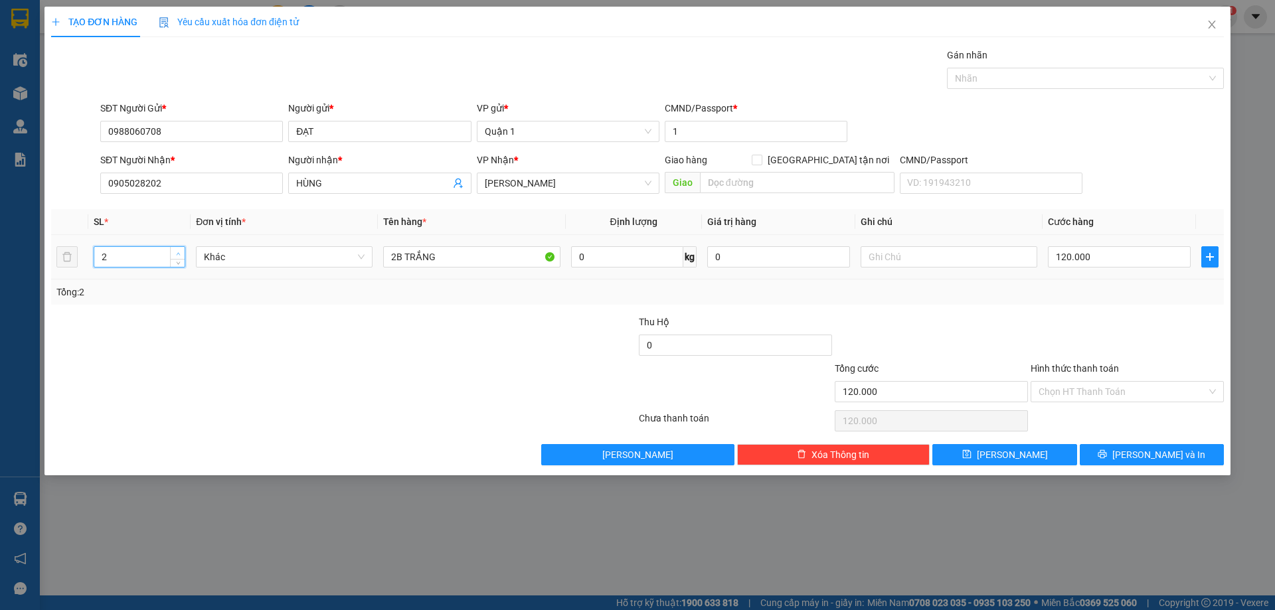
click at [178, 250] on span "up" at bounding box center [178, 254] width 8 height 8
click at [401, 257] on input "2B TRẮNG" at bounding box center [471, 256] width 177 height 21
type input "2 CỤC TRẮNG"
click at [1037, 452] on button "[PERSON_NAME]" at bounding box center [1005, 454] width 144 height 21
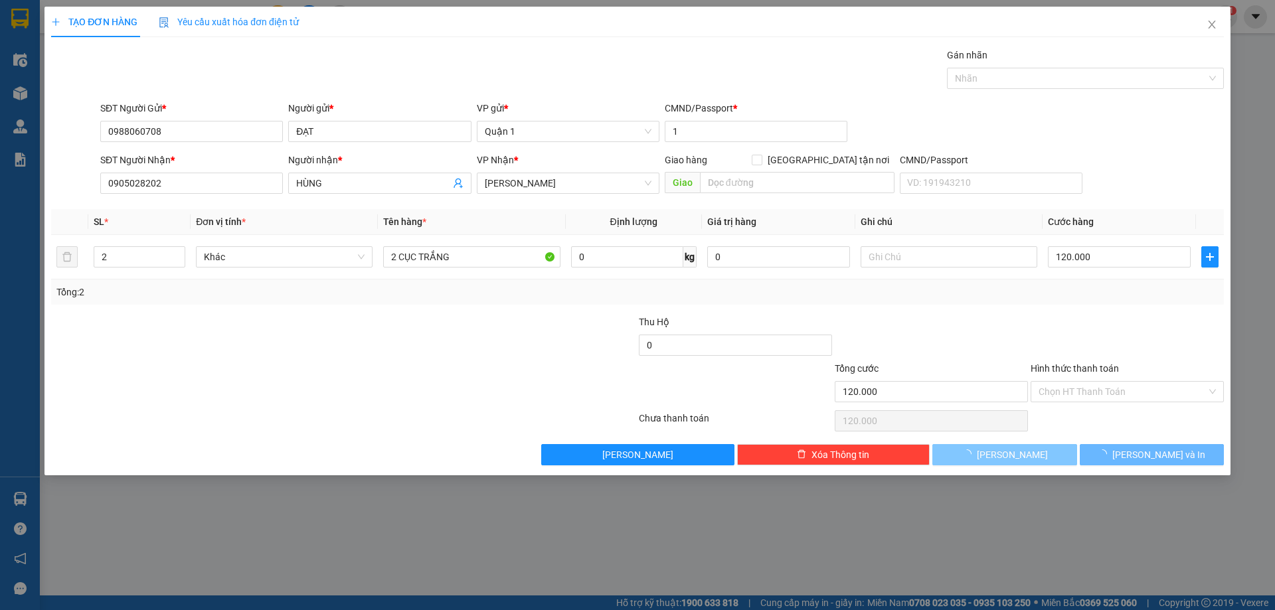
type input "1"
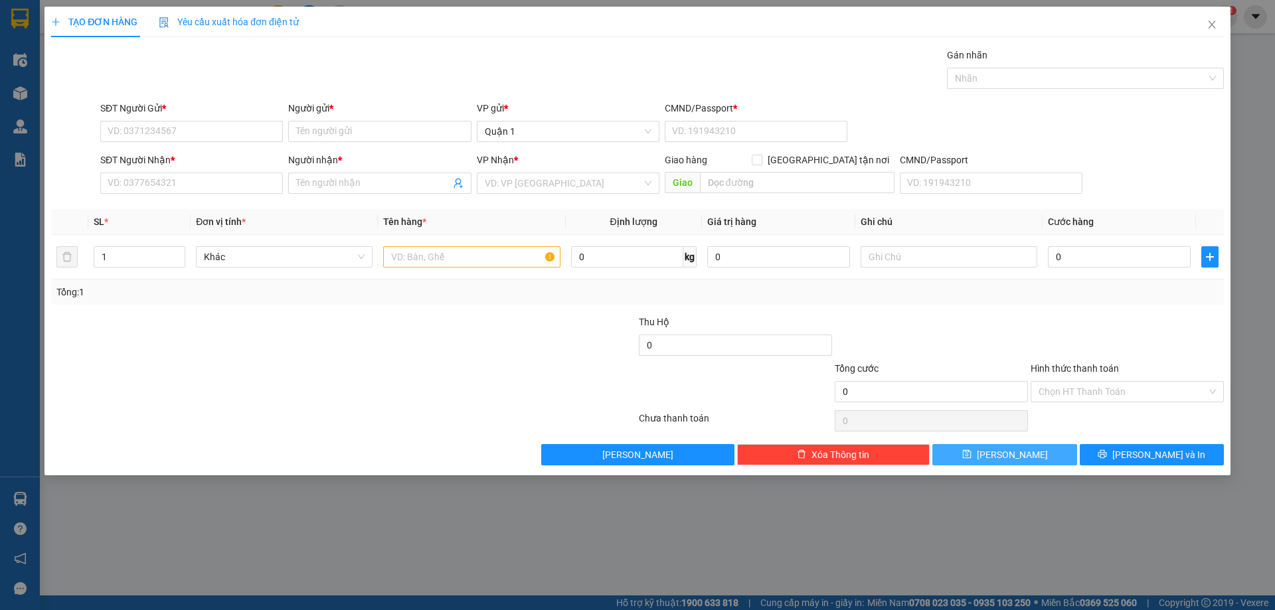
click at [933, 444] on button "[PERSON_NAME]" at bounding box center [1005, 454] width 144 height 21
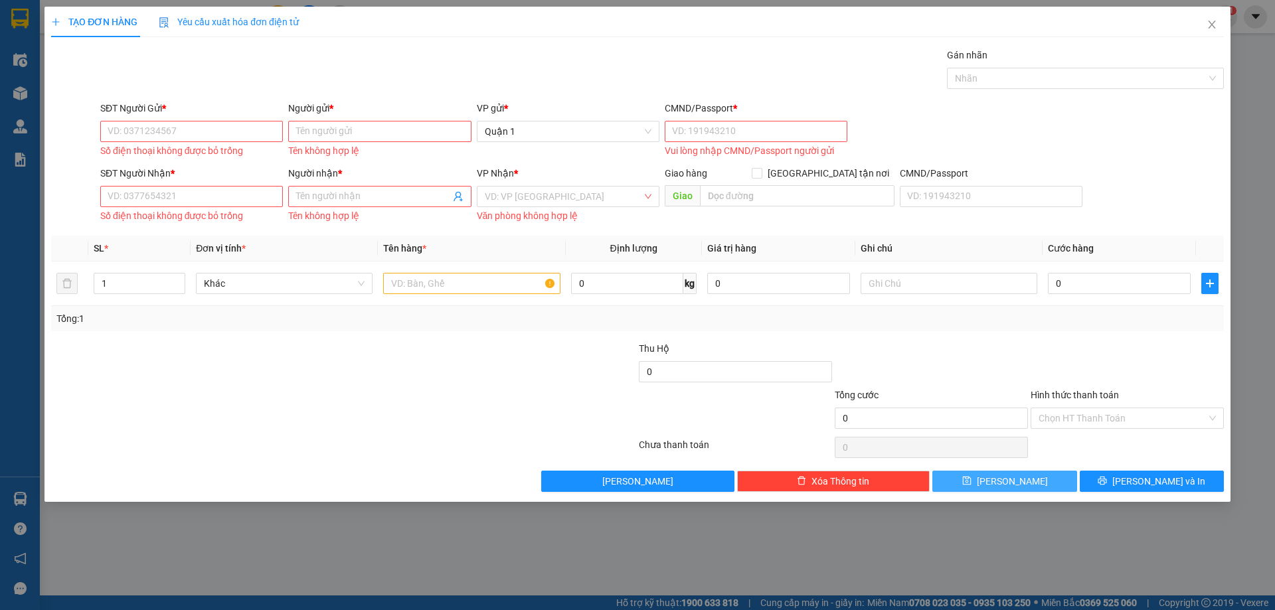
click at [933, 471] on button "[PERSON_NAME]" at bounding box center [1005, 481] width 144 height 21
click at [252, 122] on input "SĐT Người Gửi *" at bounding box center [191, 131] width 183 height 21
click at [251, 132] on input "SĐT Người Gửi *" at bounding box center [191, 131] width 183 height 21
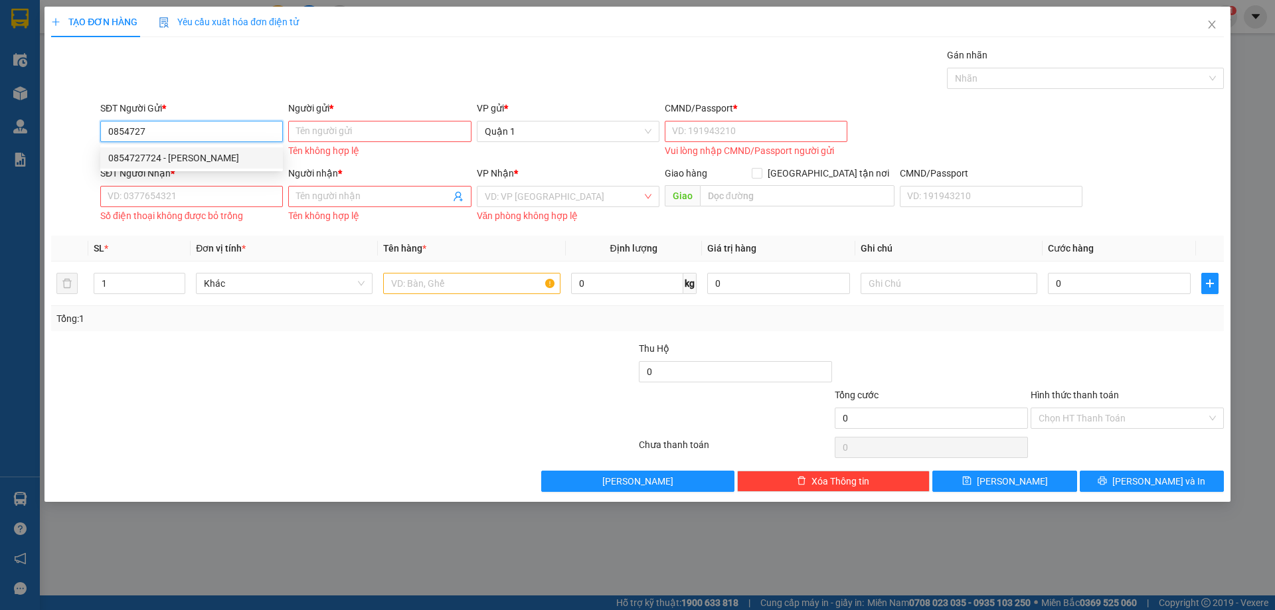
click at [162, 148] on div "0854727724 - [PERSON_NAME]" at bounding box center [191, 157] width 183 height 21
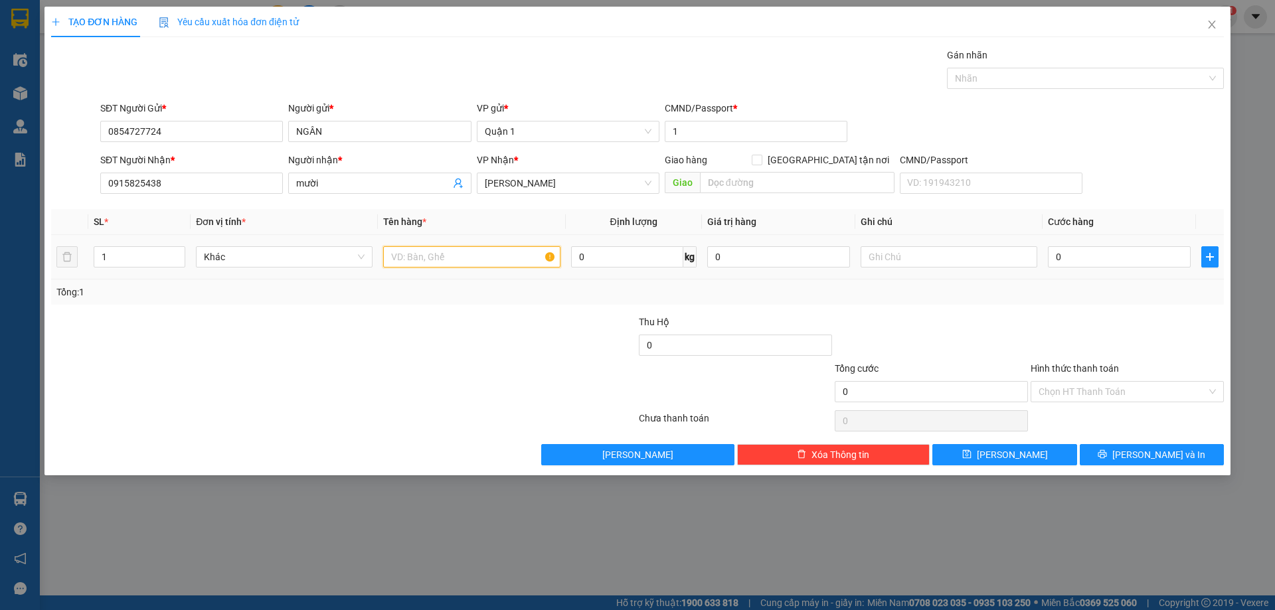
click at [434, 255] on input "text" at bounding box center [471, 256] width 177 height 21
click at [1095, 257] on input "0" at bounding box center [1119, 256] width 143 height 21
click at [1109, 294] on div "Tổng: 1" at bounding box center [637, 292] width 1162 height 15
click at [446, 252] on input "1 TX" at bounding box center [471, 256] width 177 height 21
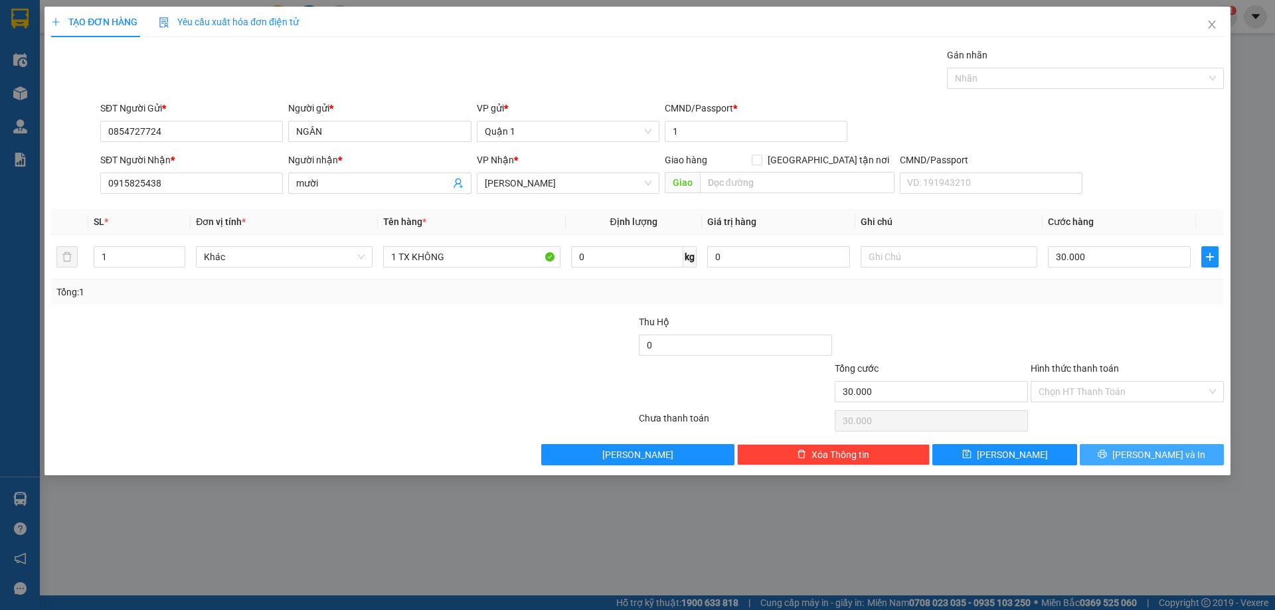
click at [1150, 456] on span "[PERSON_NAME] và In" at bounding box center [1159, 455] width 93 height 15
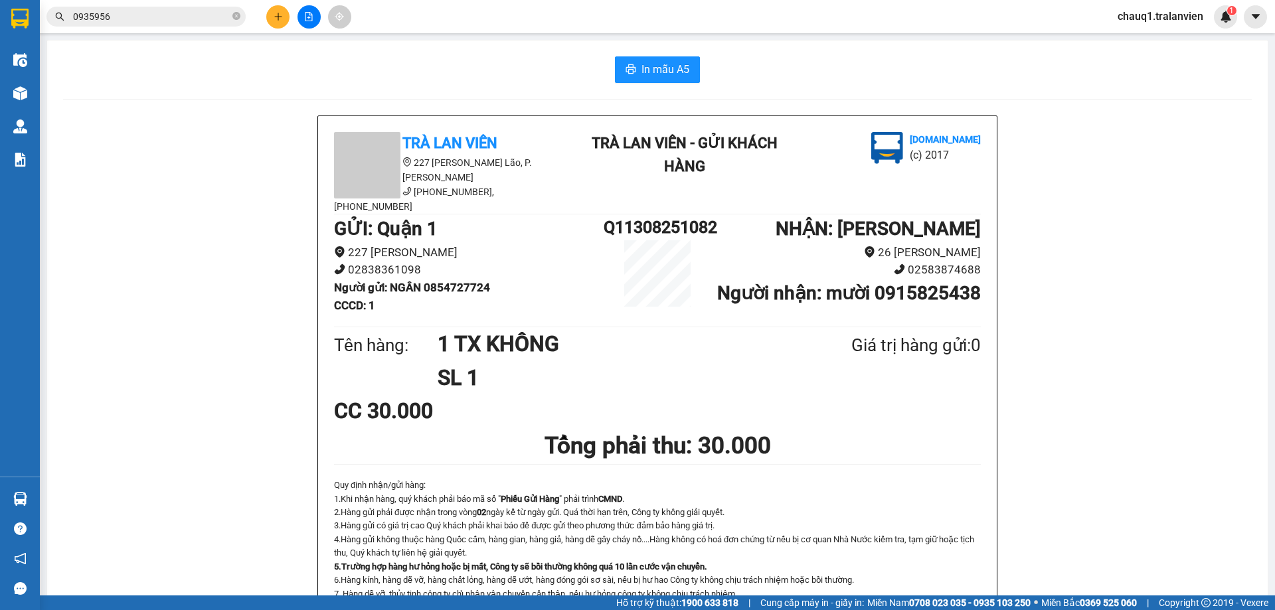
click at [272, 23] on button at bounding box center [277, 16] width 23 height 23
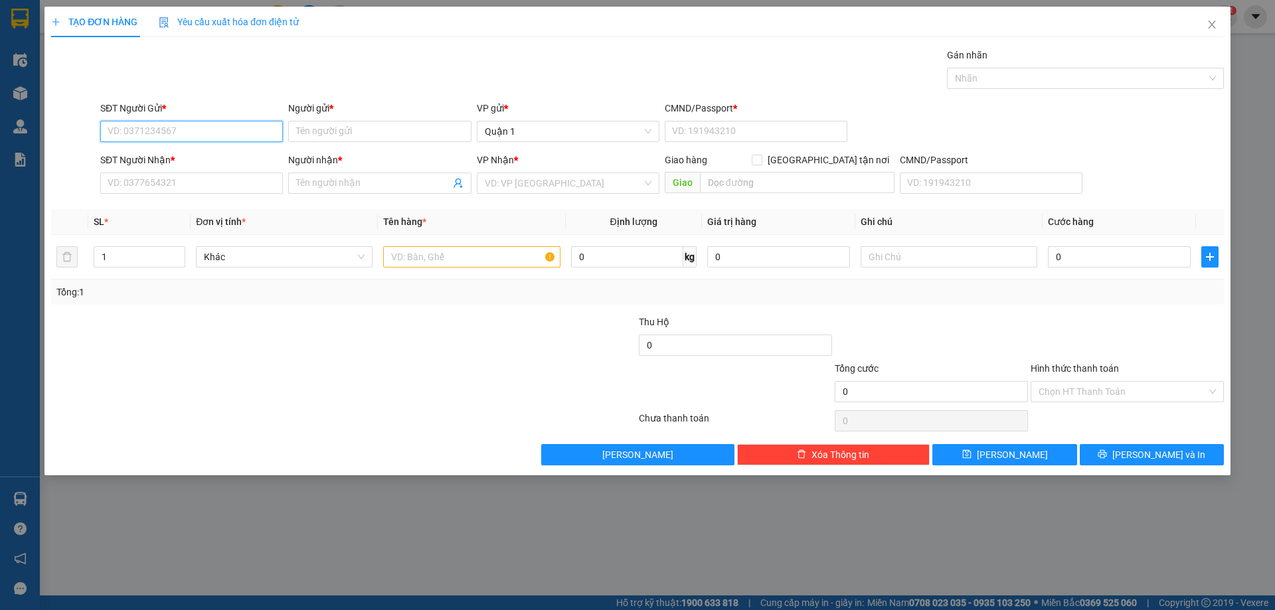
click at [230, 134] on input "SĐT Người Gửi *" at bounding box center [191, 131] width 183 height 21
click at [237, 125] on input "SĐT Người Gửi *" at bounding box center [191, 131] width 183 height 21
drag, startPoint x: 249, startPoint y: 186, endPoint x: 250, endPoint y: 179, distance: 7.3
click at [249, 184] on input "SĐT Người Nhận *" at bounding box center [191, 183] width 183 height 21
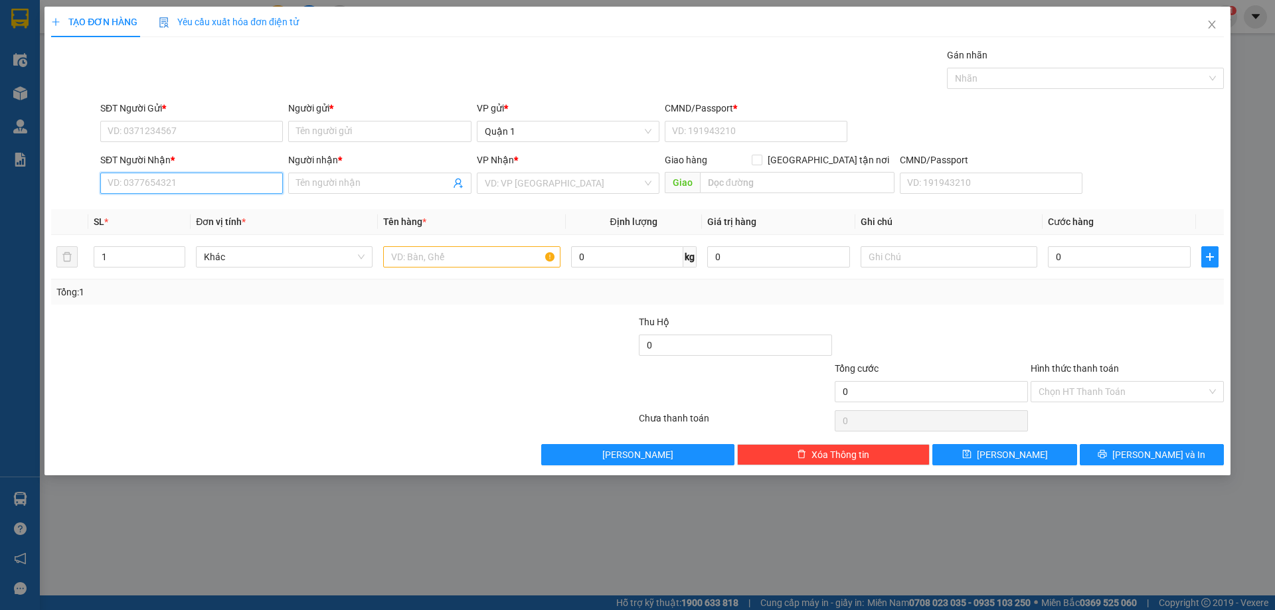
click at [250, 179] on input "SĐT Người Nhận *" at bounding box center [191, 183] width 183 height 21
click at [171, 217] on div "0906393612 - [PERSON_NAME]" at bounding box center [191, 210] width 167 height 15
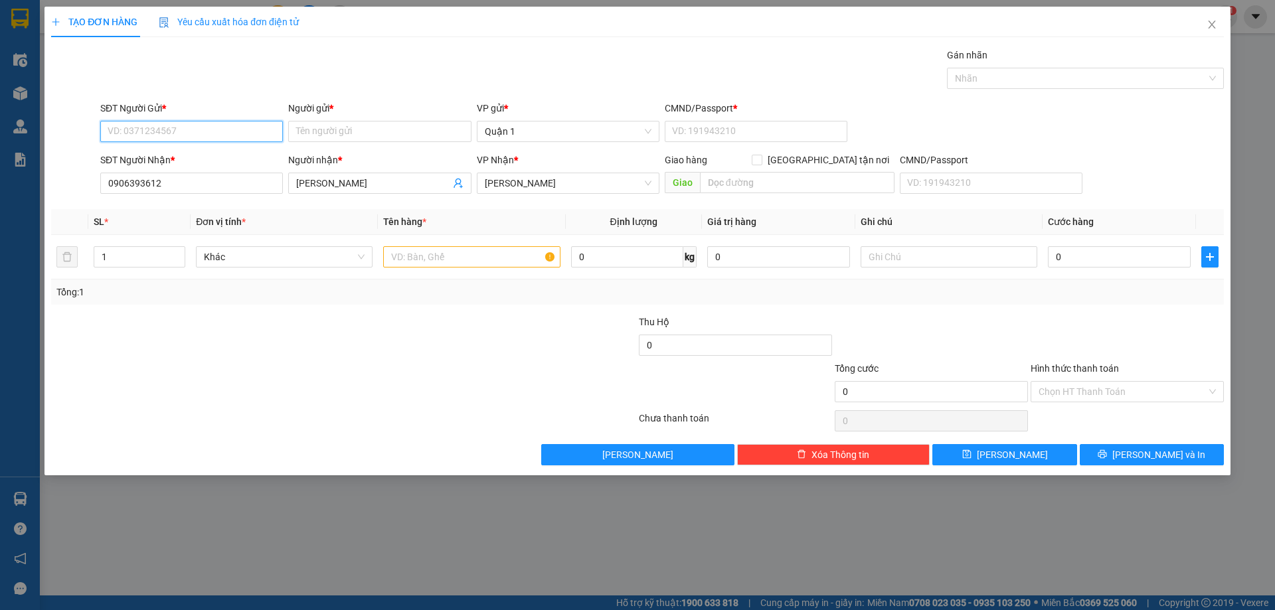
click at [206, 129] on input "SĐT Người Gửi *" at bounding box center [191, 131] width 183 height 21
click at [206, 157] on div "0907533335 - TONY FRUIT" at bounding box center [191, 158] width 167 height 15
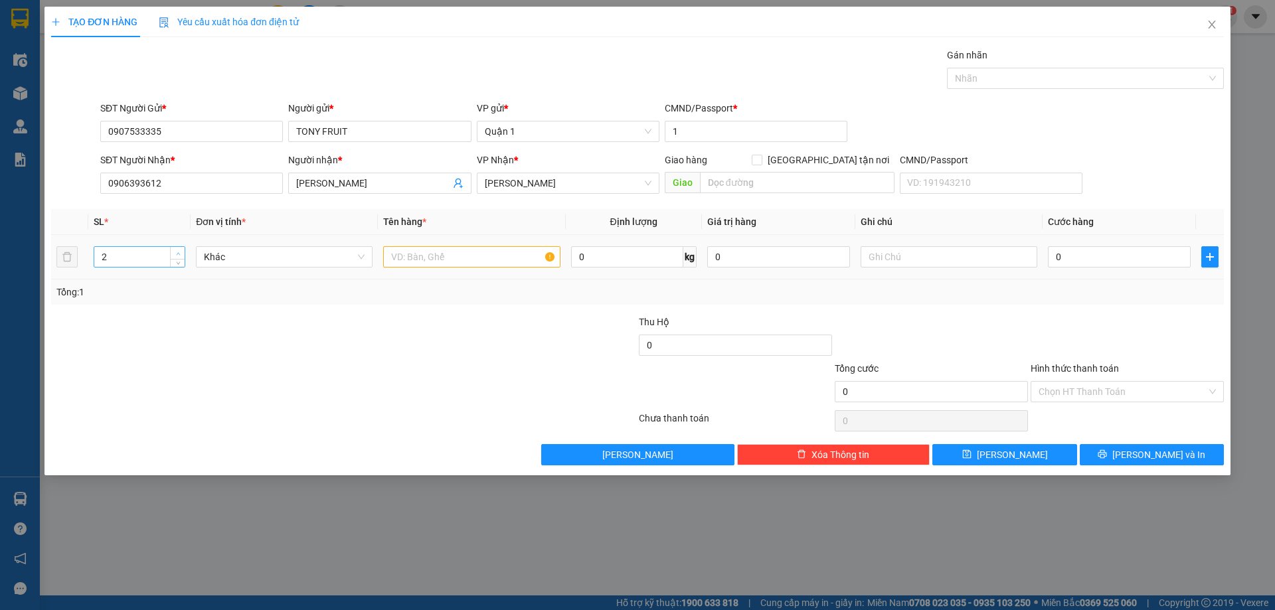
click at [182, 252] on span "up" at bounding box center [178, 254] width 8 height 8
drag, startPoint x: 180, startPoint y: 252, endPoint x: 195, endPoint y: 256, distance: 15.1
click at [179, 252] on span "up" at bounding box center [178, 253] width 8 height 8
click at [412, 259] on input "text" at bounding box center [471, 256] width 177 height 21
drag, startPoint x: 412, startPoint y: 259, endPoint x: 399, endPoint y: 255, distance: 14.5
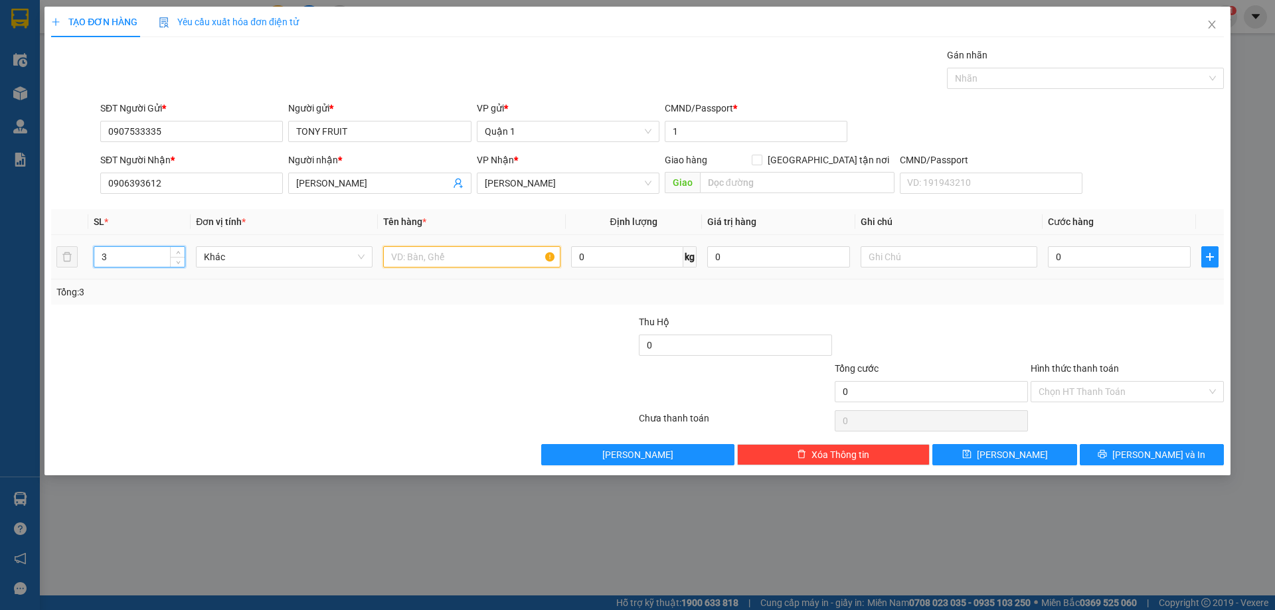
click at [412, 259] on input "text" at bounding box center [471, 256] width 177 height 21
click at [1060, 259] on input "35" at bounding box center [1119, 256] width 143 height 21
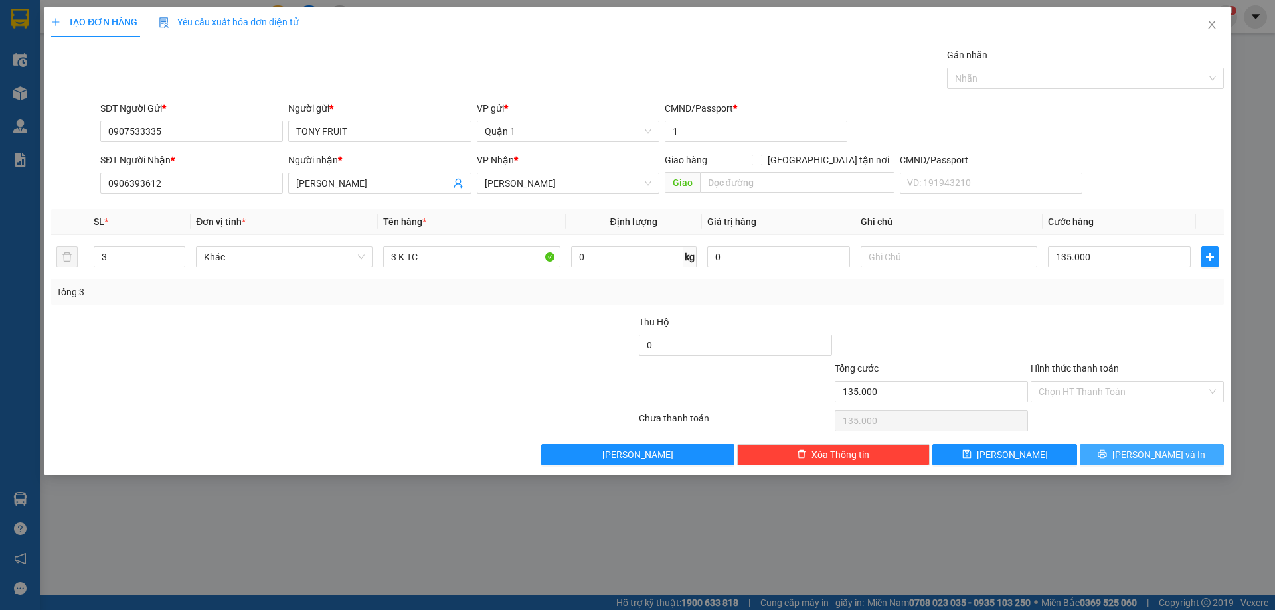
click at [1106, 453] on button "[PERSON_NAME] và In" at bounding box center [1152, 454] width 144 height 21
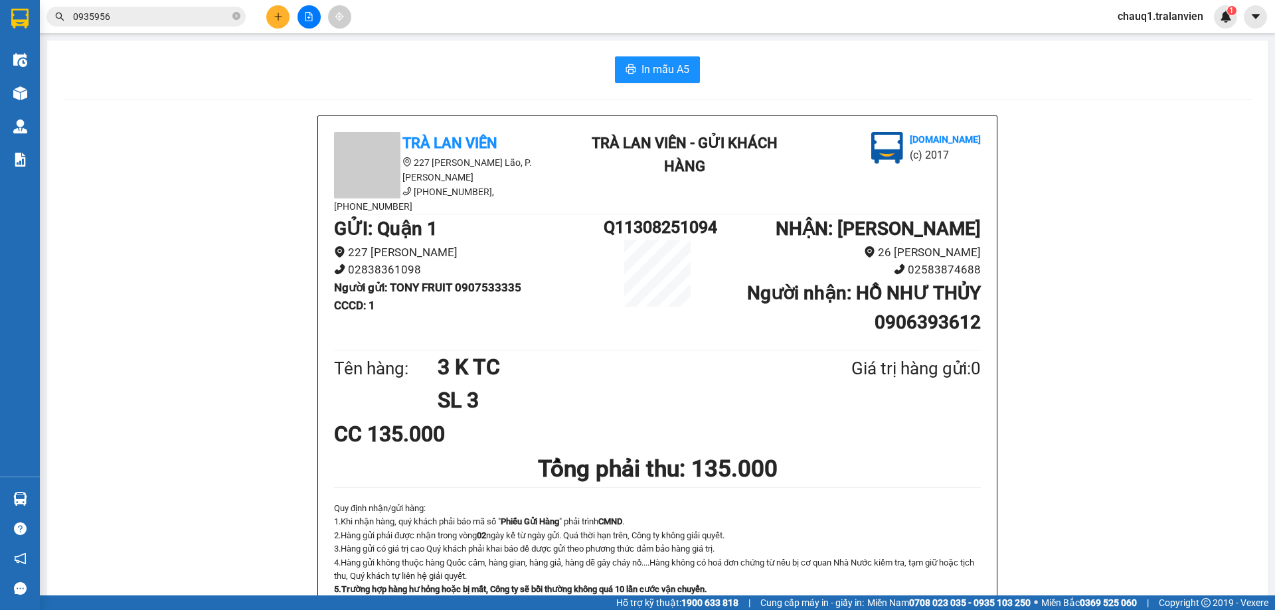
click at [274, 19] on icon "plus" at bounding box center [278, 16] width 9 height 9
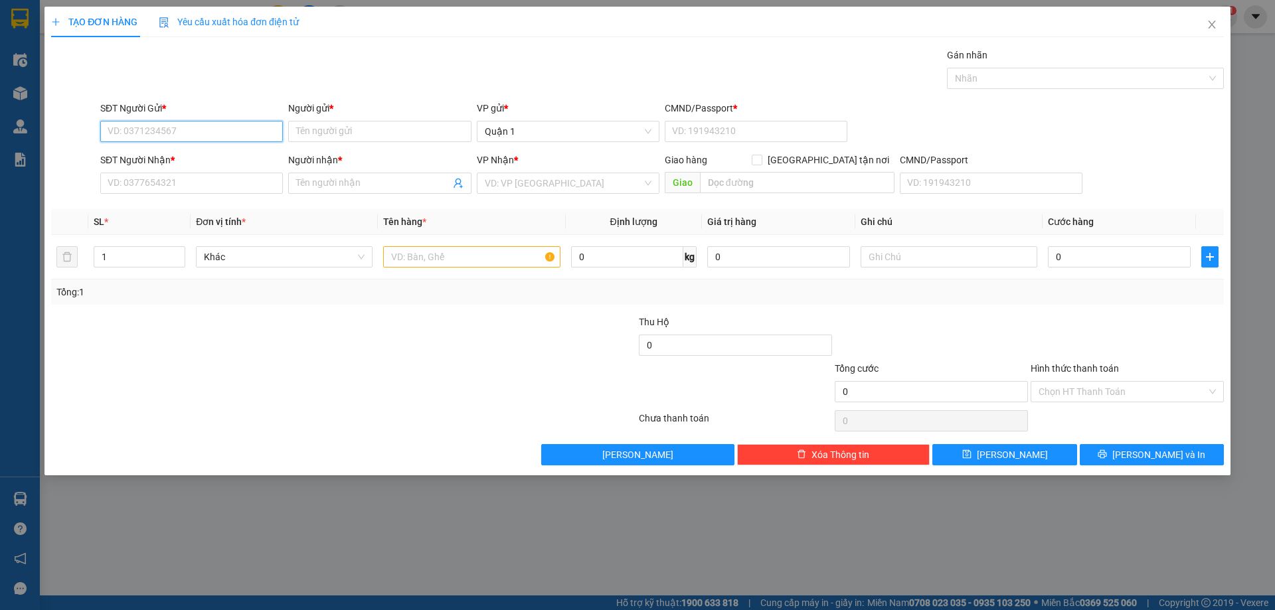
click at [184, 131] on input "SĐT Người Gửi *" at bounding box center [191, 131] width 183 height 21
click at [181, 157] on div "0943953950 - my" at bounding box center [191, 158] width 167 height 15
click at [453, 254] on input "text" at bounding box center [471, 256] width 177 height 21
click at [1016, 312] on div "Transit Pickup Surcharge Ids Transit Deliver Surcharge Ids Transit Deliver Surc…" at bounding box center [637, 257] width 1173 height 418
click at [1101, 268] on div "0" at bounding box center [1119, 257] width 143 height 27
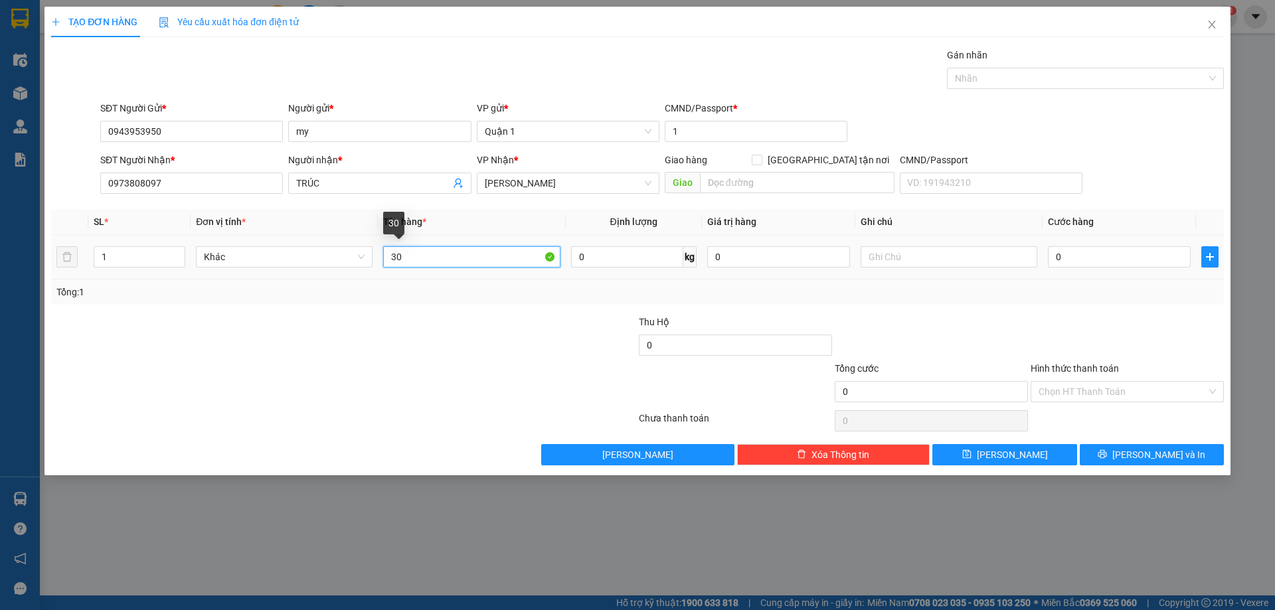
click at [421, 254] on input "30" at bounding box center [471, 256] width 177 height 21
click at [1070, 248] on input "0" at bounding box center [1119, 256] width 143 height 21
click at [1008, 302] on div "Tổng: 1" at bounding box center [637, 292] width 1173 height 25
click at [1112, 391] on input "Hình thức thanh toán" at bounding box center [1123, 392] width 168 height 20
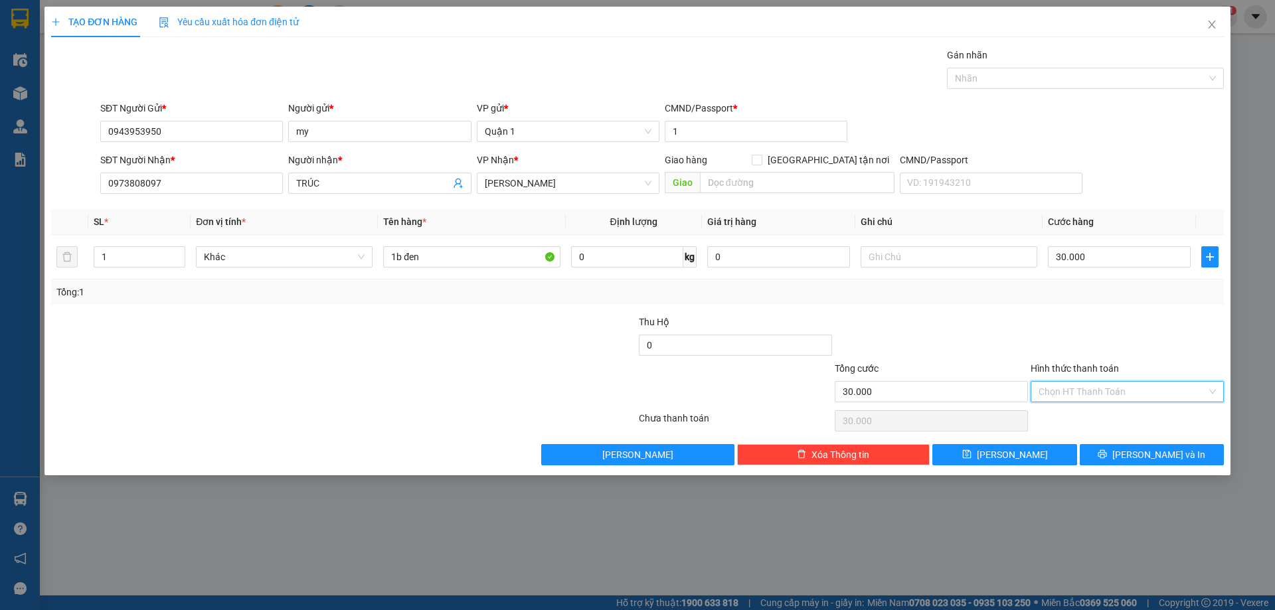
click at [1111, 391] on input "Hình thức thanh toán" at bounding box center [1123, 392] width 168 height 20
click at [1083, 417] on div "Tại văn phòng" at bounding box center [1127, 418] width 177 height 15
click at [1043, 453] on button "[PERSON_NAME]" at bounding box center [1005, 454] width 144 height 21
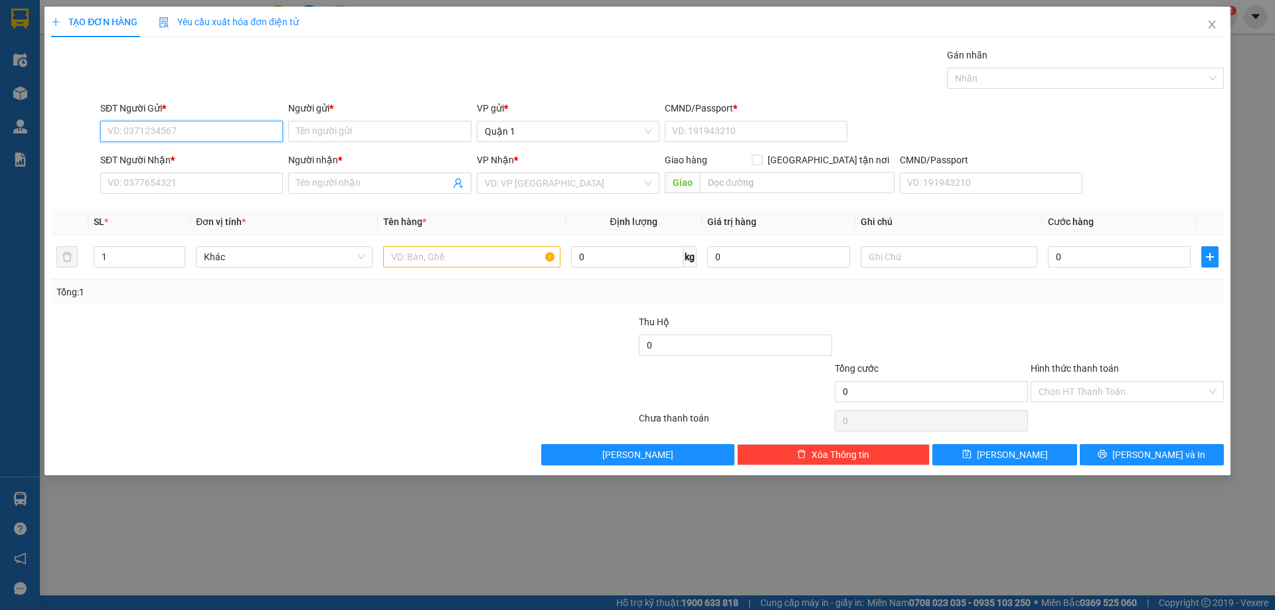
click at [201, 130] on input "SĐT Người Gửi *" at bounding box center [191, 131] width 183 height 21
click at [203, 177] on div "0909179838 - [GEOGRAPHIC_DATA]" at bounding box center [191, 179] width 167 height 15
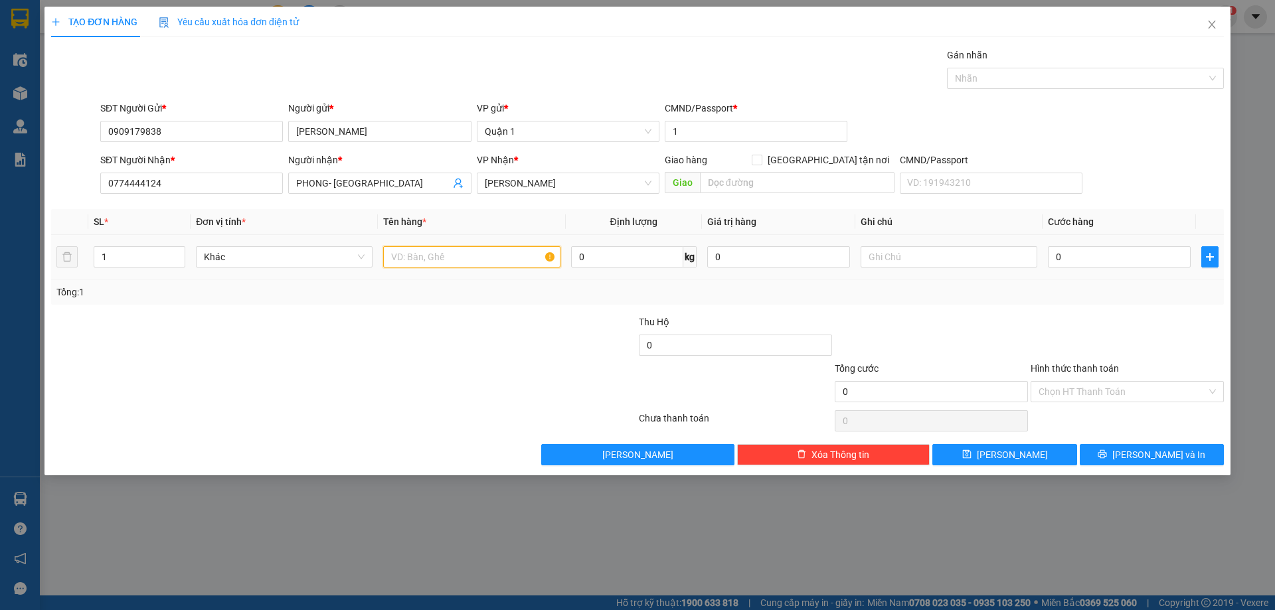
click at [415, 263] on input "text" at bounding box center [471, 256] width 177 height 21
drag, startPoint x: 415, startPoint y: 262, endPoint x: 414, endPoint y: 252, distance: 10.1
click at [414, 261] on input "text" at bounding box center [471, 256] width 177 height 21
click at [1084, 263] on input "0" at bounding box center [1119, 256] width 143 height 21
click at [1071, 334] on div at bounding box center [1128, 338] width 196 height 46
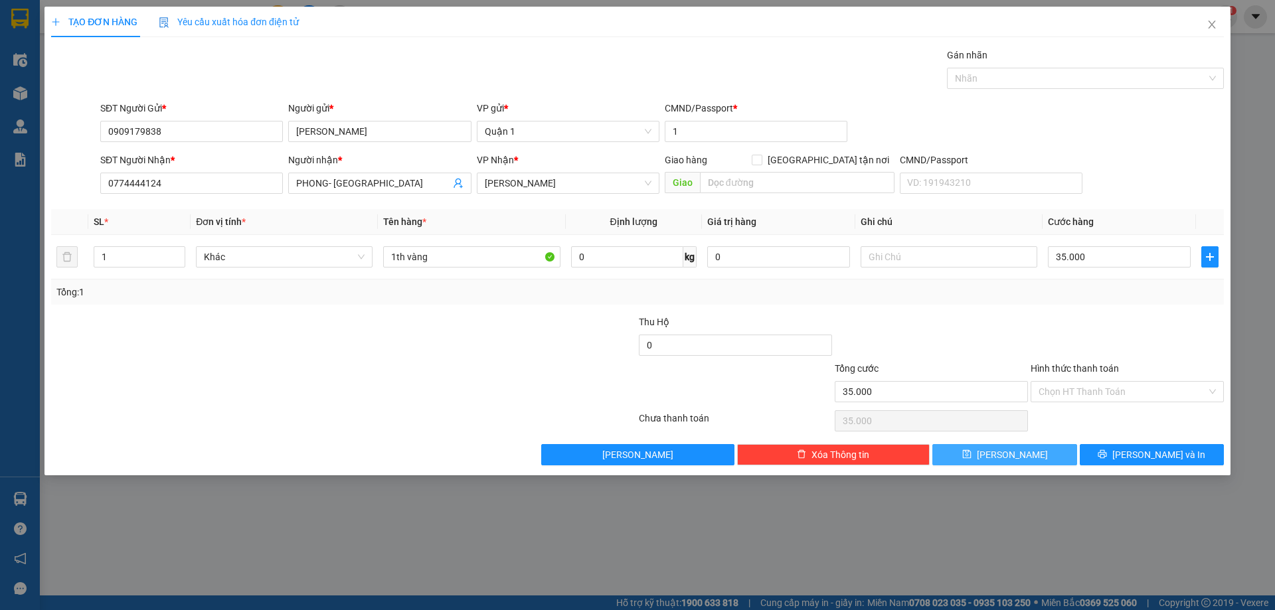
drag, startPoint x: 998, startPoint y: 454, endPoint x: 1008, endPoint y: 435, distance: 21.1
click at [971, 454] on icon "save" at bounding box center [966, 454] width 9 height 9
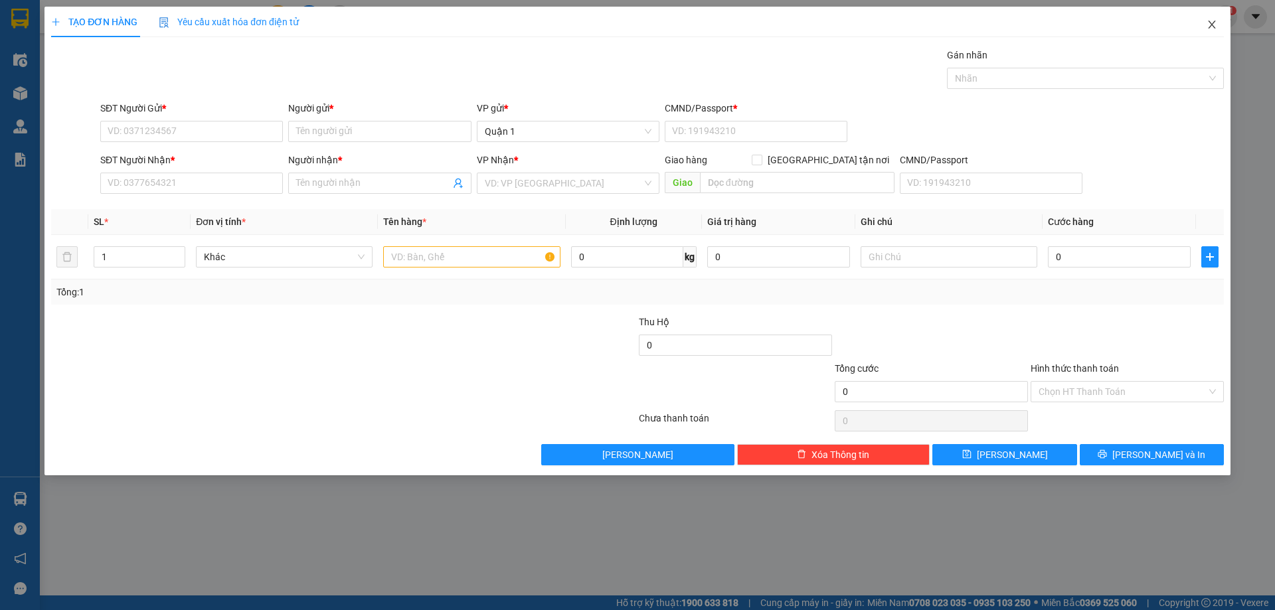
click at [1210, 24] on icon "close" at bounding box center [1212, 24] width 11 height 11
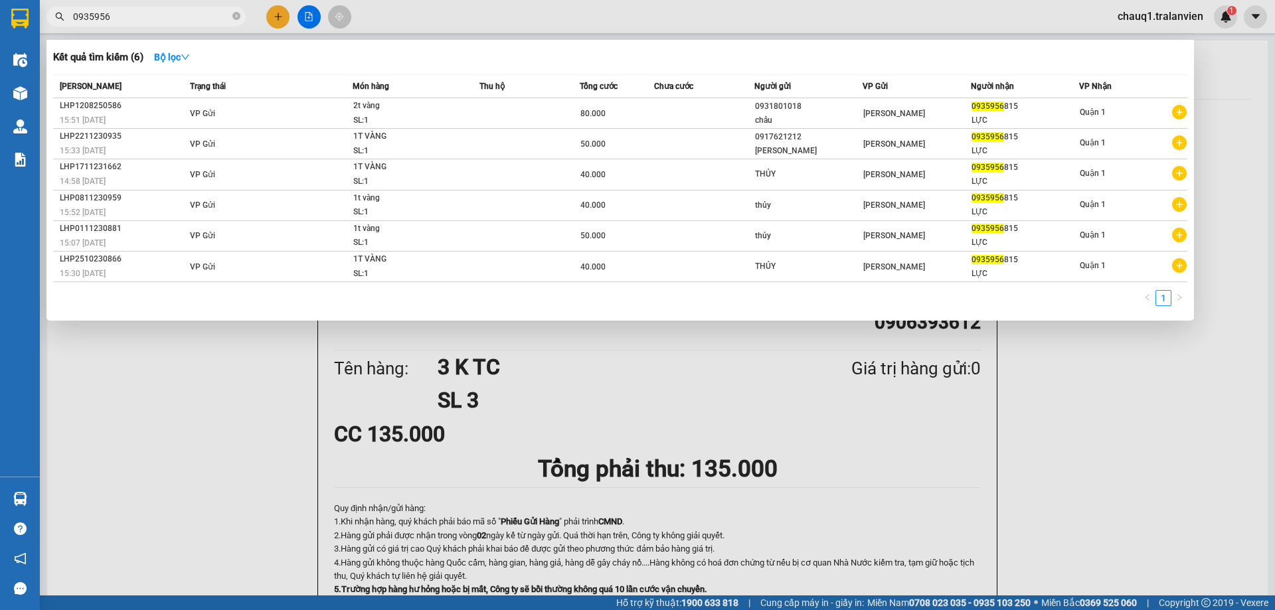
click at [206, 12] on input "0935956" at bounding box center [151, 16] width 157 height 15
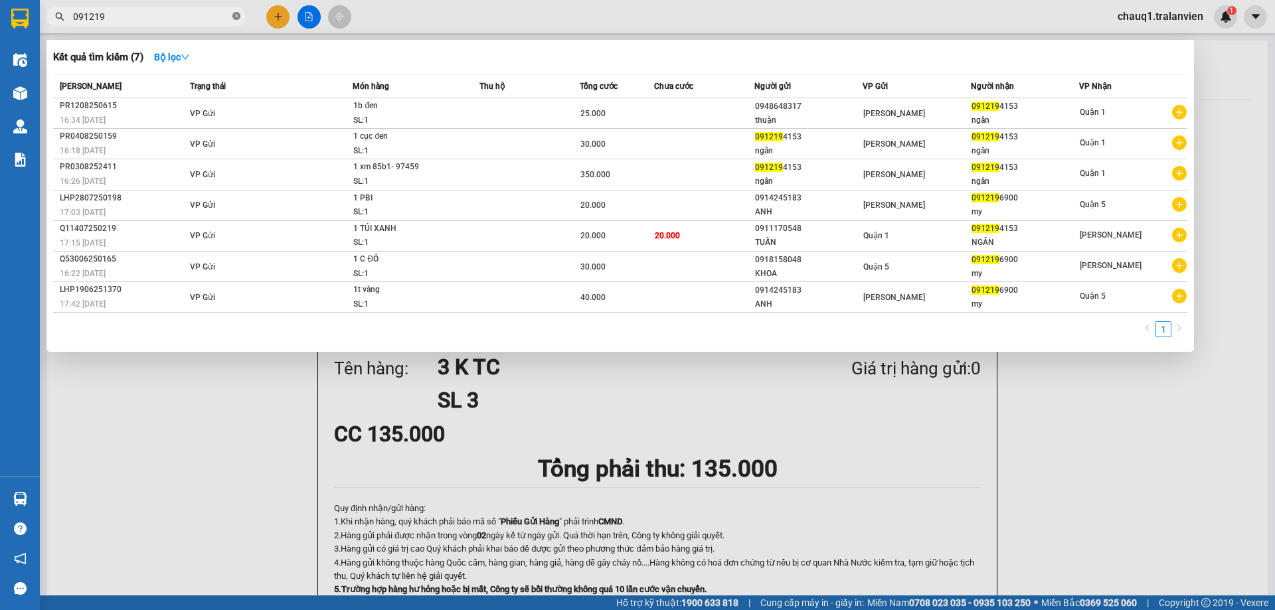
click at [234, 13] on icon "close-circle" at bounding box center [236, 16] width 8 height 8
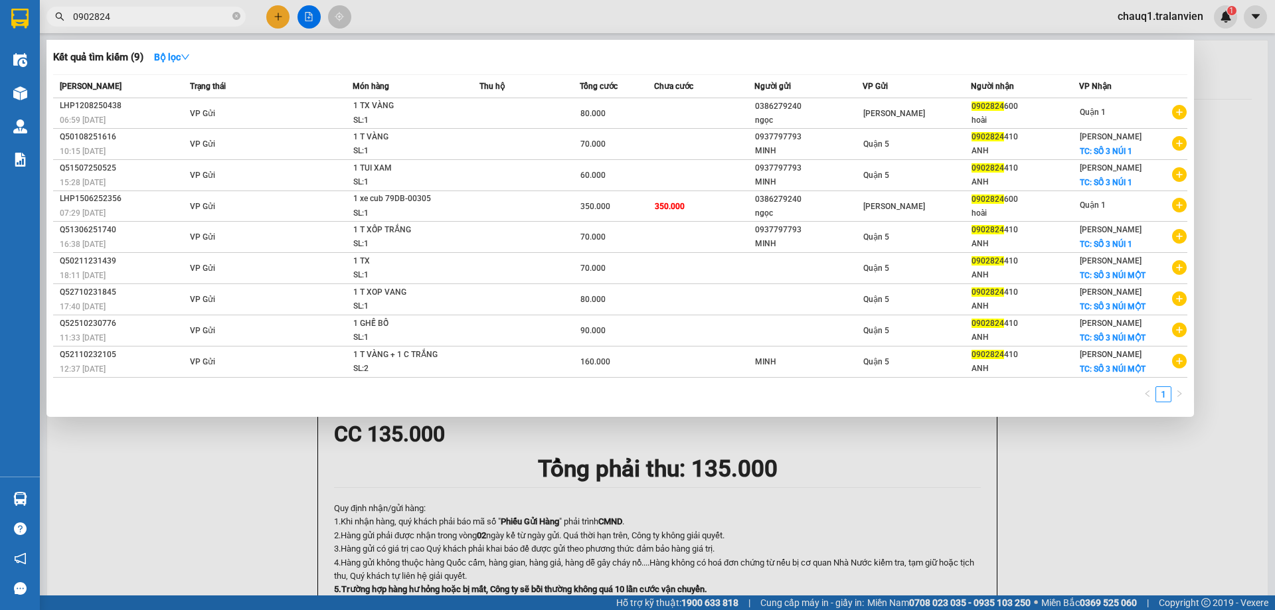
click at [181, 21] on input "0902824" at bounding box center [151, 16] width 157 height 15
click at [284, 17] on div at bounding box center [637, 305] width 1275 height 610
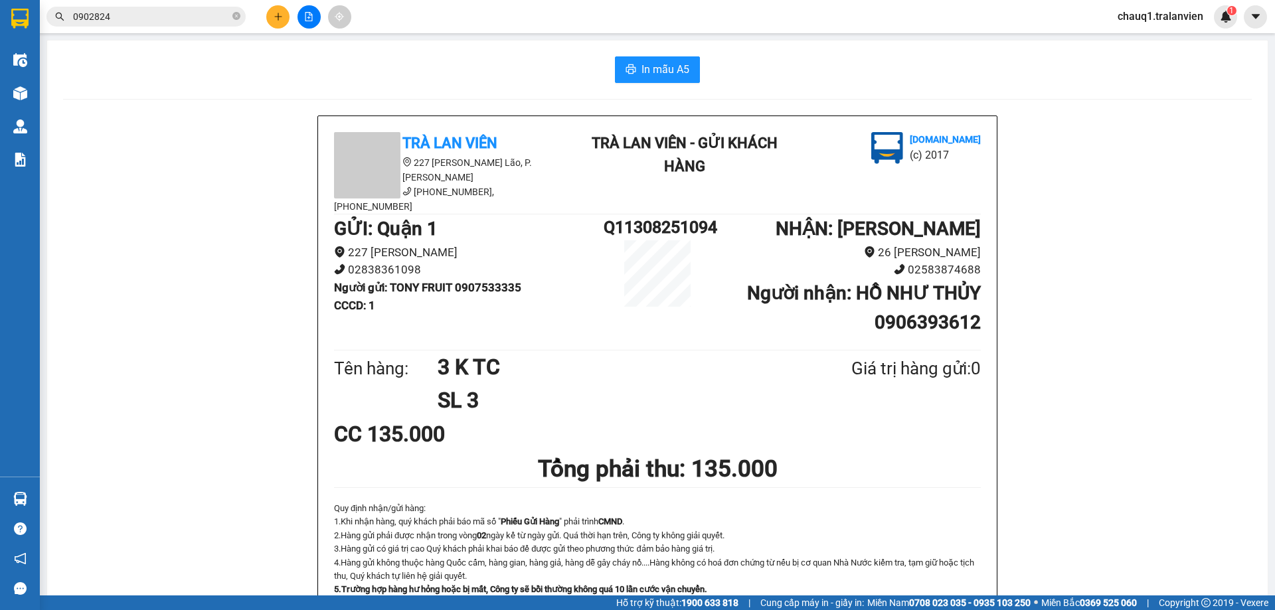
click at [277, 19] on icon "plus" at bounding box center [278, 16] width 9 height 9
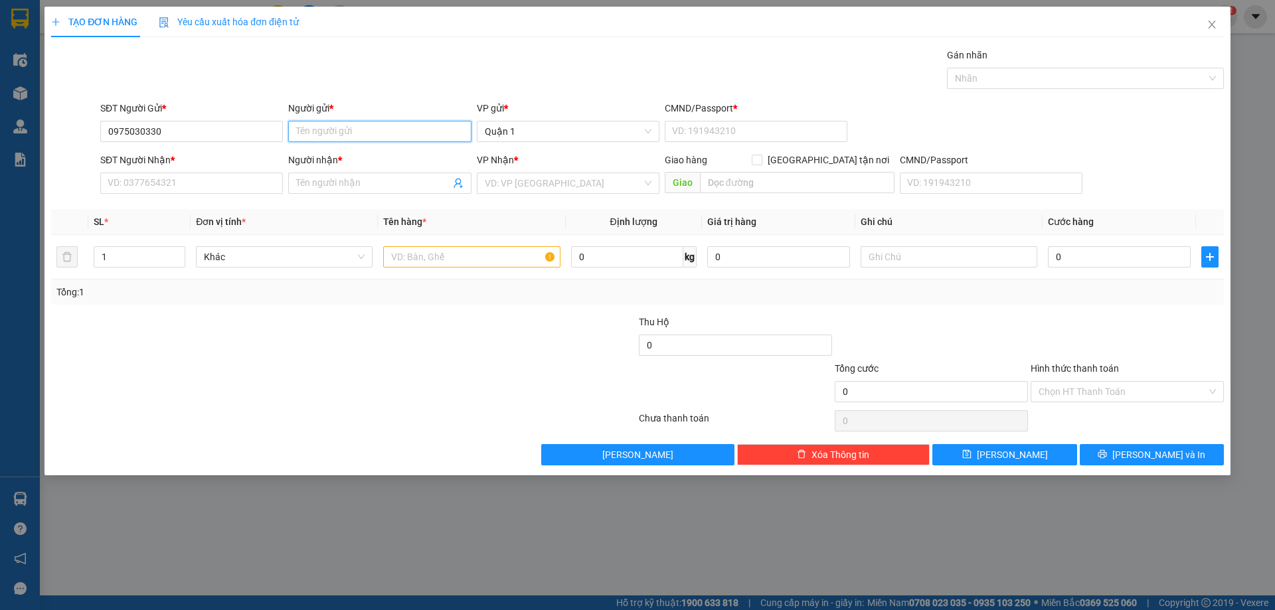
click at [344, 130] on input "Người gửi *" at bounding box center [379, 131] width 183 height 21
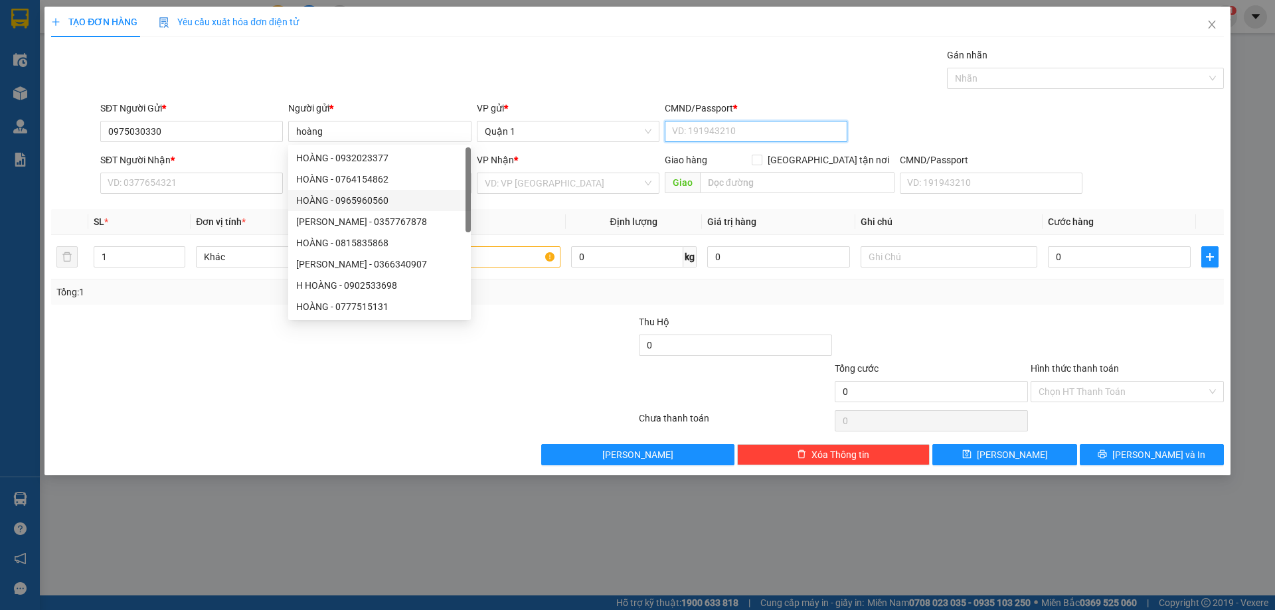
click at [735, 134] on input "CMND/Passport *" at bounding box center [756, 131] width 183 height 21
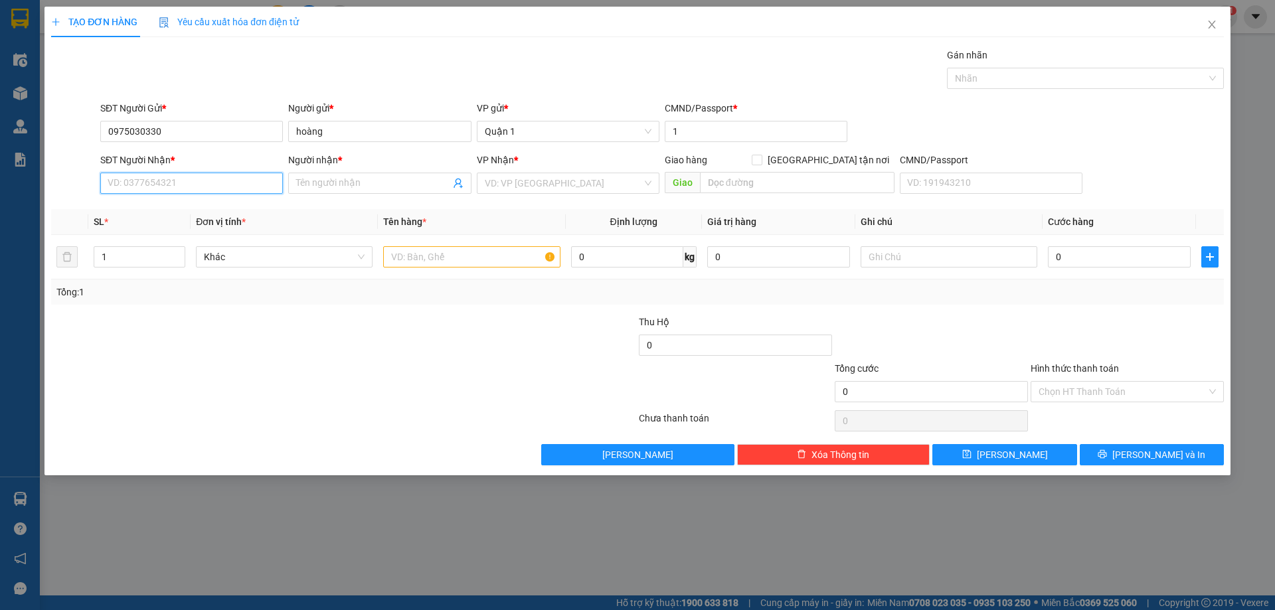
click at [198, 188] on input "SĐT Người Nhận *" at bounding box center [191, 183] width 183 height 21
click at [375, 181] on input "Người nhận *" at bounding box center [372, 183] width 153 height 15
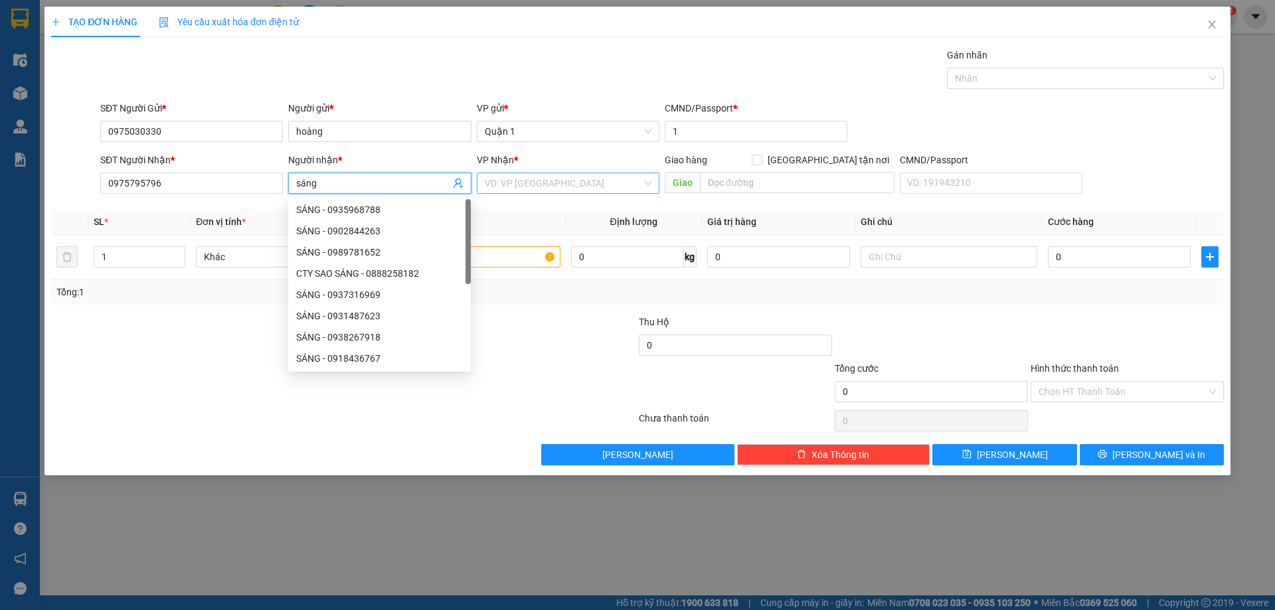
click at [558, 188] on input "search" at bounding box center [563, 183] width 157 height 20
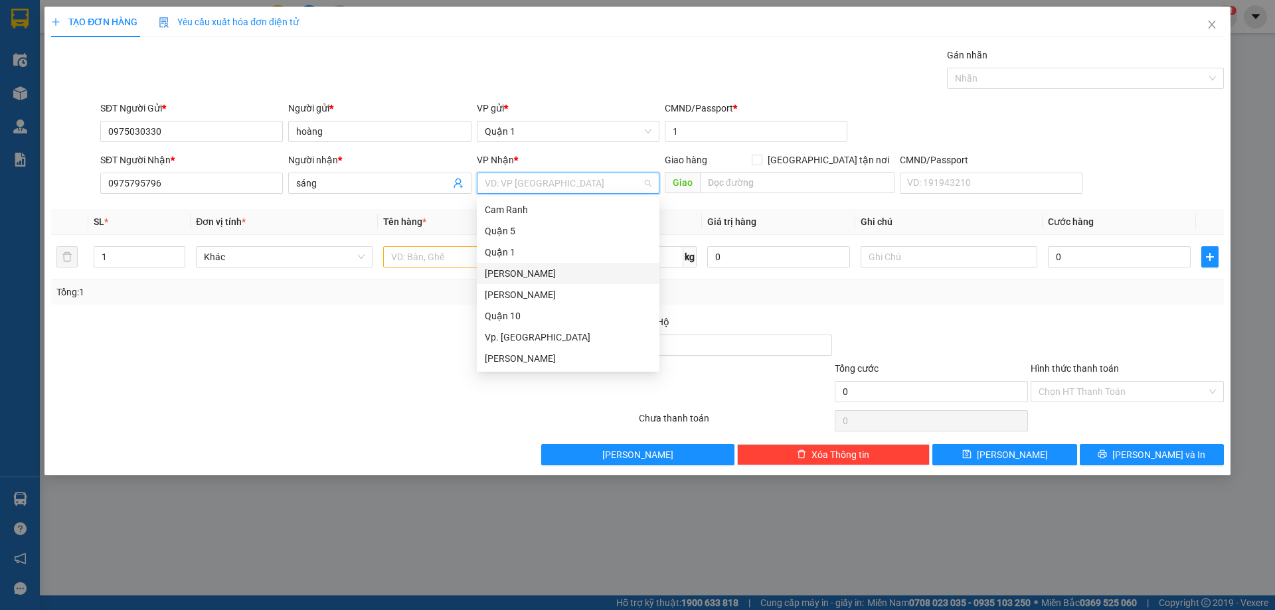
click at [574, 276] on div "[PERSON_NAME]" at bounding box center [568, 273] width 167 height 15
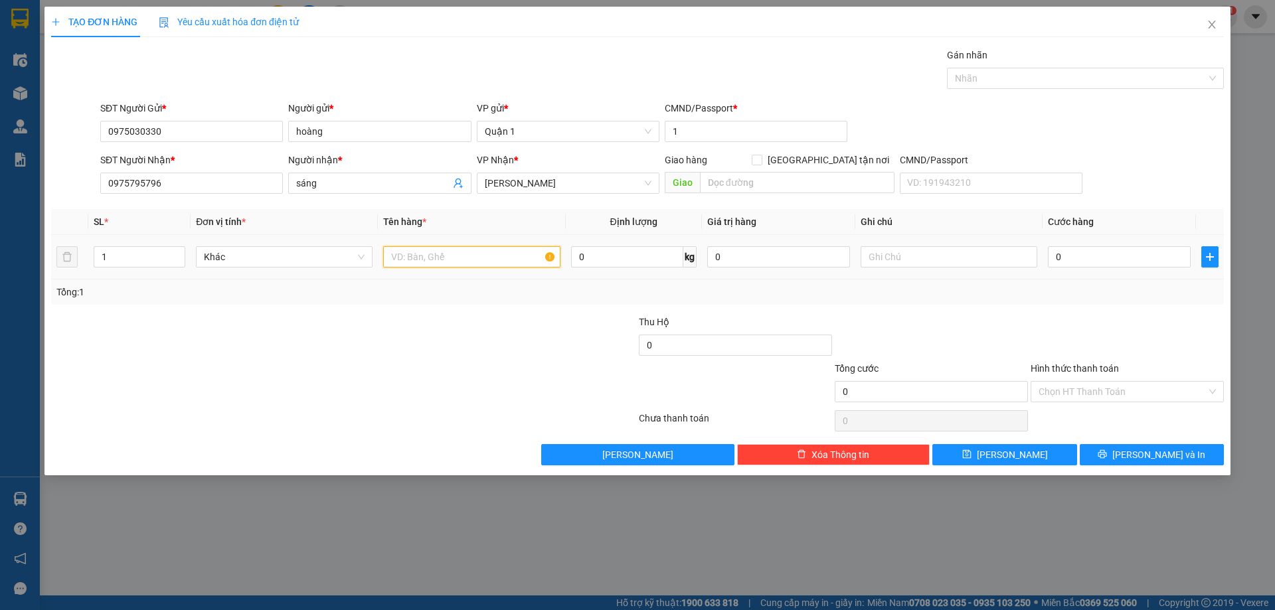
click at [524, 256] on input "text" at bounding box center [471, 256] width 177 height 21
click at [1095, 252] on input "0" at bounding box center [1119, 256] width 143 height 21
click at [977, 298] on div "Tổng: 1" at bounding box center [637, 292] width 1162 height 15
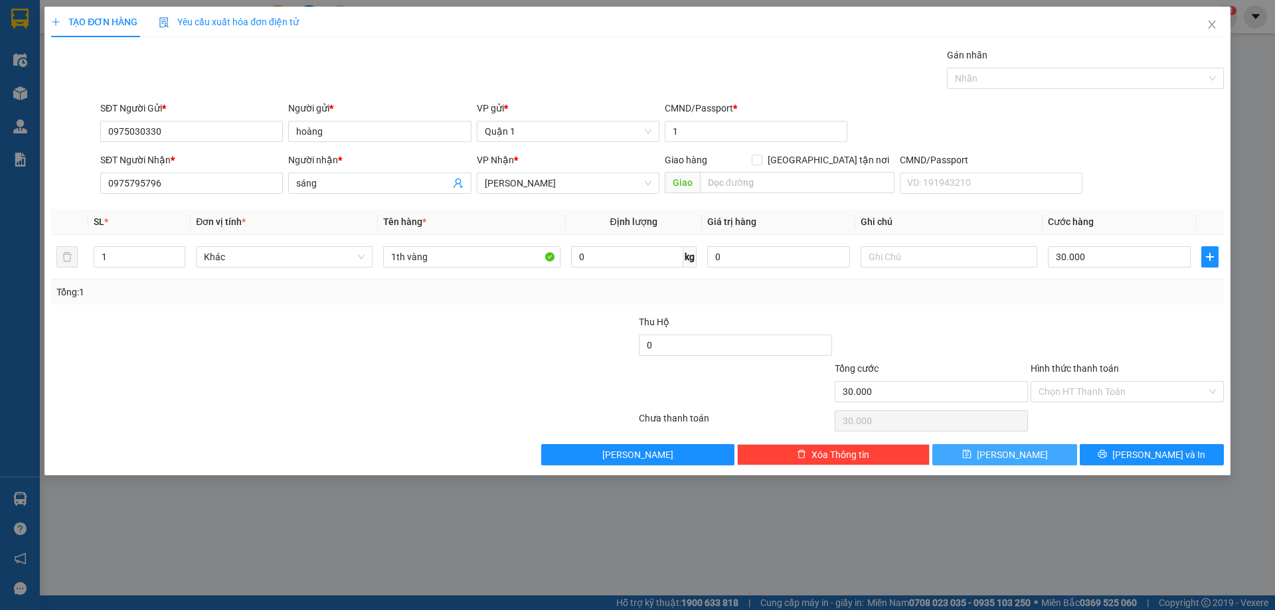
drag, startPoint x: 1036, startPoint y: 453, endPoint x: 1036, endPoint y: 460, distance: 7.3
click at [1036, 454] on button "[PERSON_NAME]" at bounding box center [1005, 454] width 144 height 21
click at [1214, 22] on icon "close" at bounding box center [1212, 24] width 11 height 11
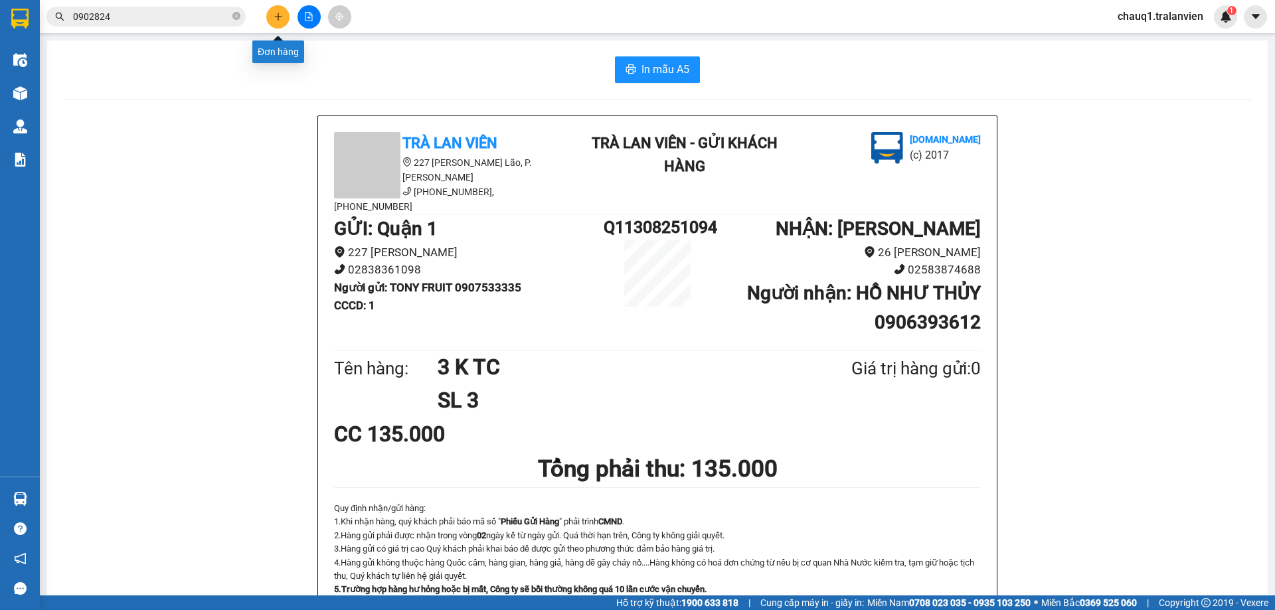
click at [283, 25] on button at bounding box center [277, 16] width 23 height 23
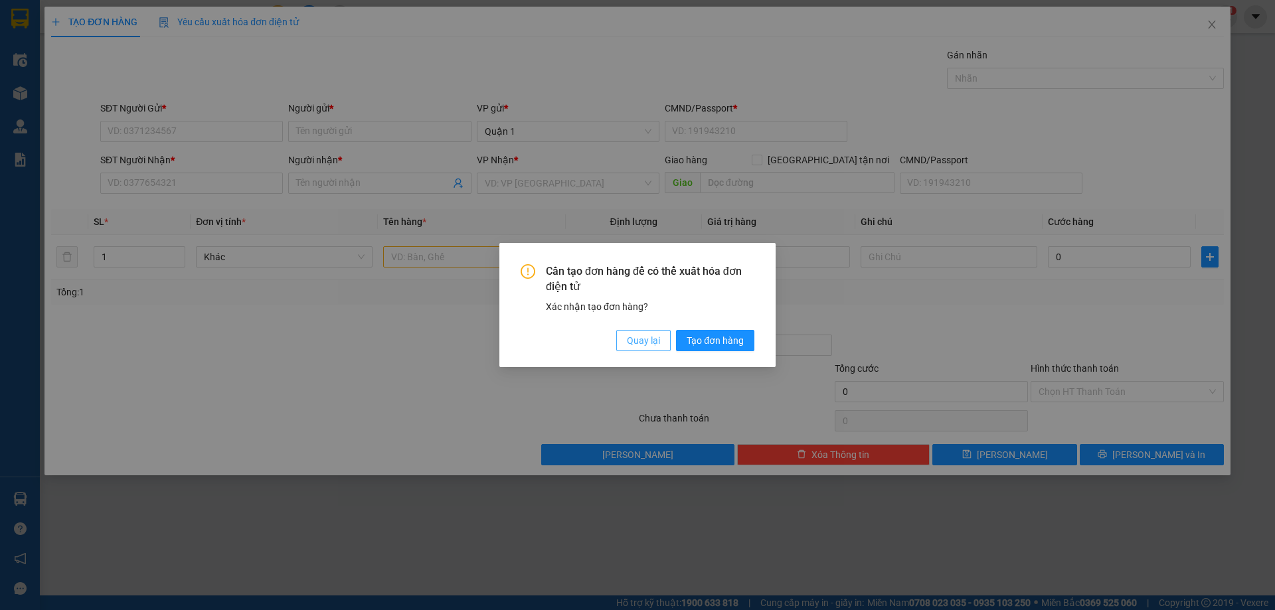
click at [660, 347] on span "Quay lại" at bounding box center [643, 340] width 33 height 15
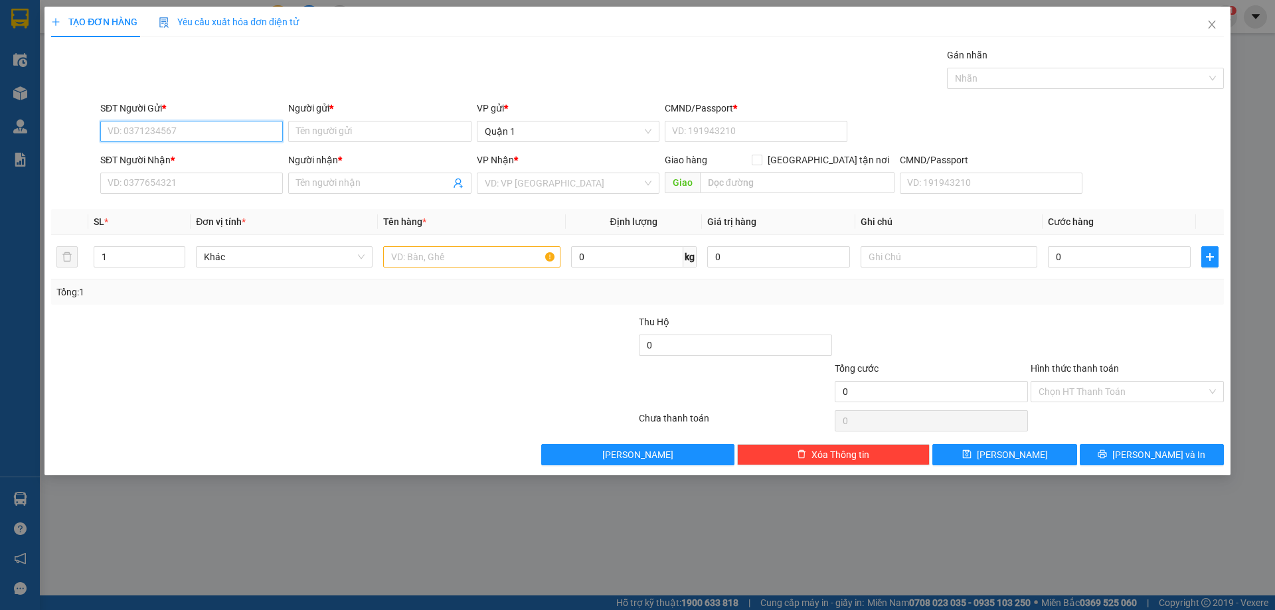
click at [171, 136] on input "SĐT Người Gửi *" at bounding box center [191, 131] width 183 height 21
click at [217, 160] on div "0776808221 - NHỰT" at bounding box center [191, 158] width 167 height 15
click at [455, 254] on input "text" at bounding box center [471, 256] width 177 height 21
click at [455, 253] on input "text" at bounding box center [471, 256] width 177 height 21
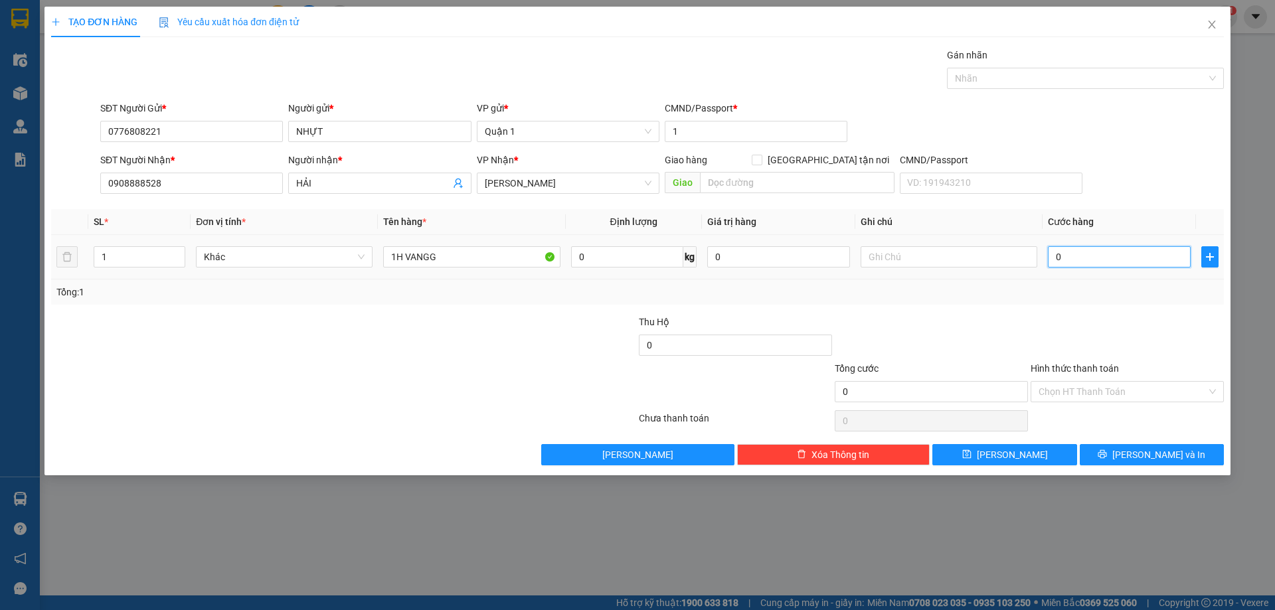
click at [1073, 256] on input "0" at bounding box center [1119, 256] width 143 height 21
click at [306, 172] on div "Người nhận *" at bounding box center [379, 163] width 183 height 20
click at [314, 187] on input "HẢI" at bounding box center [372, 183] width 153 height 15
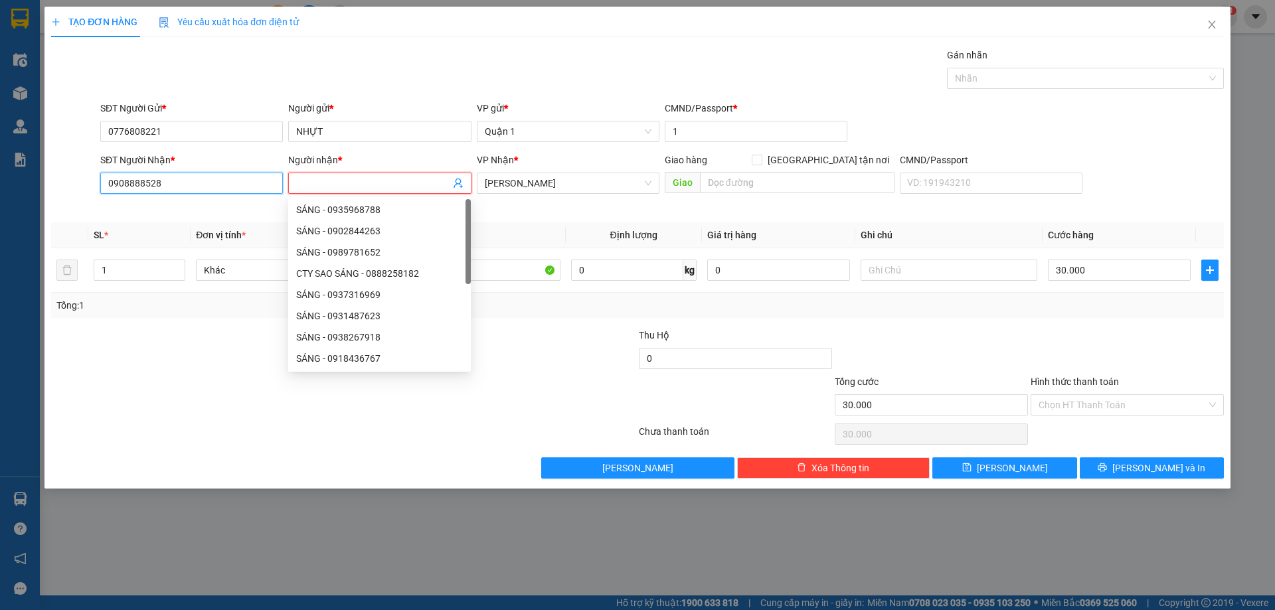
click at [182, 183] on input "0908888528" at bounding box center [191, 183] width 183 height 21
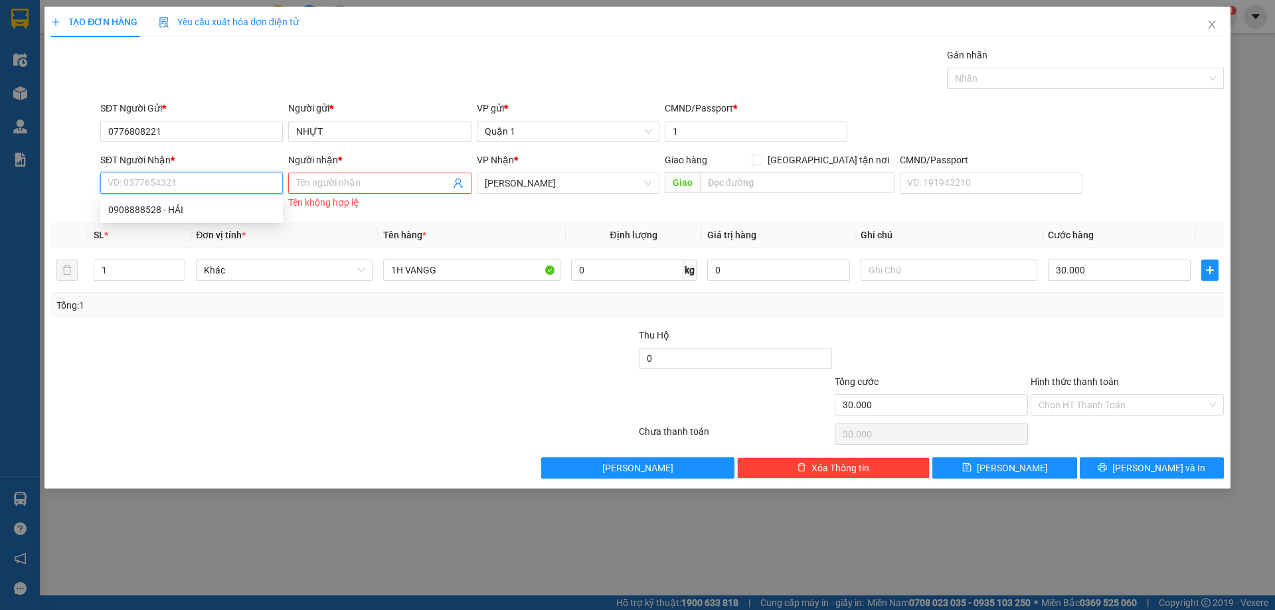
click at [179, 181] on input "SĐT Người Nhận *" at bounding box center [191, 183] width 183 height 21
click at [361, 181] on input "Người nhận *" at bounding box center [372, 183] width 153 height 15
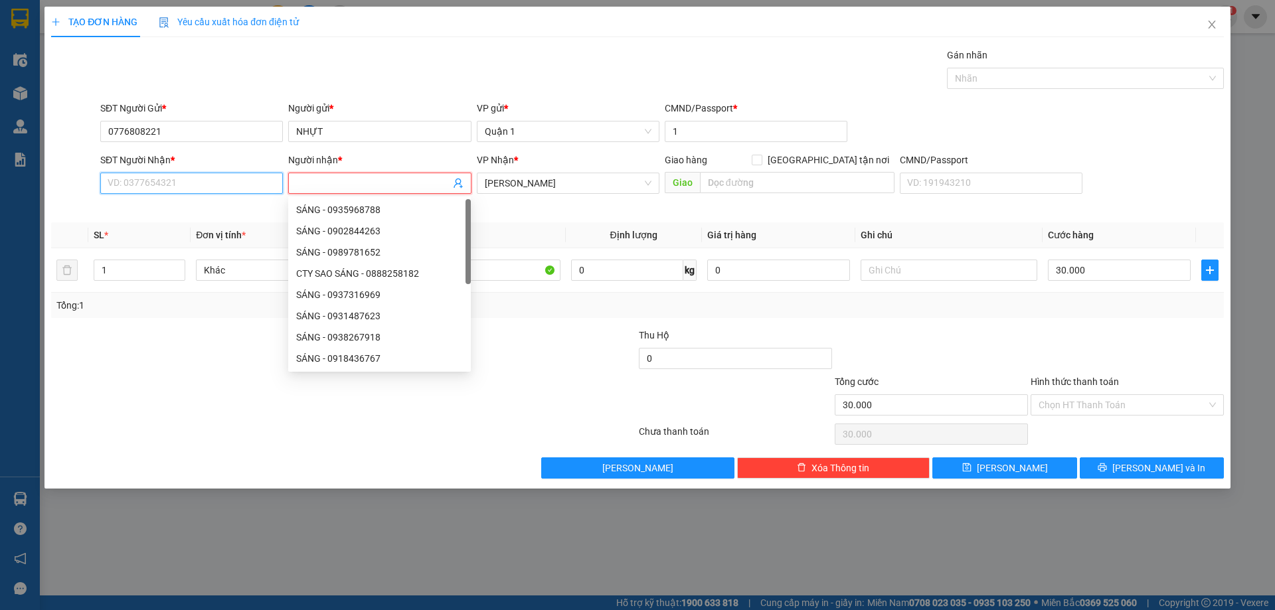
click at [222, 182] on input "SĐT Người Nhận *" at bounding box center [191, 183] width 183 height 21
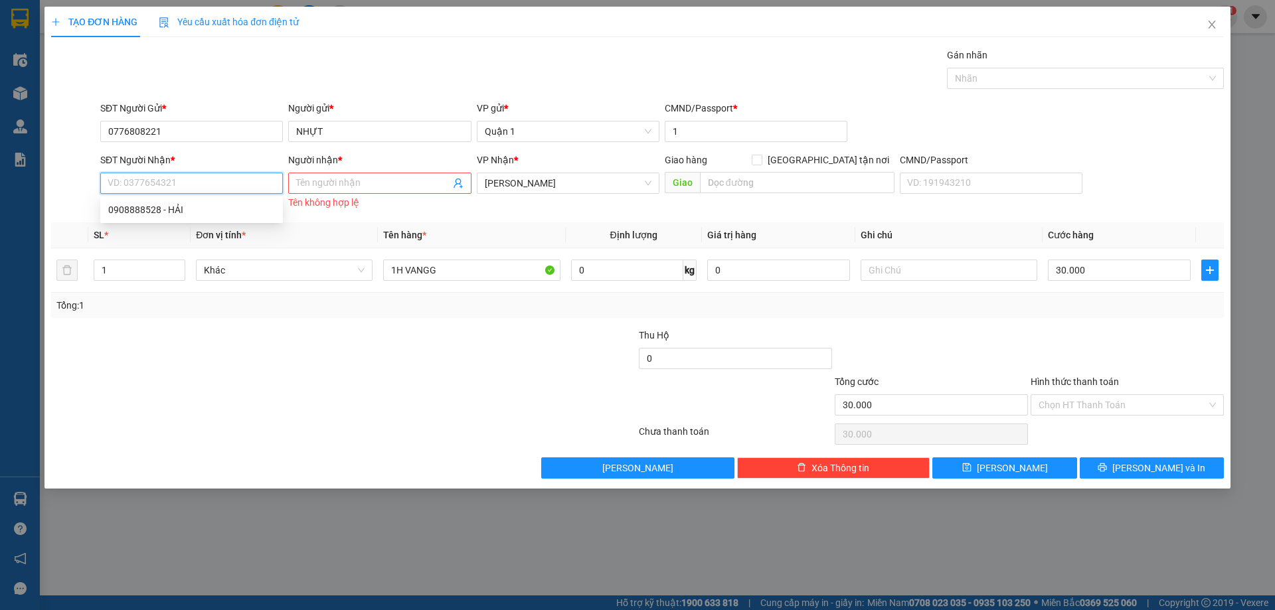
click at [222, 182] on input "SĐT Người Nhận *" at bounding box center [191, 183] width 183 height 21
click at [222, 181] on input "SĐT Người Nhận *" at bounding box center [191, 183] width 183 height 21
click at [323, 136] on input "NHỰT" at bounding box center [379, 131] width 183 height 21
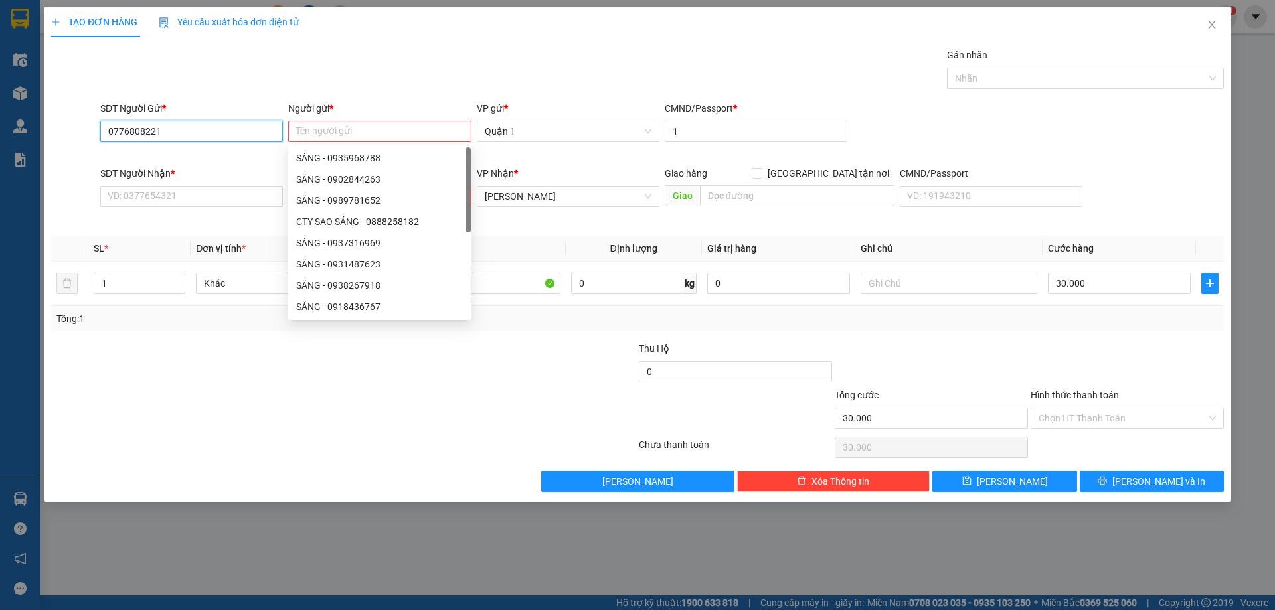
click at [207, 132] on input "0776808221" at bounding box center [191, 131] width 183 height 21
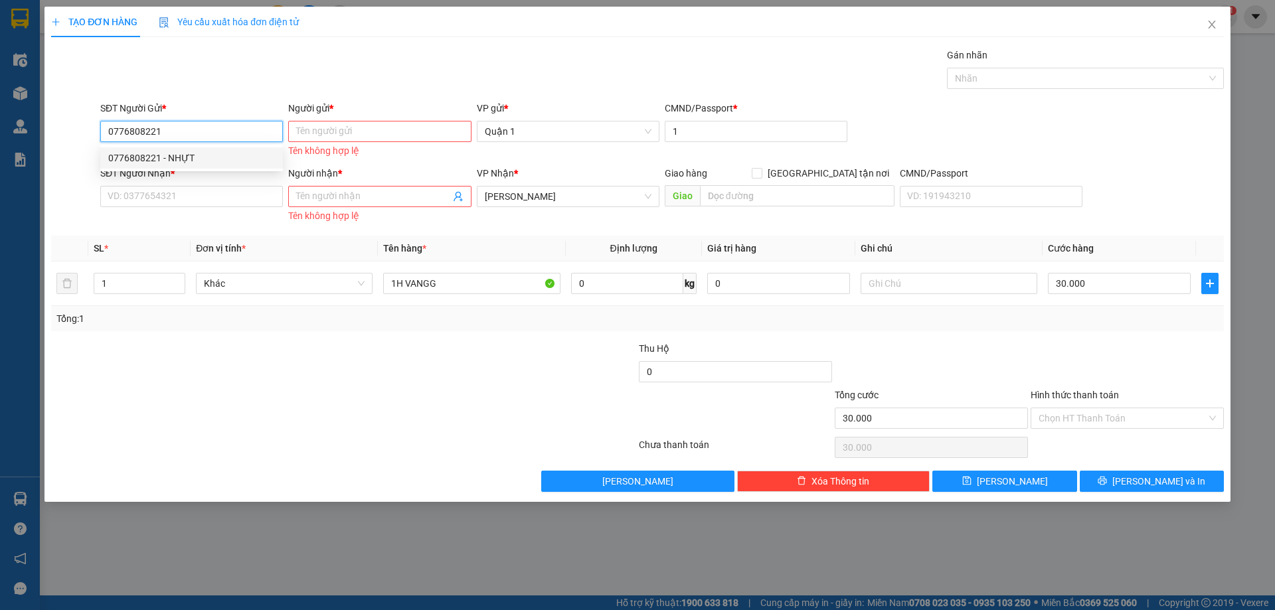
click at [207, 132] on input "0776808221" at bounding box center [191, 131] width 183 height 21
click at [195, 154] on div "0965542212 - CƯỜNG" at bounding box center [191, 158] width 167 height 15
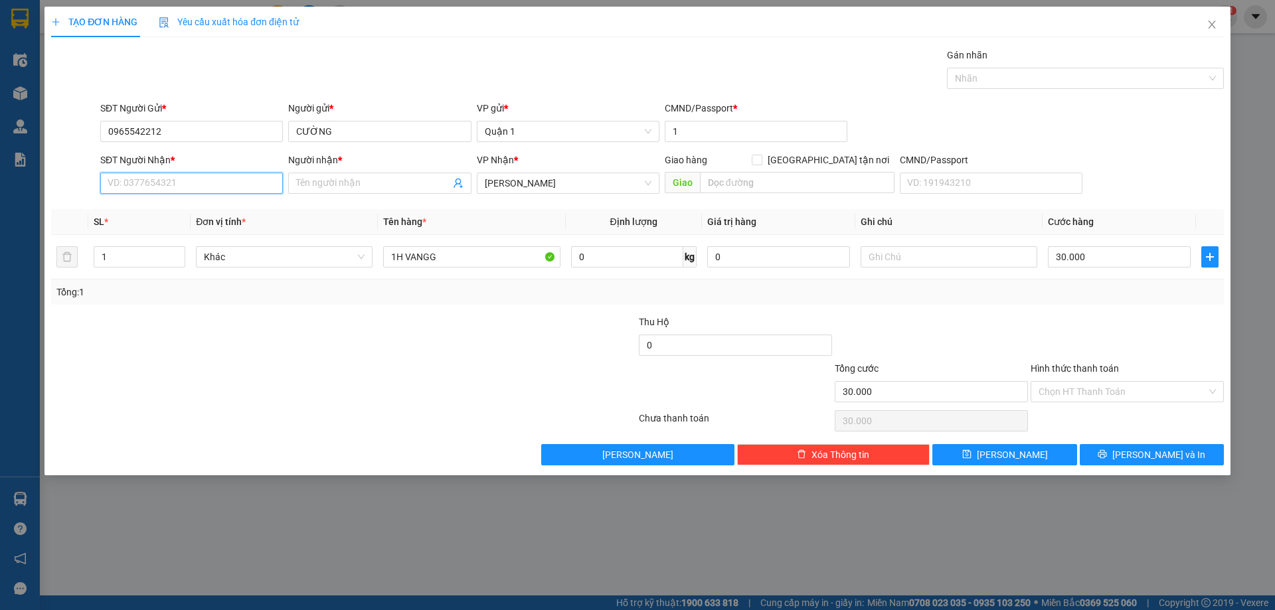
click at [193, 186] on input "SĐT Người Nhận *" at bounding box center [191, 183] width 183 height 21
click at [185, 207] on div "0978221782 - VĨNH" at bounding box center [191, 210] width 167 height 15
click at [998, 321] on div at bounding box center [932, 338] width 196 height 46
click at [1014, 454] on span "[PERSON_NAME]" at bounding box center [1012, 455] width 71 height 15
click at [1208, 27] on icon "close" at bounding box center [1212, 24] width 11 height 11
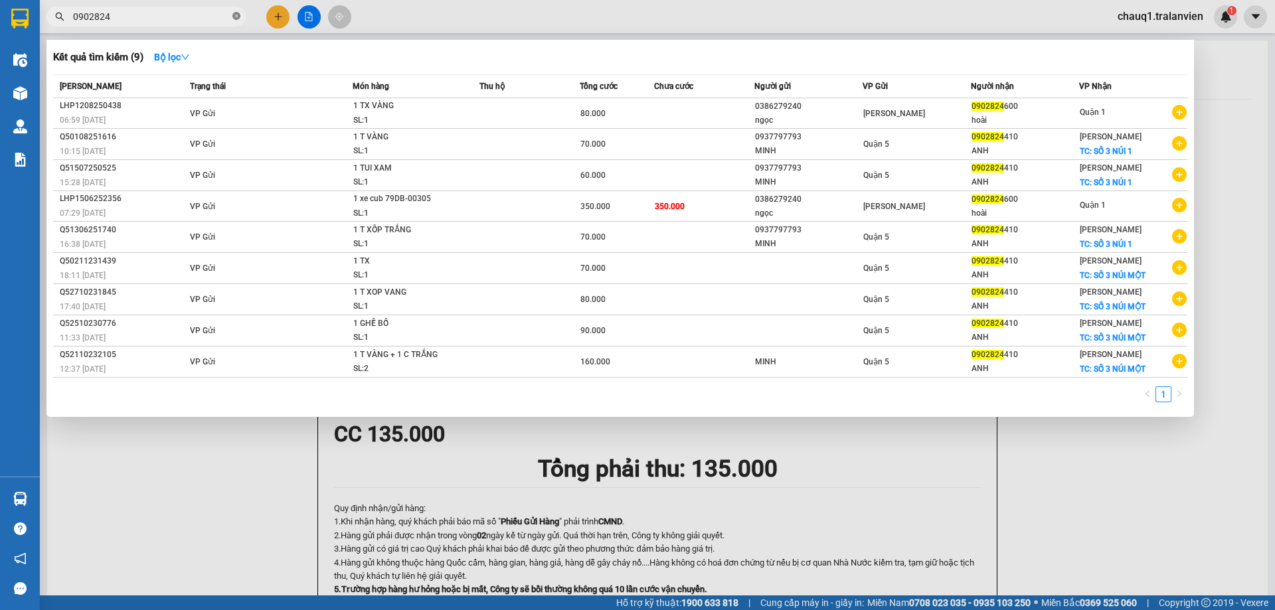
click at [236, 16] on icon "close-circle" at bounding box center [236, 16] width 8 height 8
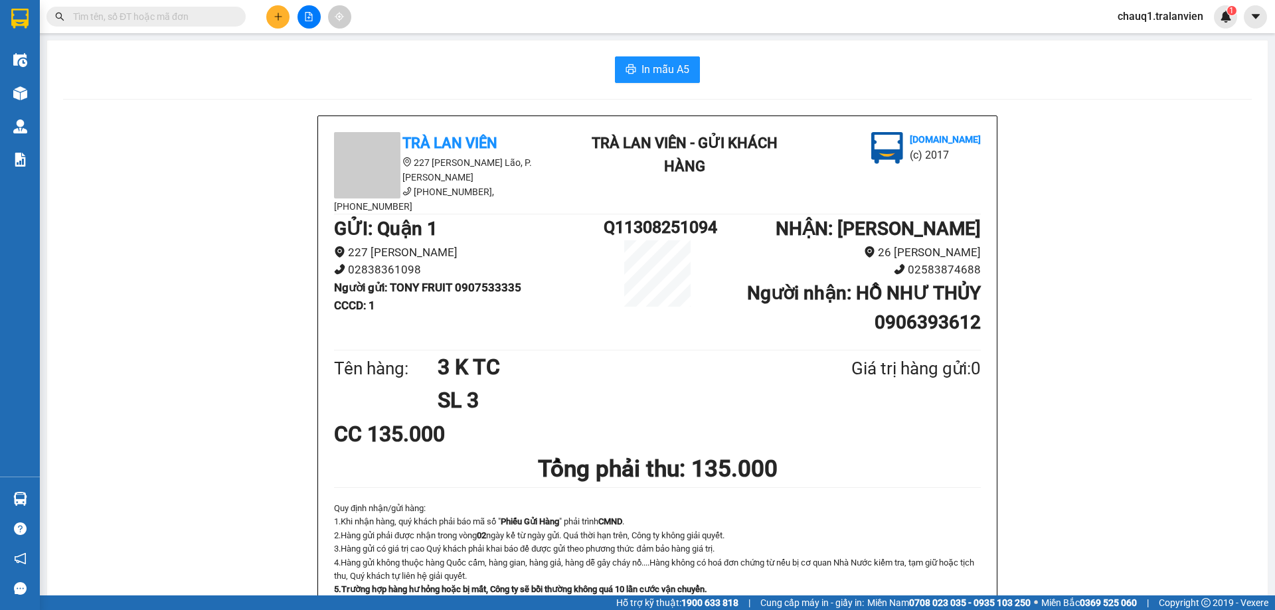
click at [141, 21] on input "text" at bounding box center [151, 16] width 157 height 15
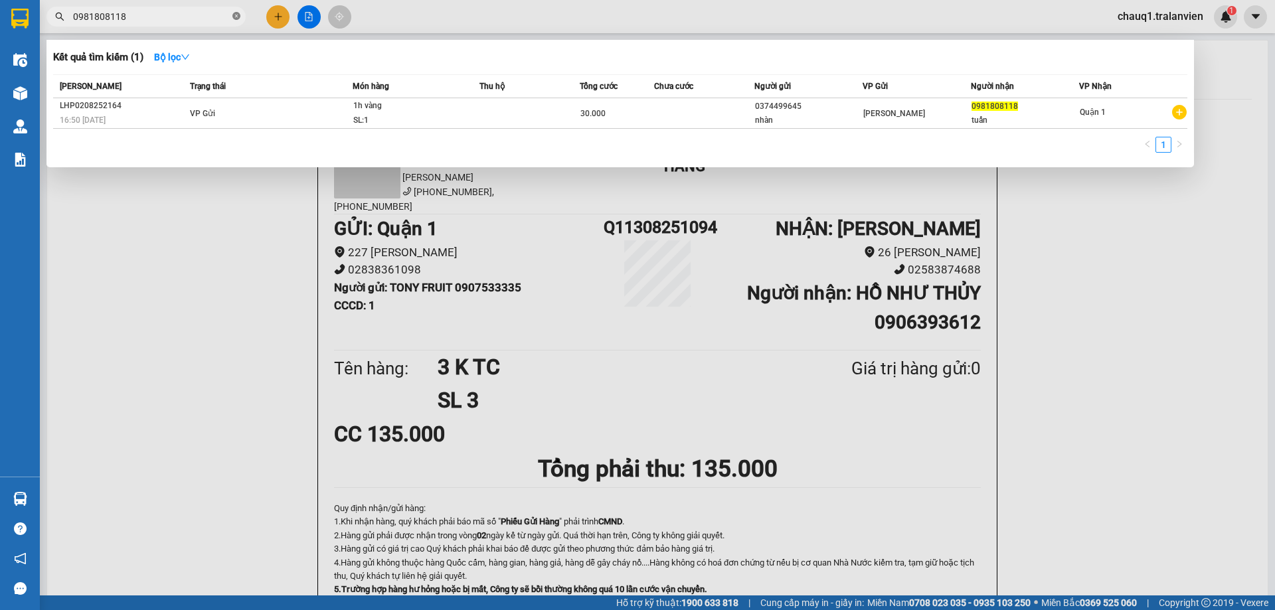
click at [237, 13] on icon "close-circle" at bounding box center [236, 16] width 8 height 8
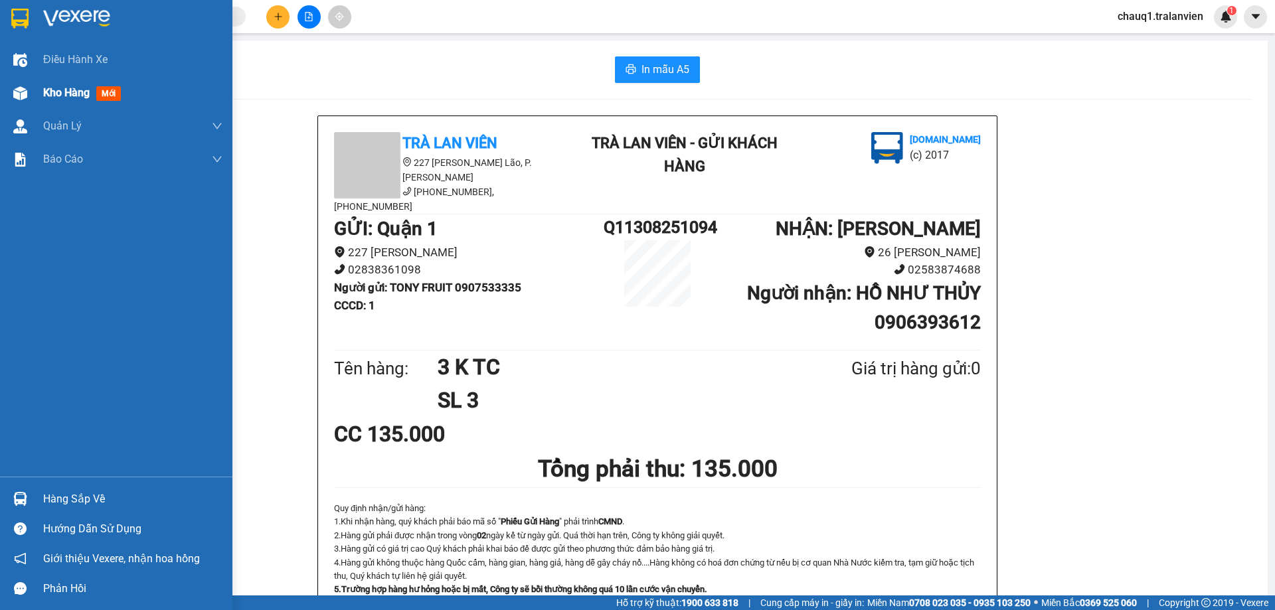
click at [64, 90] on span "Kho hàng" at bounding box center [66, 92] width 46 height 13
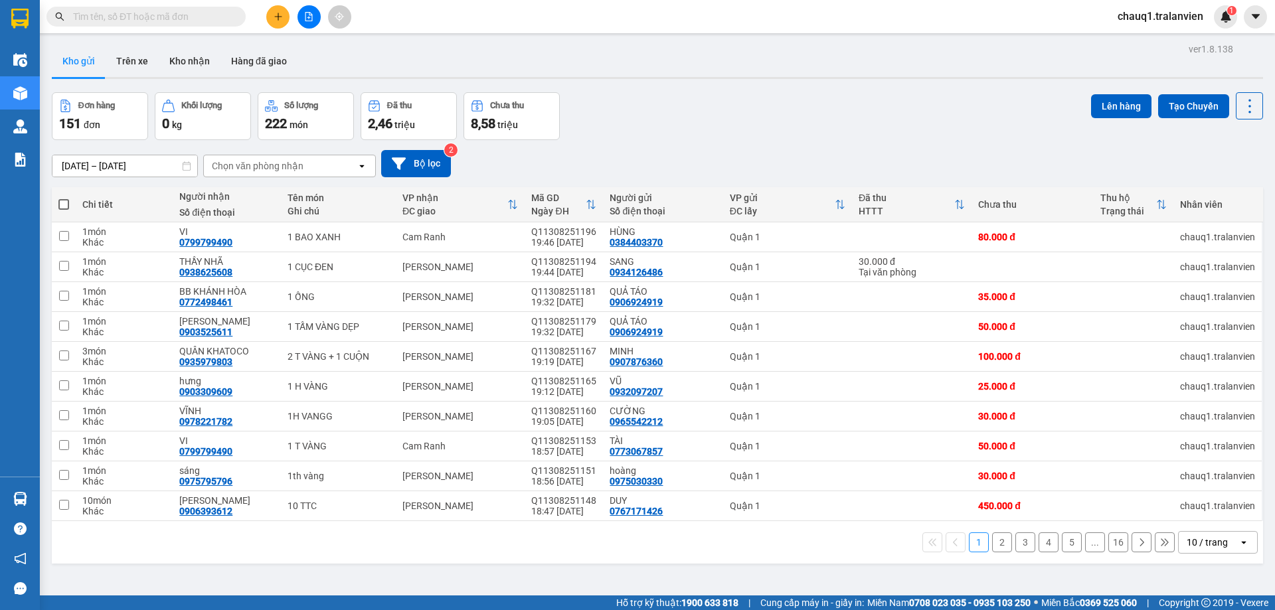
click at [145, 165] on input "[DATE] – [DATE]" at bounding box center [124, 165] width 145 height 21
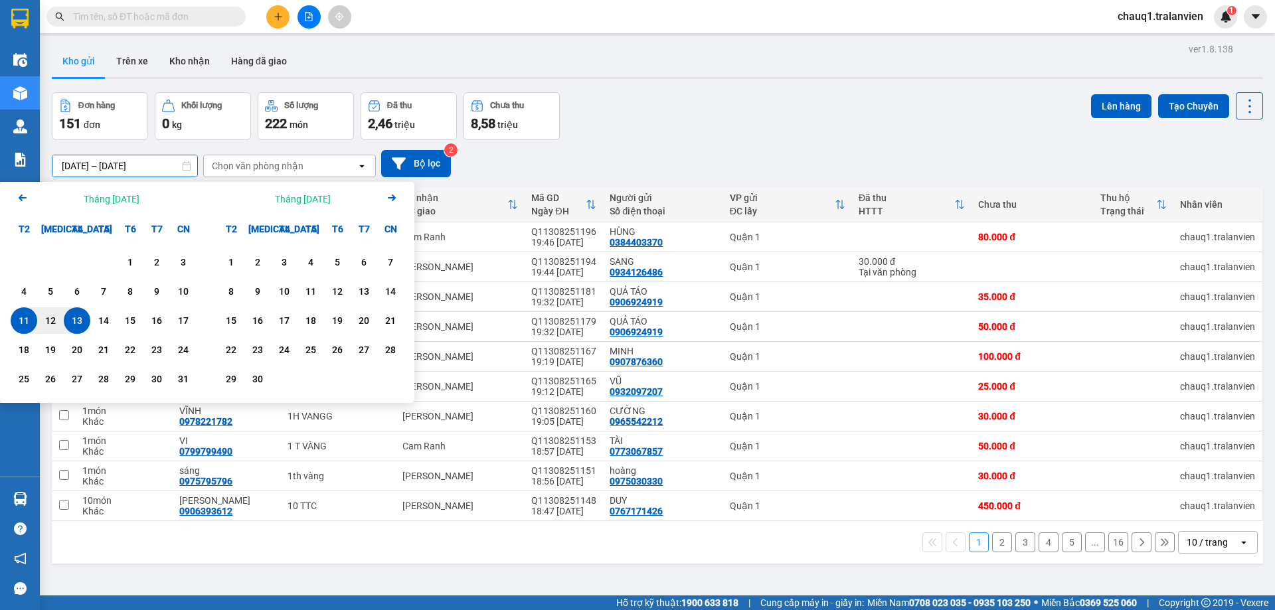
click at [75, 316] on div "13" at bounding box center [77, 321] width 19 height 16
click at [77, 319] on div "13" at bounding box center [77, 321] width 19 height 16
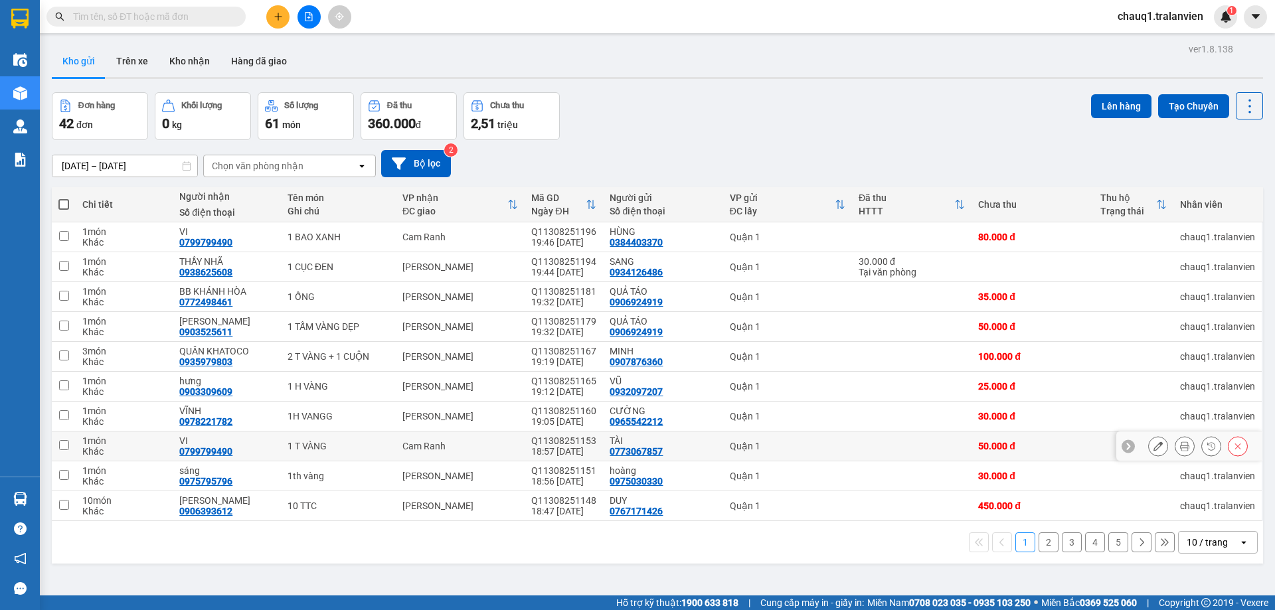
scroll to position [61, 0]
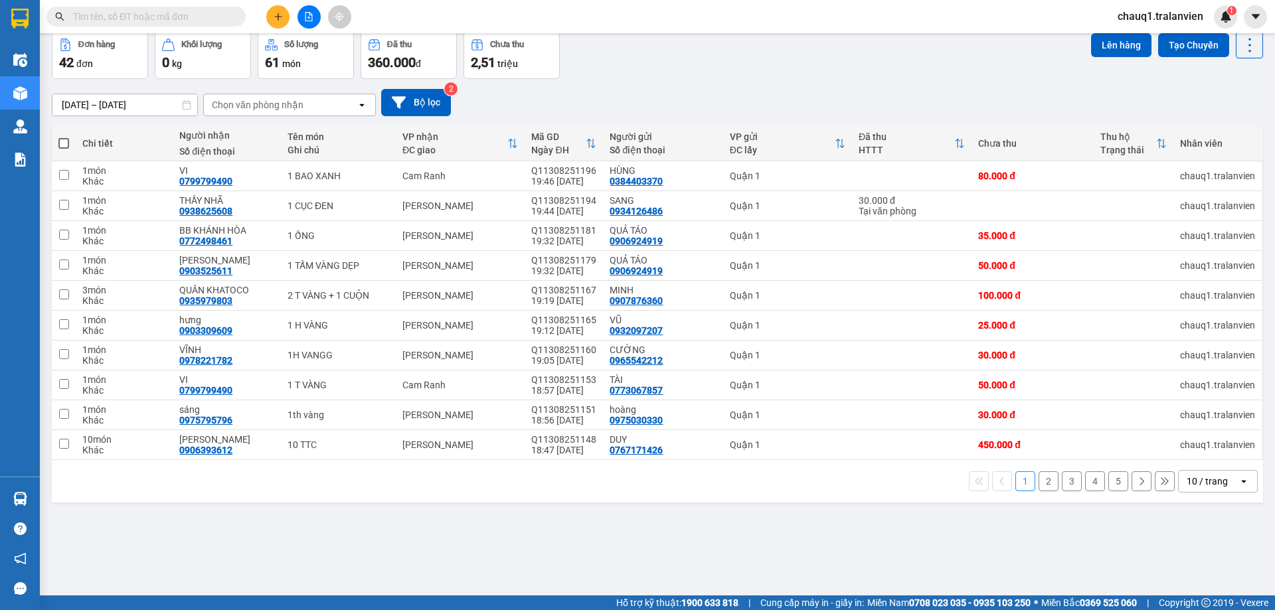
click at [1188, 482] on div "10 / trang" at bounding box center [1207, 481] width 41 height 13
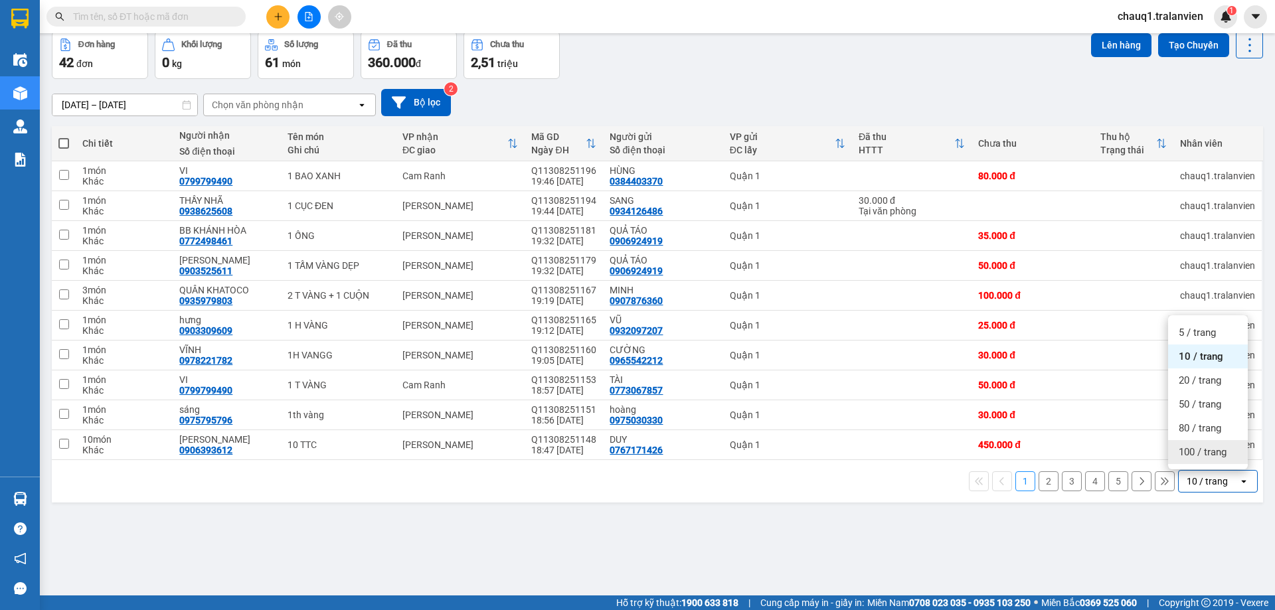
click at [1190, 451] on span "100 / trang" at bounding box center [1203, 452] width 48 height 13
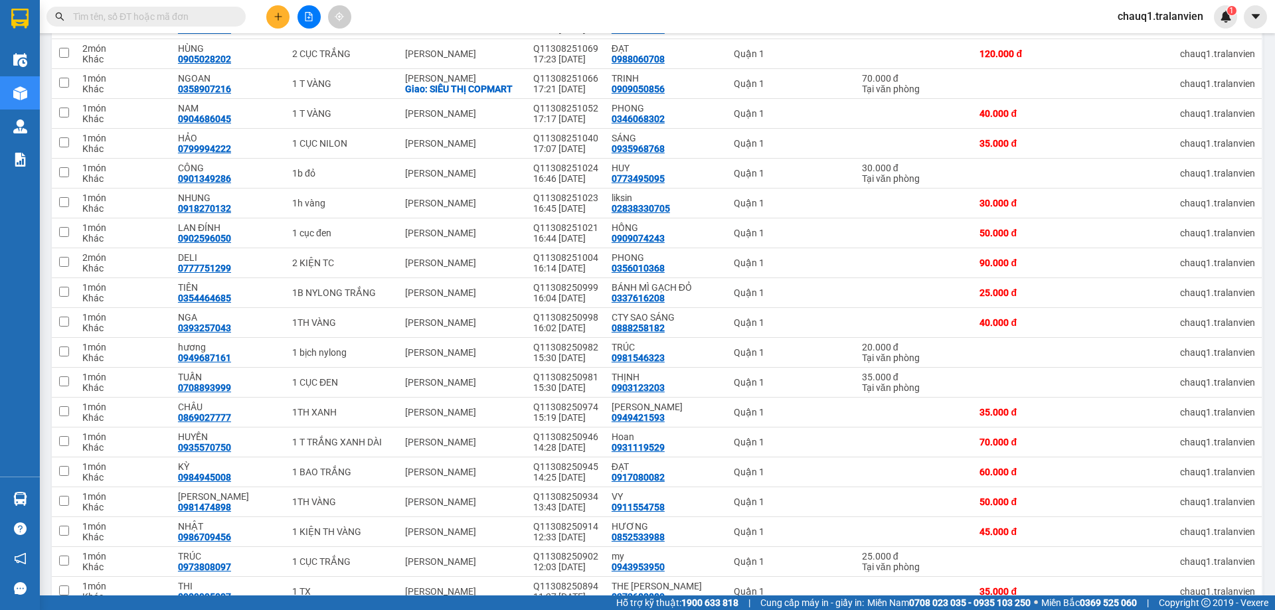
scroll to position [937, 0]
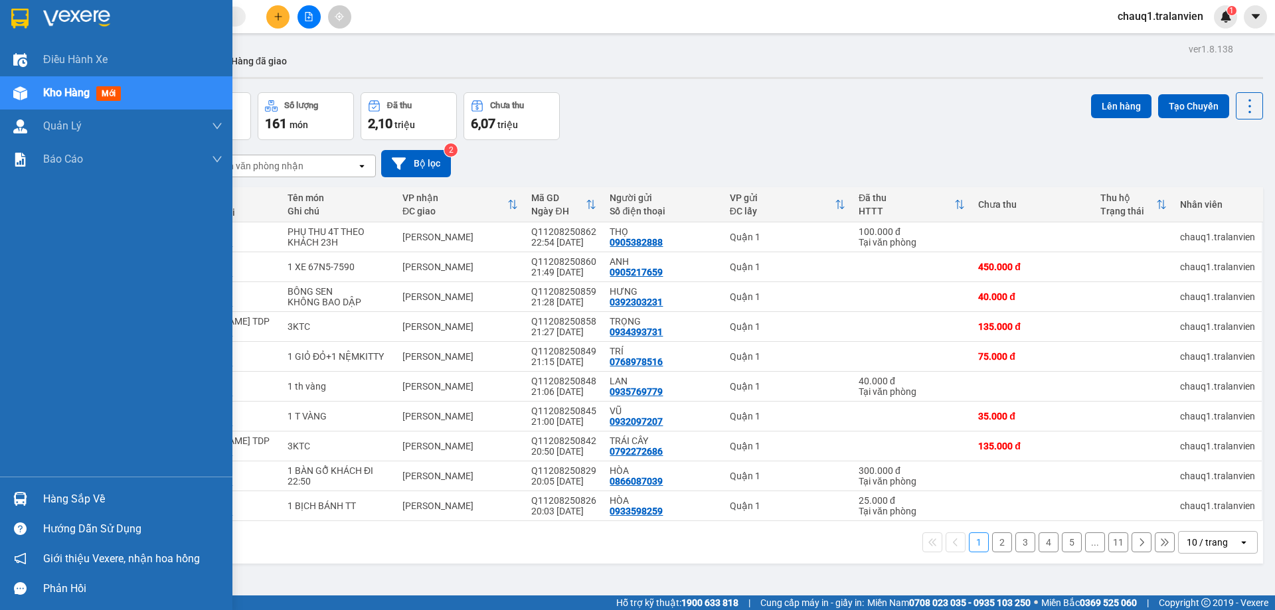
click at [23, 15] on img at bounding box center [19, 19] width 17 height 20
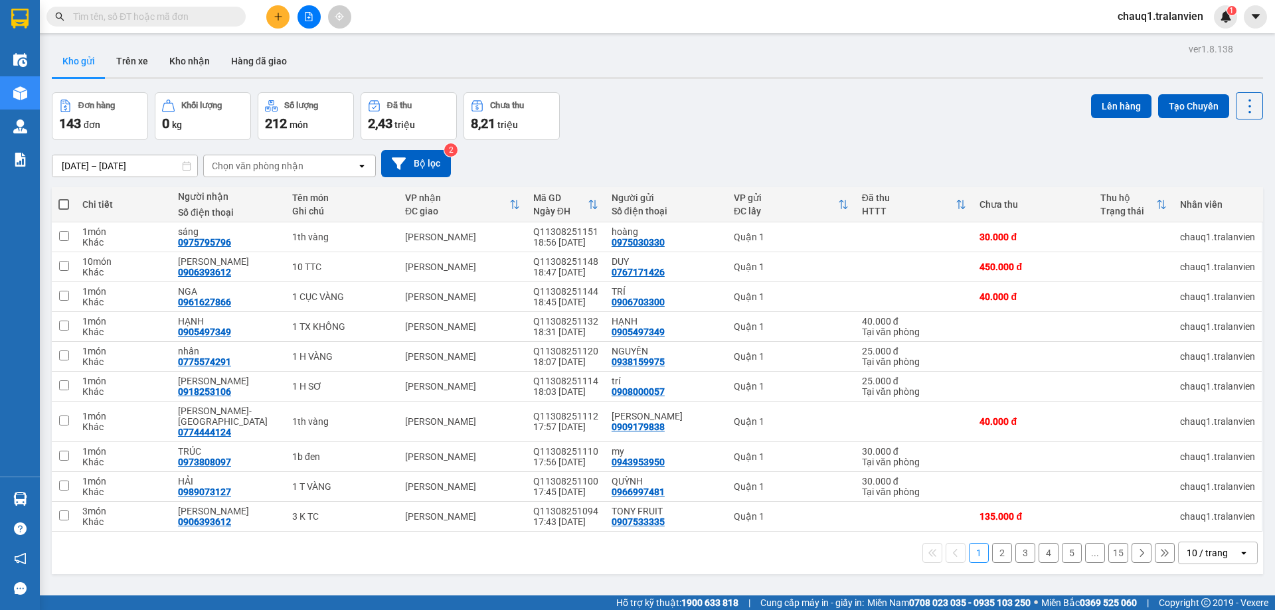
click at [118, 170] on input "[DATE] – [DATE]" at bounding box center [124, 165] width 145 height 21
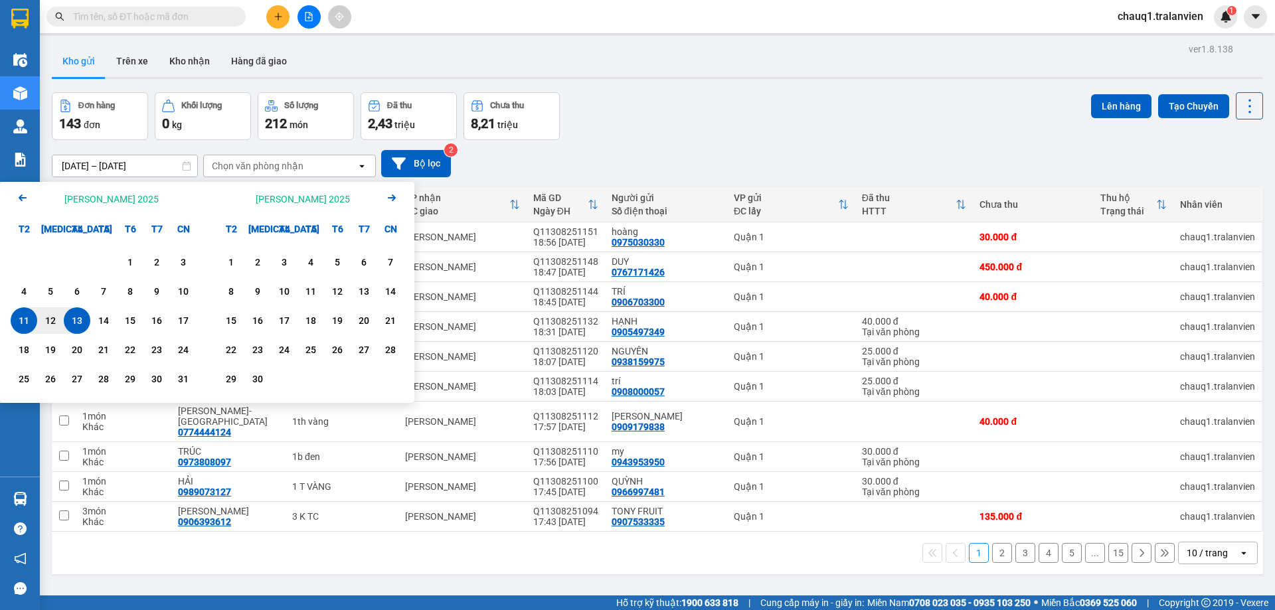
click at [79, 319] on div "13" at bounding box center [77, 321] width 19 height 16
type input "[DATE] – [DATE]"
